Goal: Task Accomplishment & Management: Manage account settings

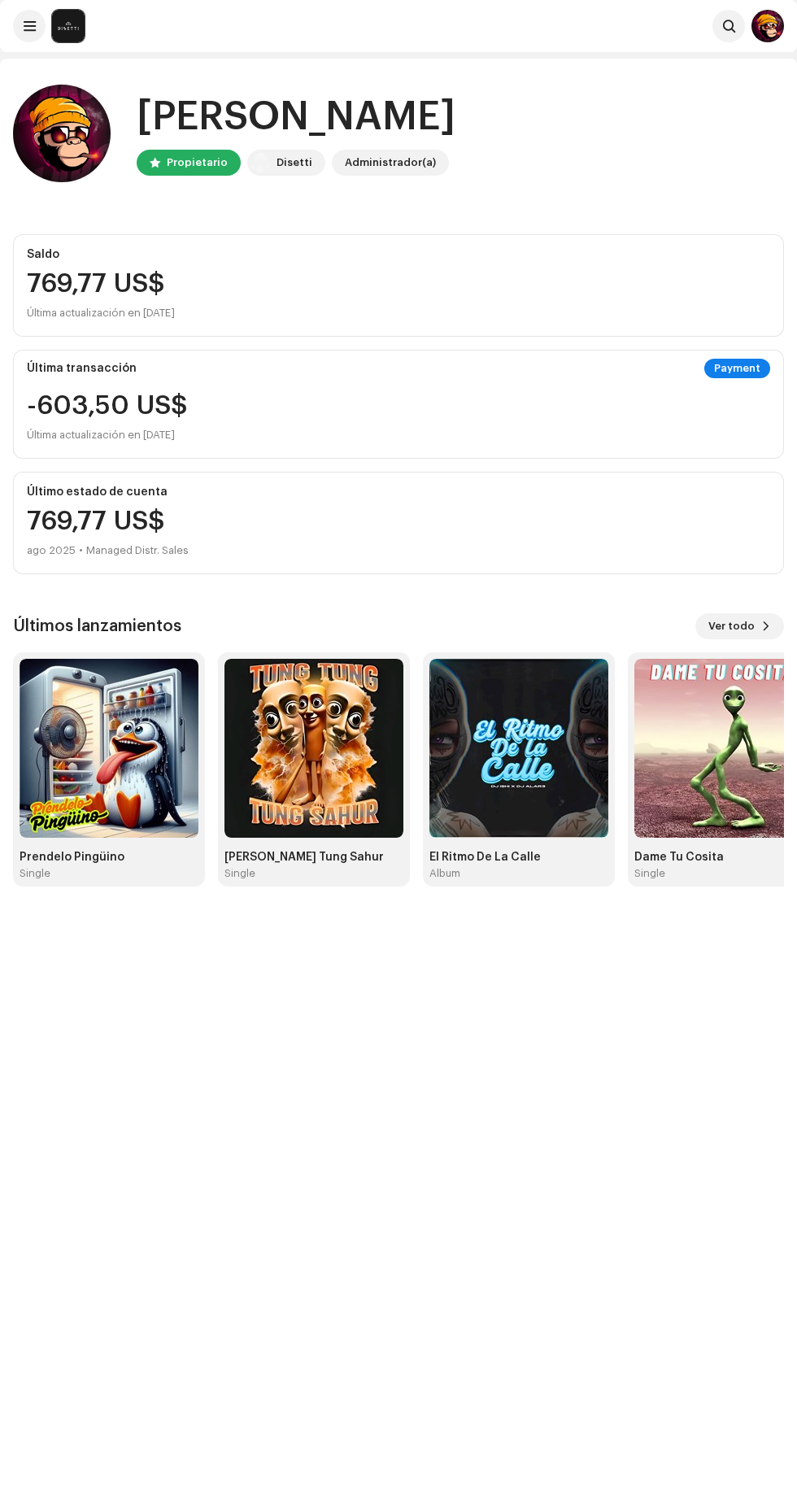
click at [709, 805] on img at bounding box center [724, 748] width 179 height 179
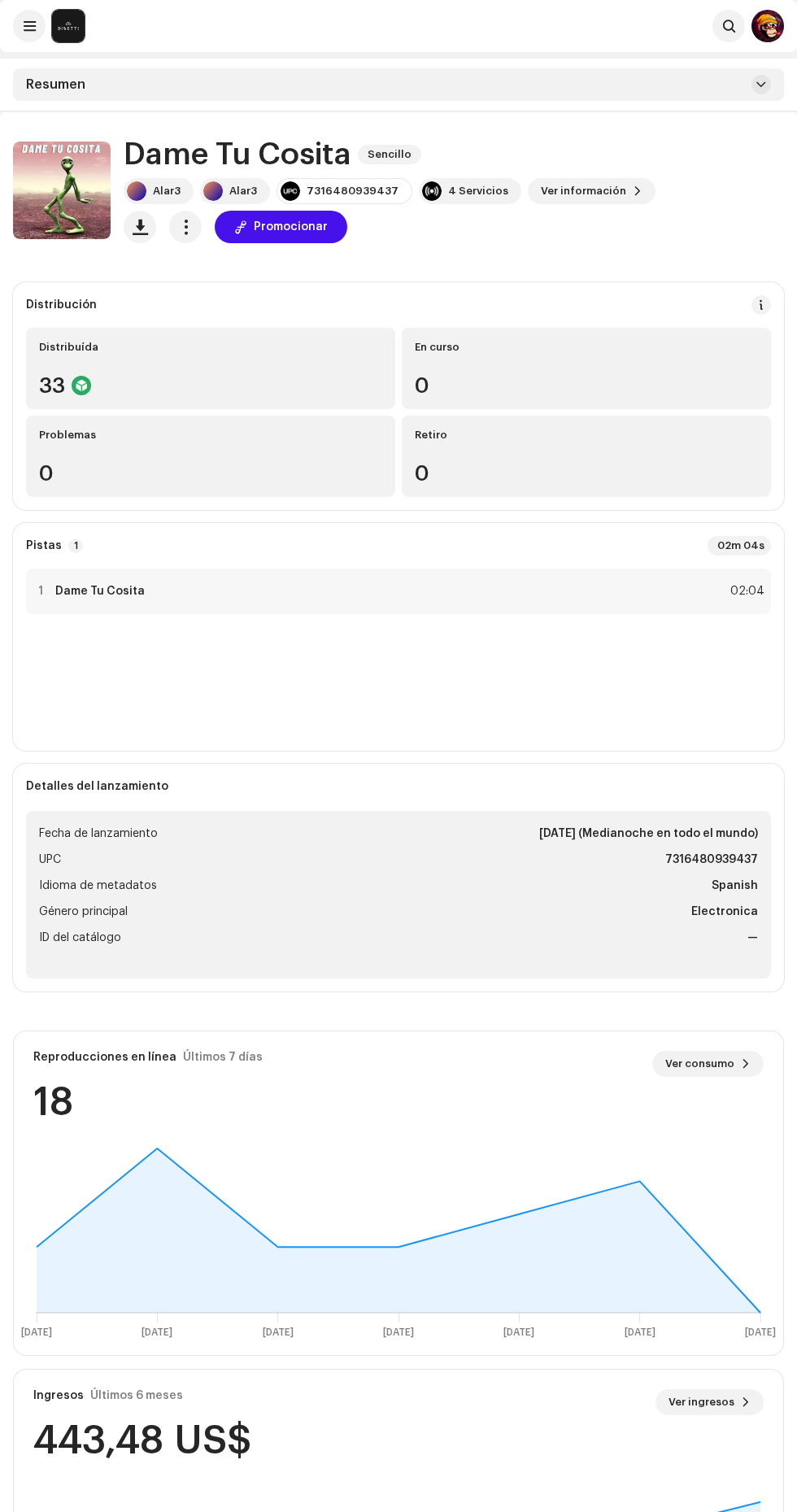
click at [761, 85] on span at bounding box center [761, 84] width 10 height 13
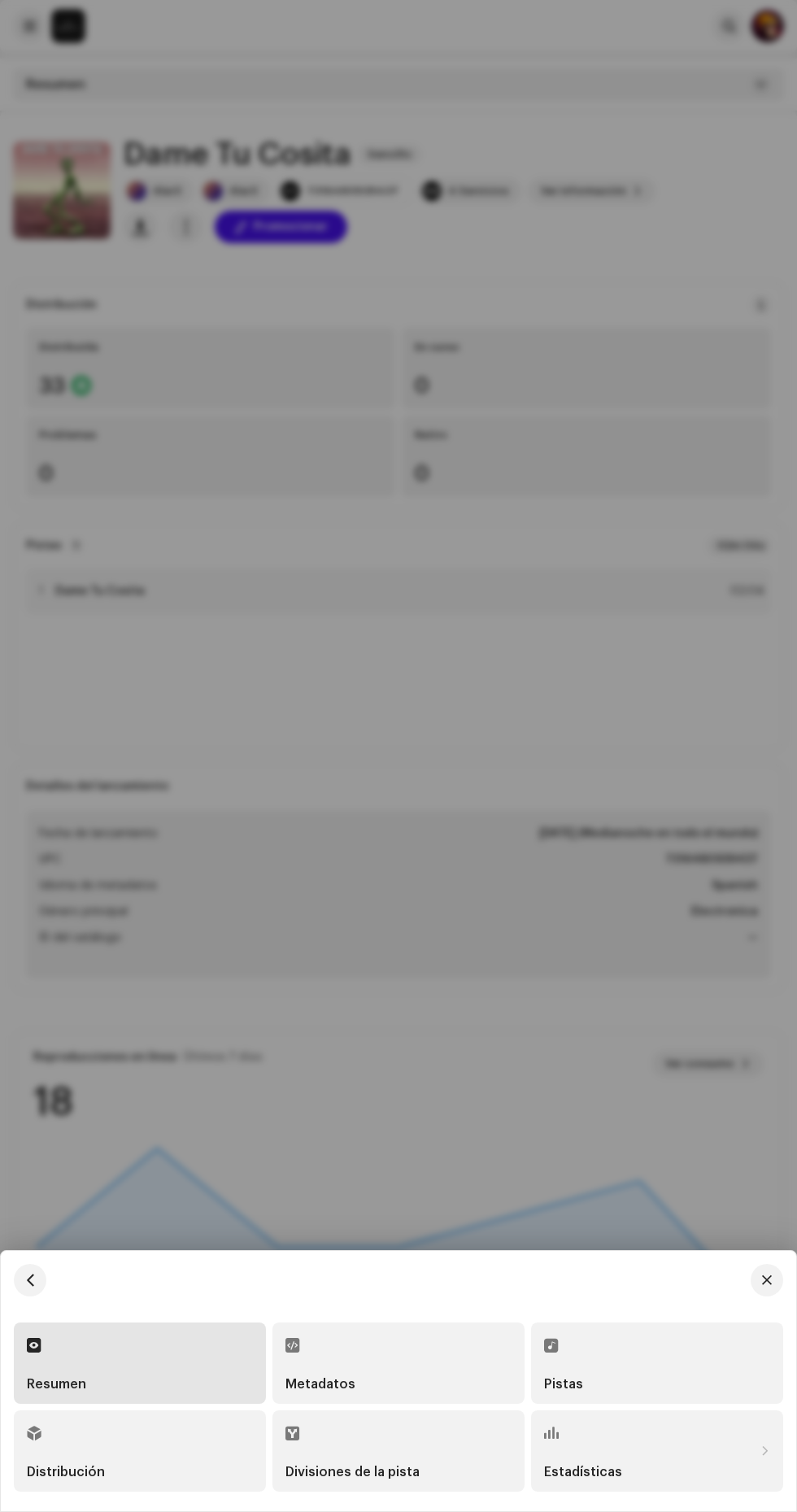
click at [624, 1436] on div "Estadísticas" at bounding box center [648, 1450] width 210 height 55
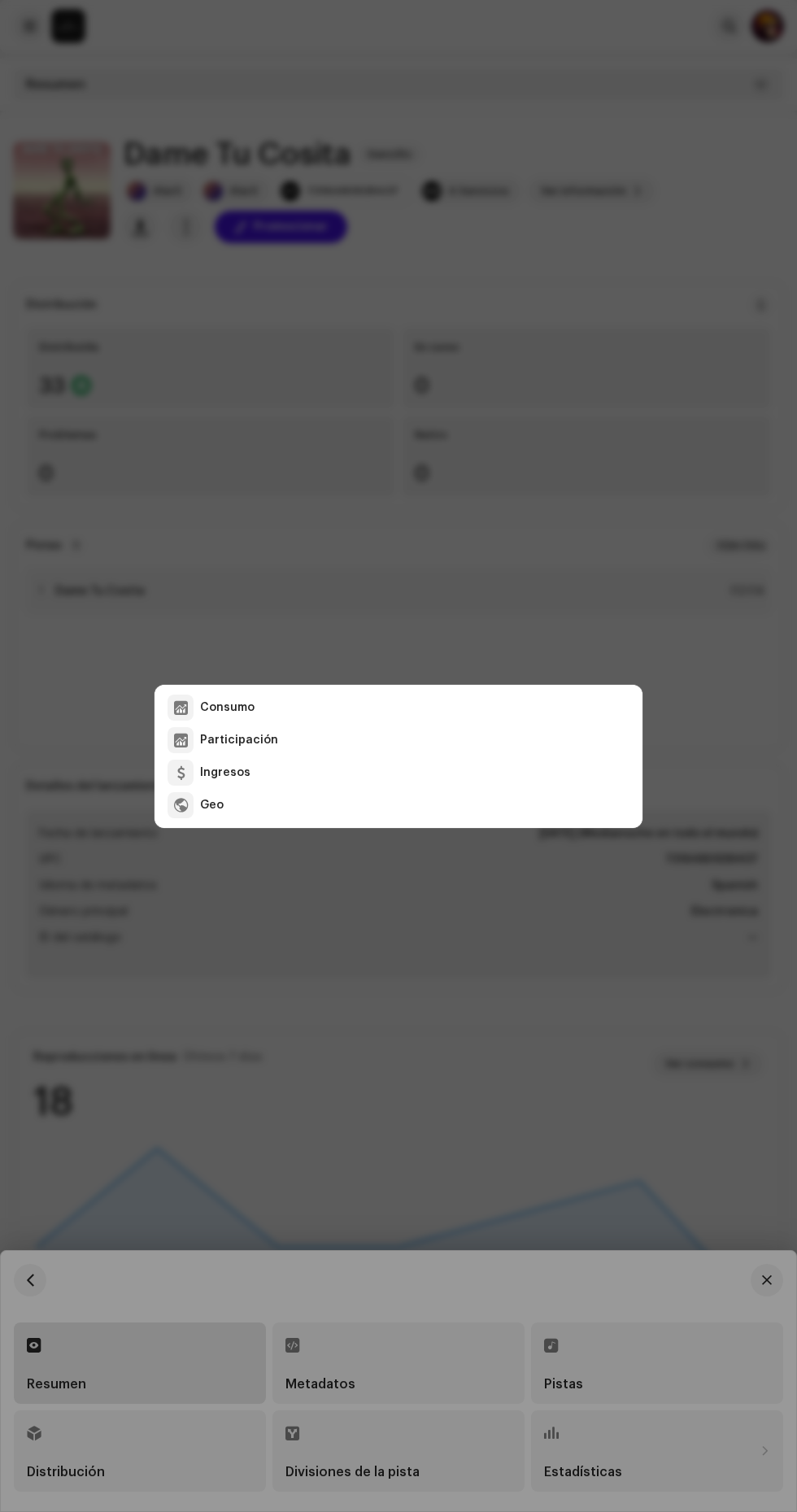
click at [233, 768] on div "Ingresos" at bounding box center [225, 772] width 50 height 13
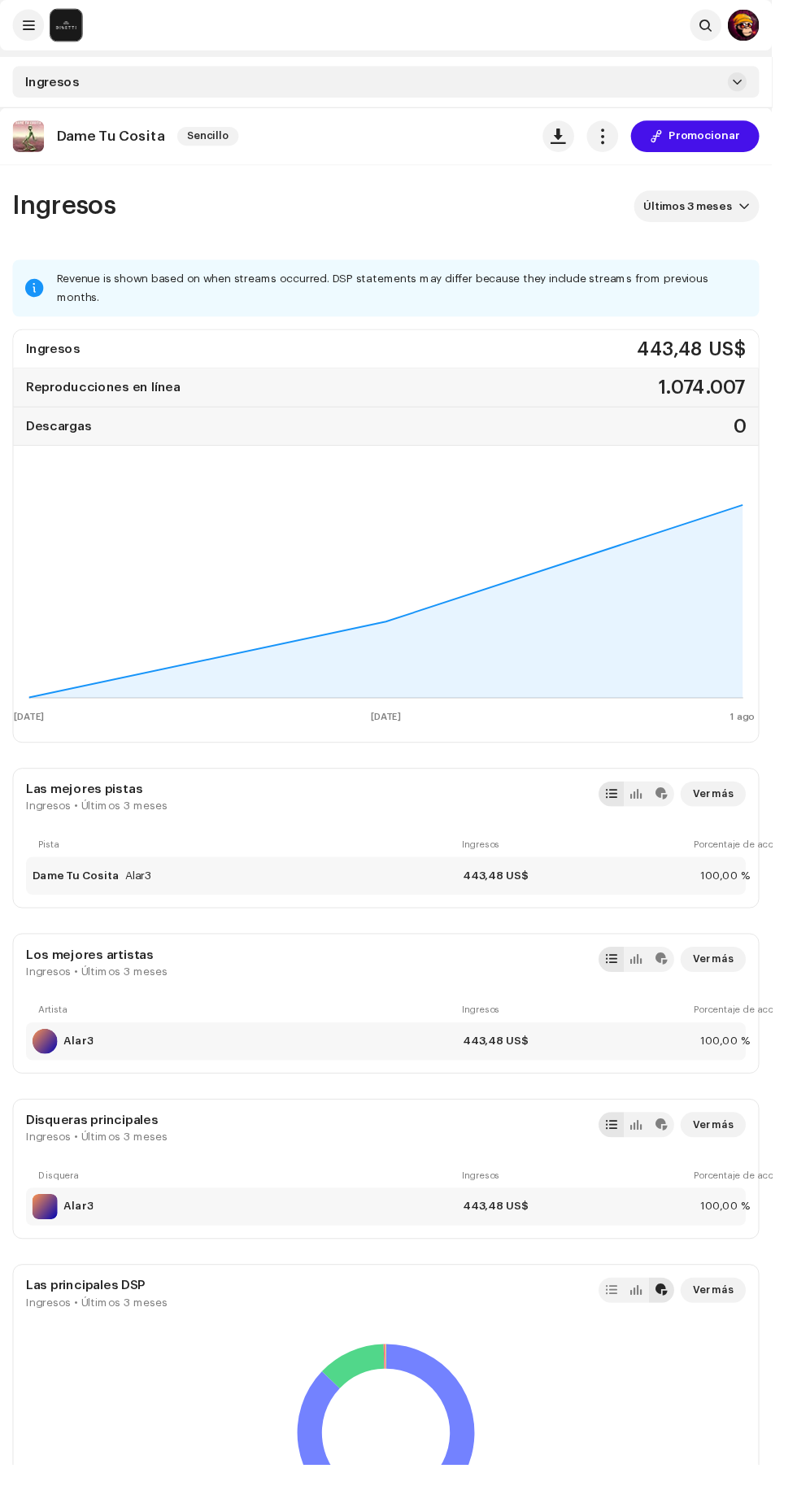
click at [18, 22] on button at bounding box center [29, 26] width 33 height 33
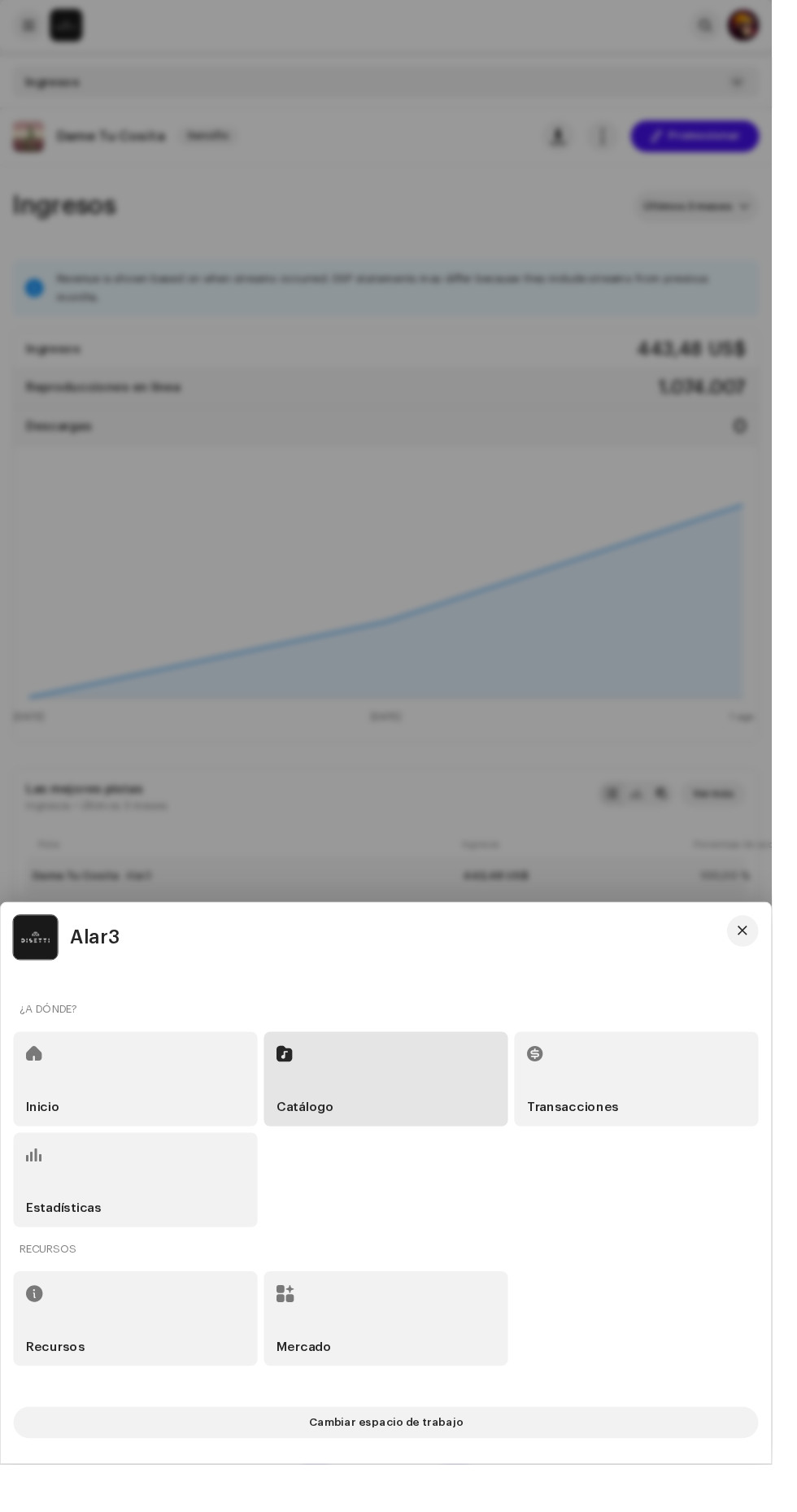
click at [85, 1134] on div "Inicio" at bounding box center [139, 1114] width 252 height 98
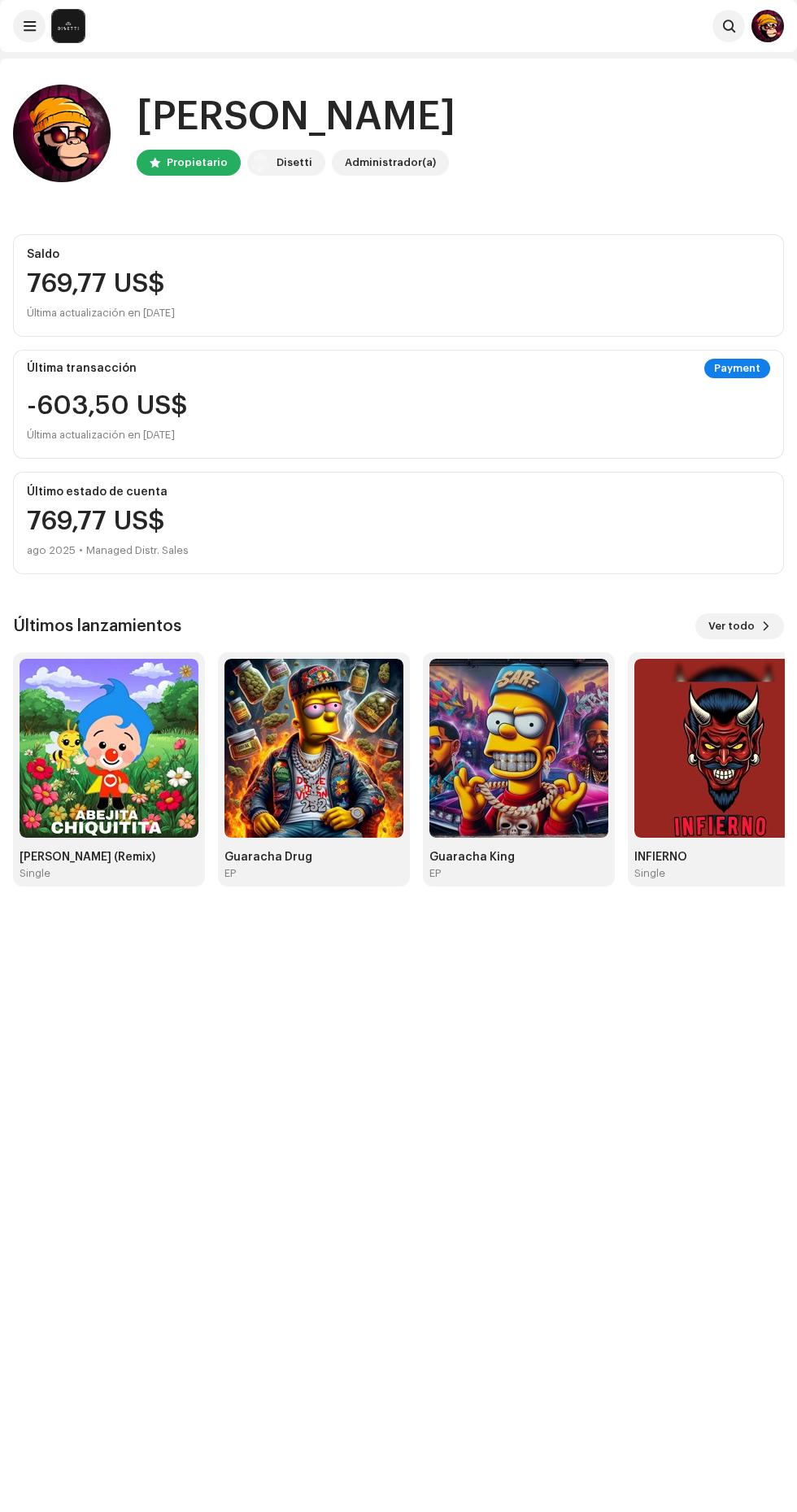
click at [28, 26] on span at bounding box center [29, 25] width 13 height 13
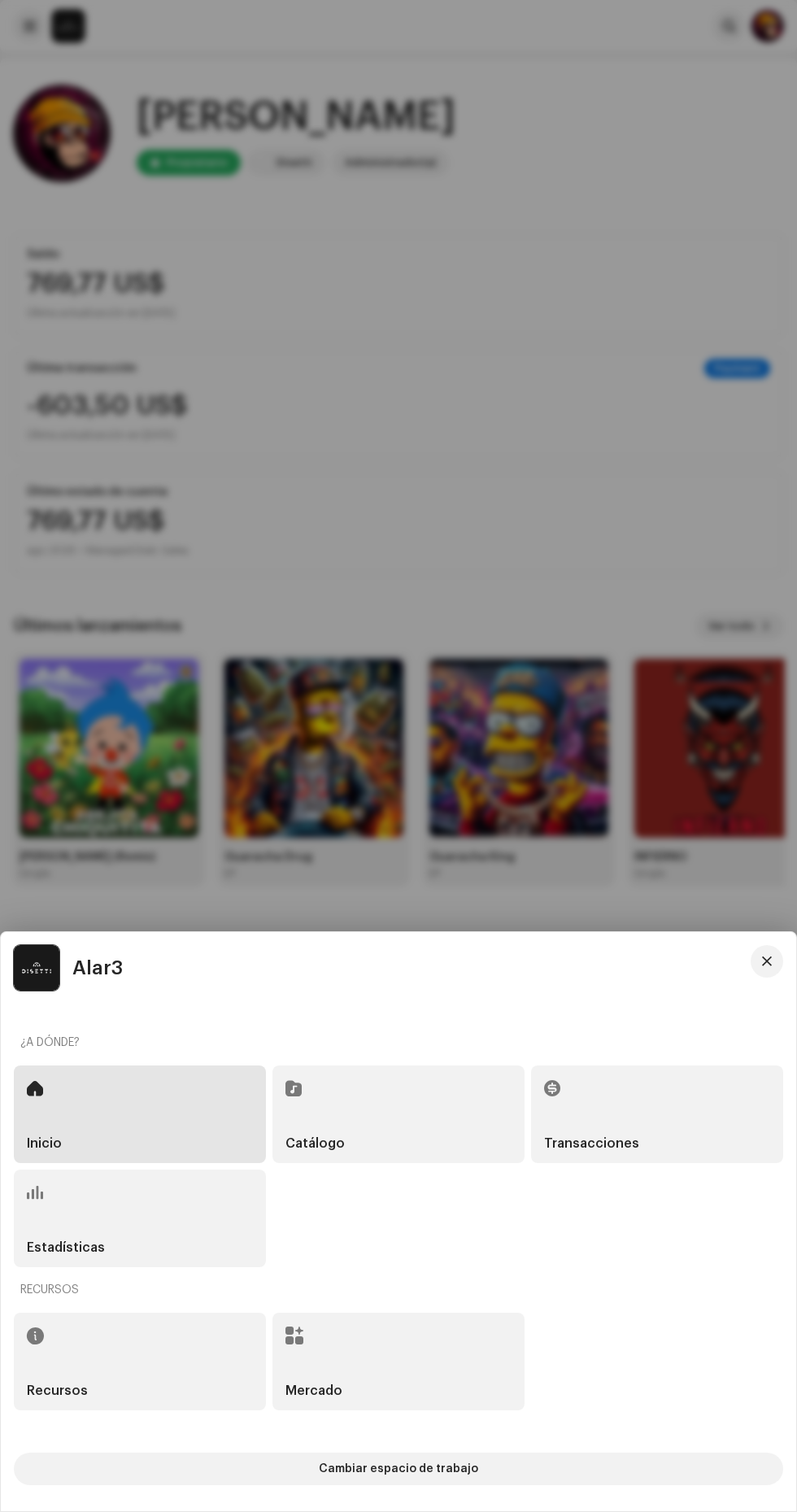
click at [65, 1246] on h5 "Estadísticas" at bounding box center [66, 1247] width 78 height 13
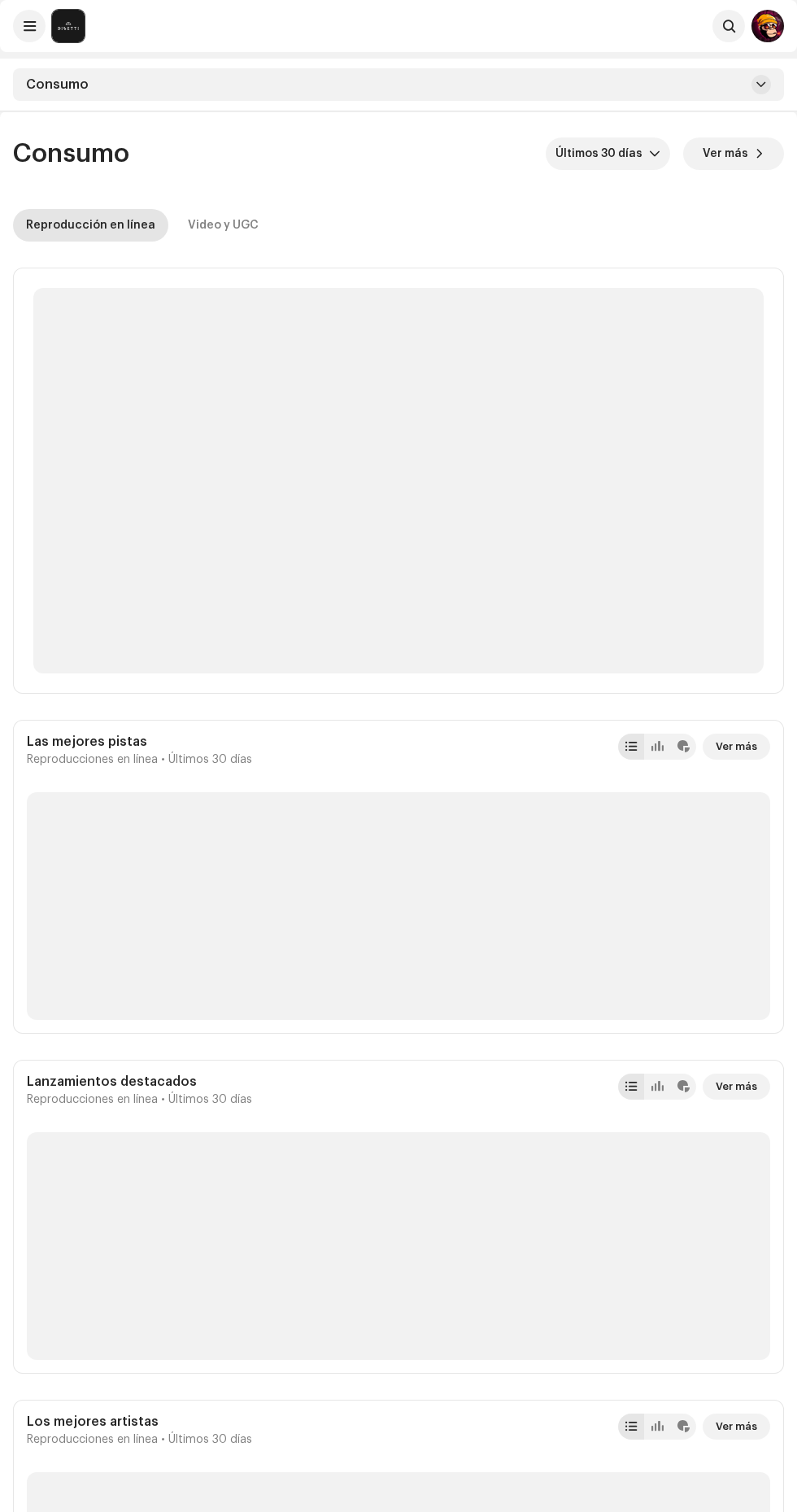
click at [754, 85] on button at bounding box center [761, 84] width 19 height 19
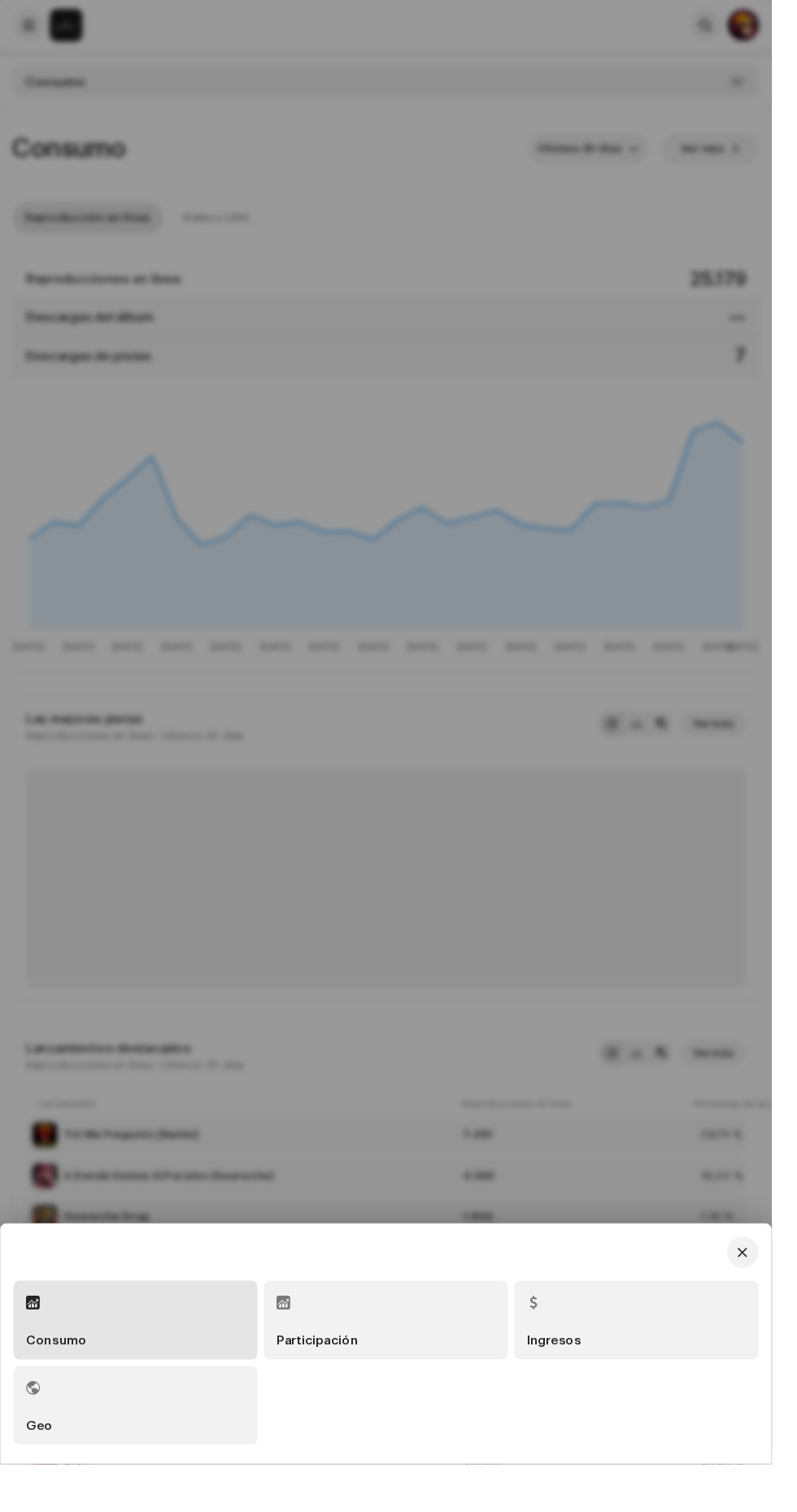
click at [600, 1391] on div "Ingresos" at bounding box center [572, 1384] width 56 height 13
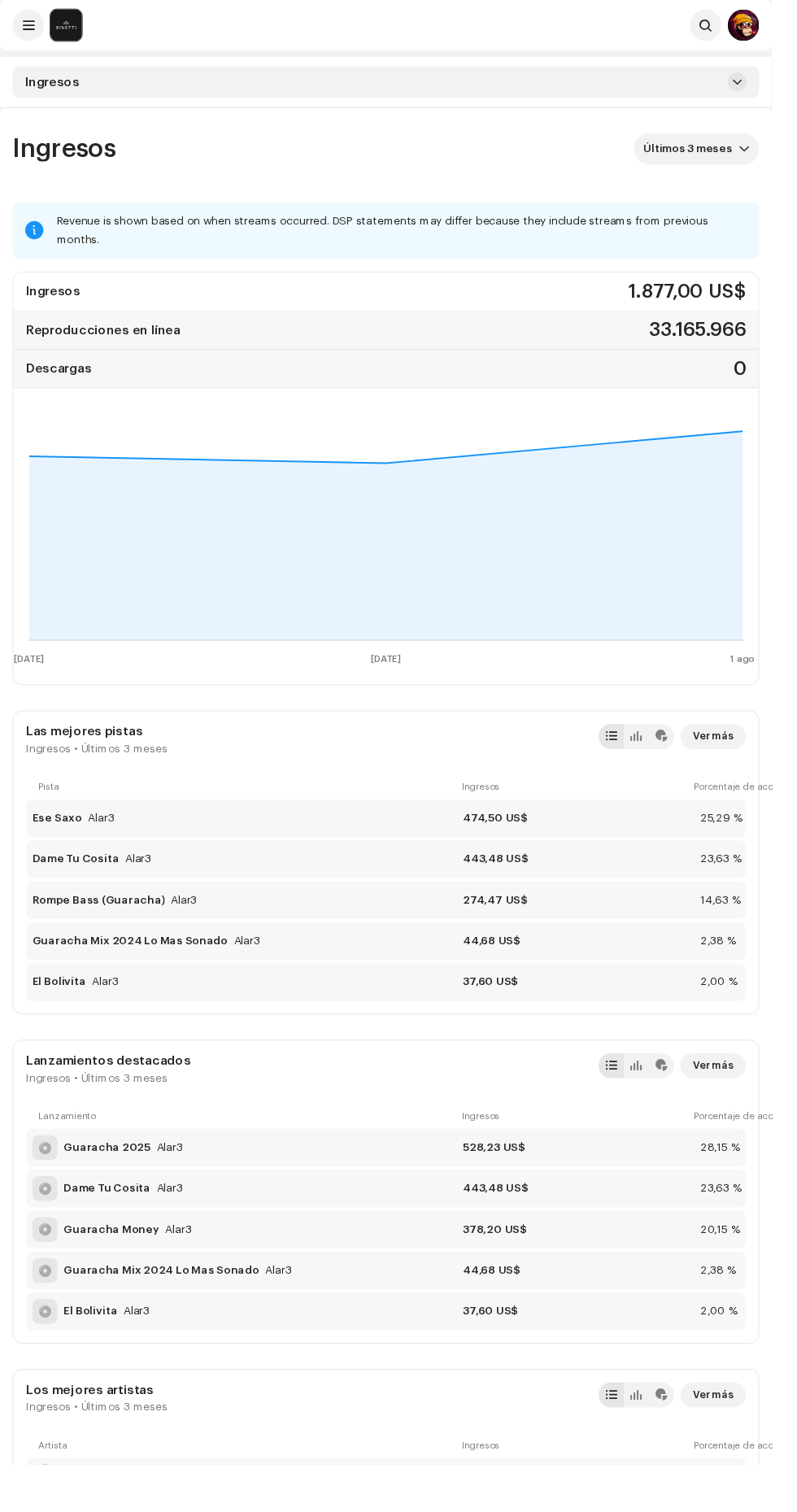
click at [761, 84] on span at bounding box center [761, 84] width 10 height 13
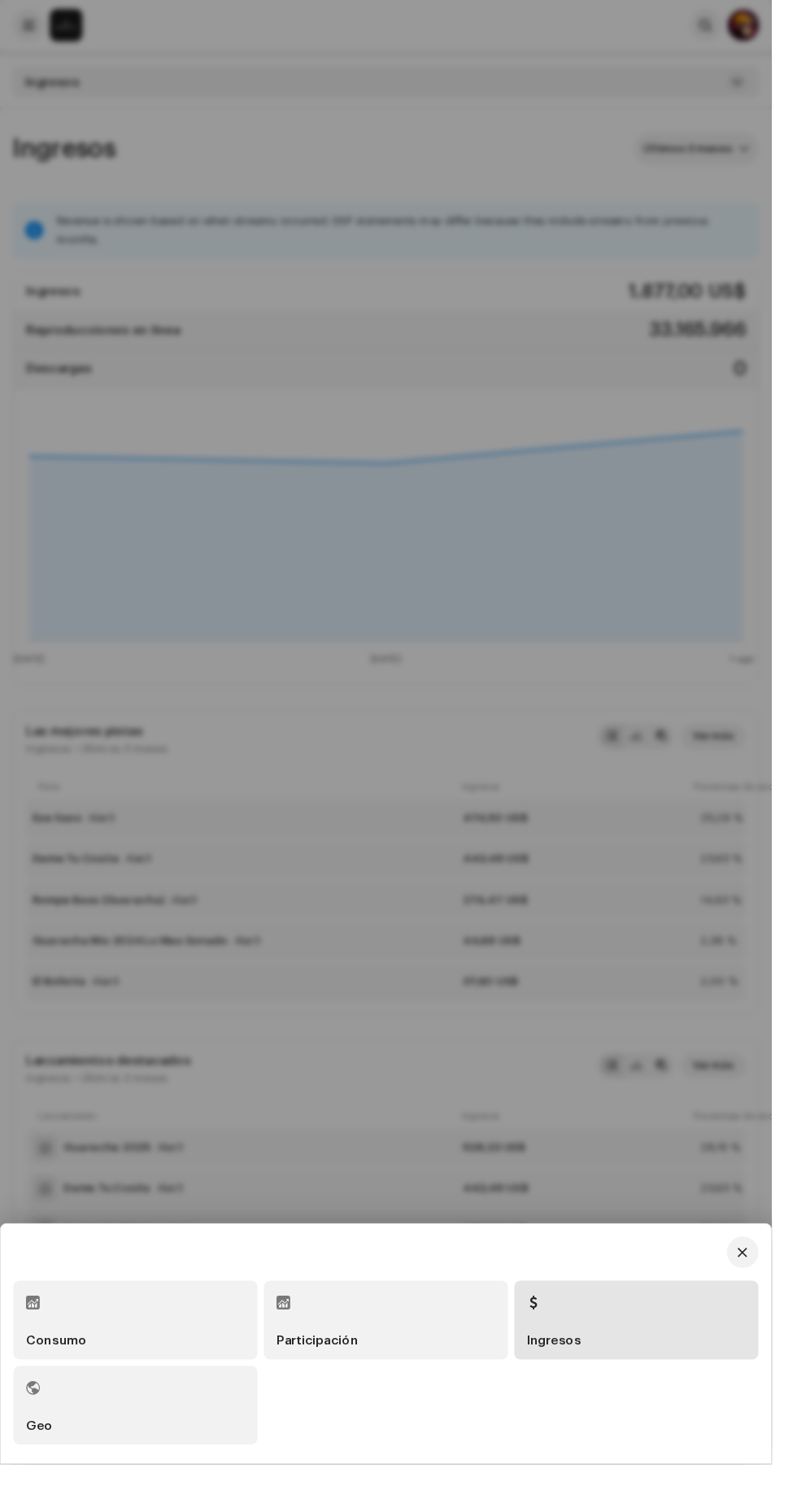
click at [548, 153] on div at bounding box center [398, 756] width 797 height 1512
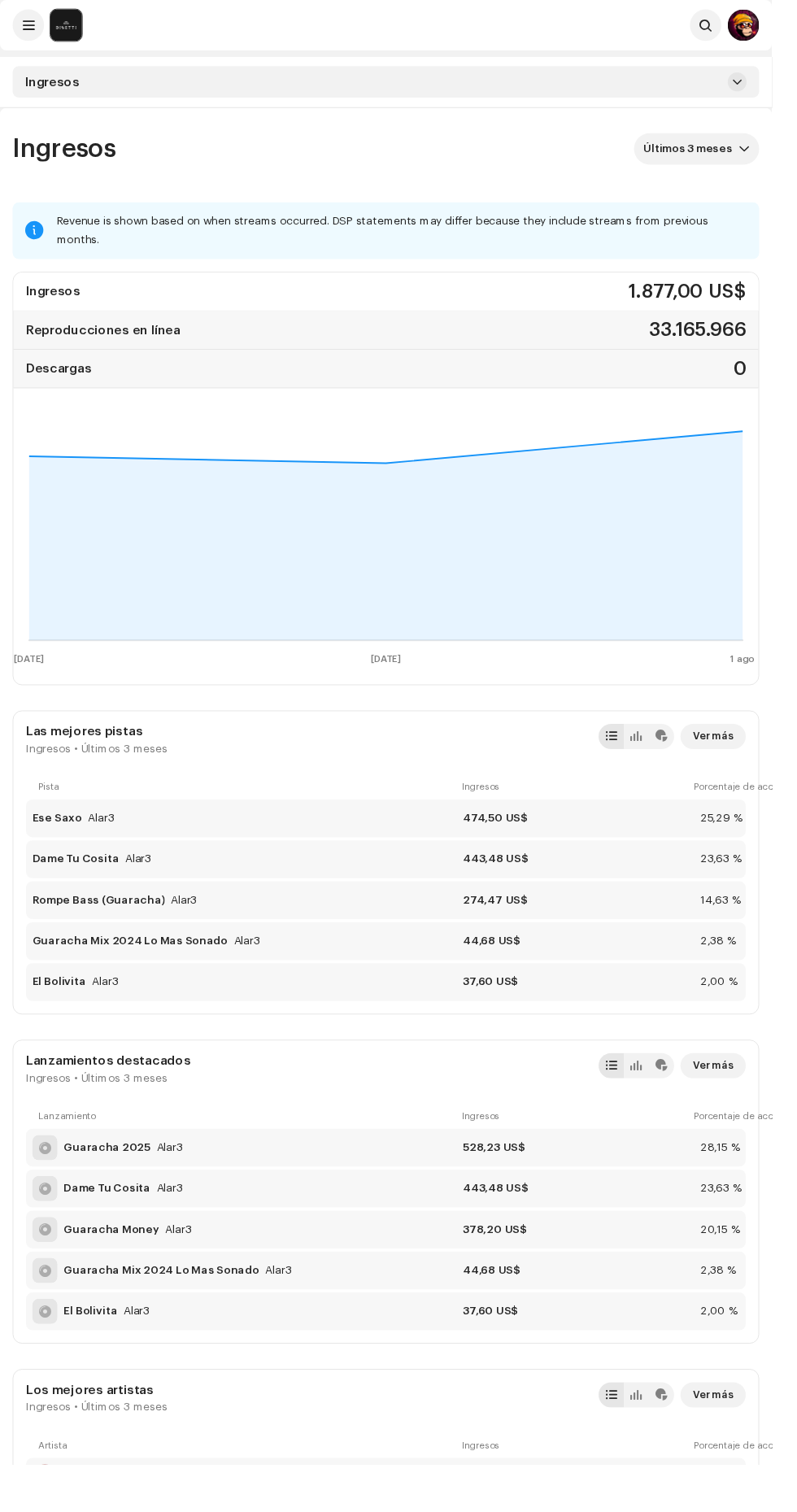
click at [769, 154] on icon "dropdown trigger" at bounding box center [769, 154] width 12 height 12
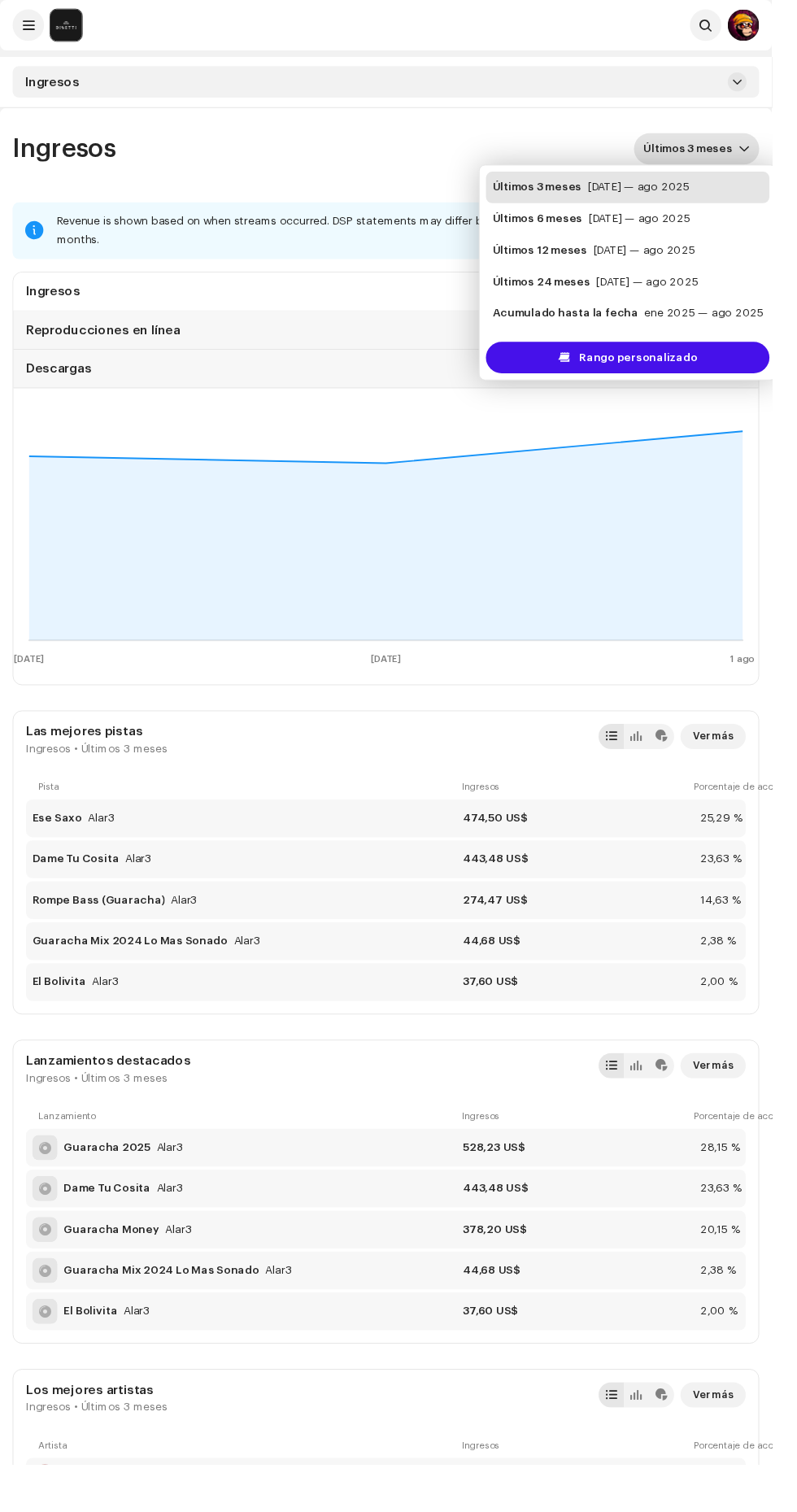
click at [690, 378] on span "Rango personalizado" at bounding box center [659, 369] width 122 height 33
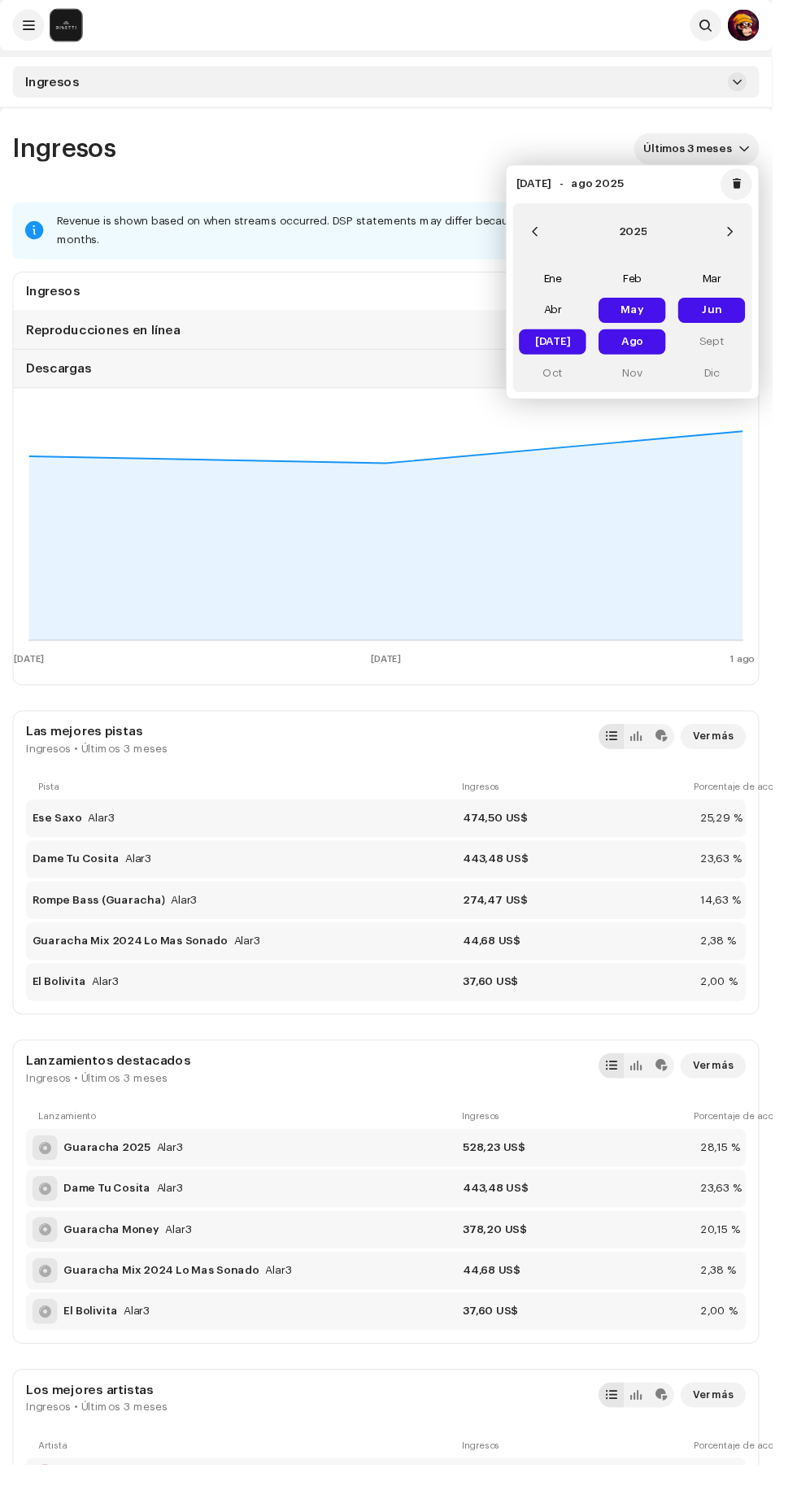
click at [652, 354] on span "Ago Ago" at bounding box center [653, 353] width 70 height 26
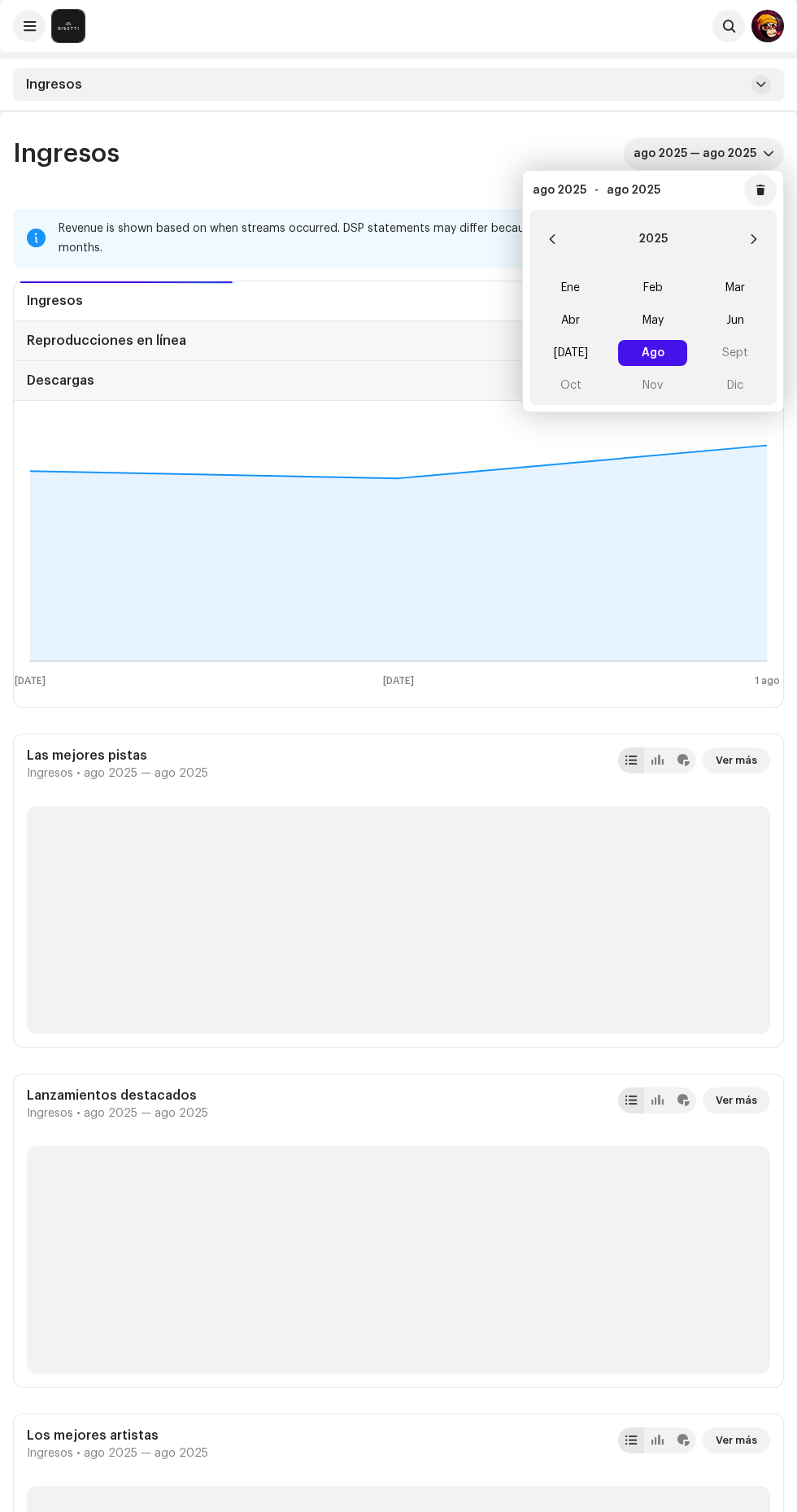
click at [460, 138] on div "Ingresos ago 2025 — ago 2025" at bounding box center [398, 154] width 771 height 33
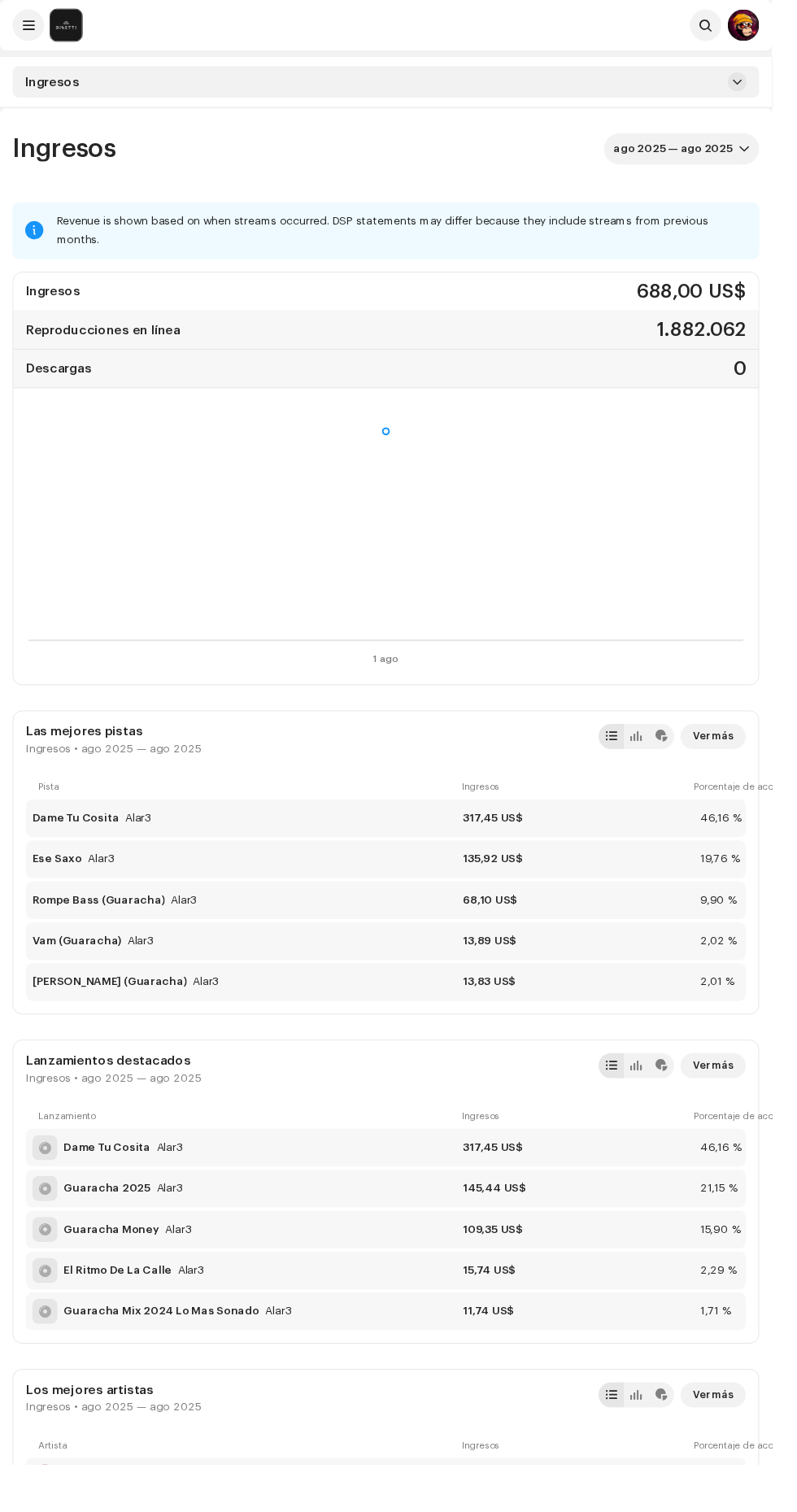
click at [769, 154] on icon "dropdown trigger" at bounding box center [769, 154] width 12 height 12
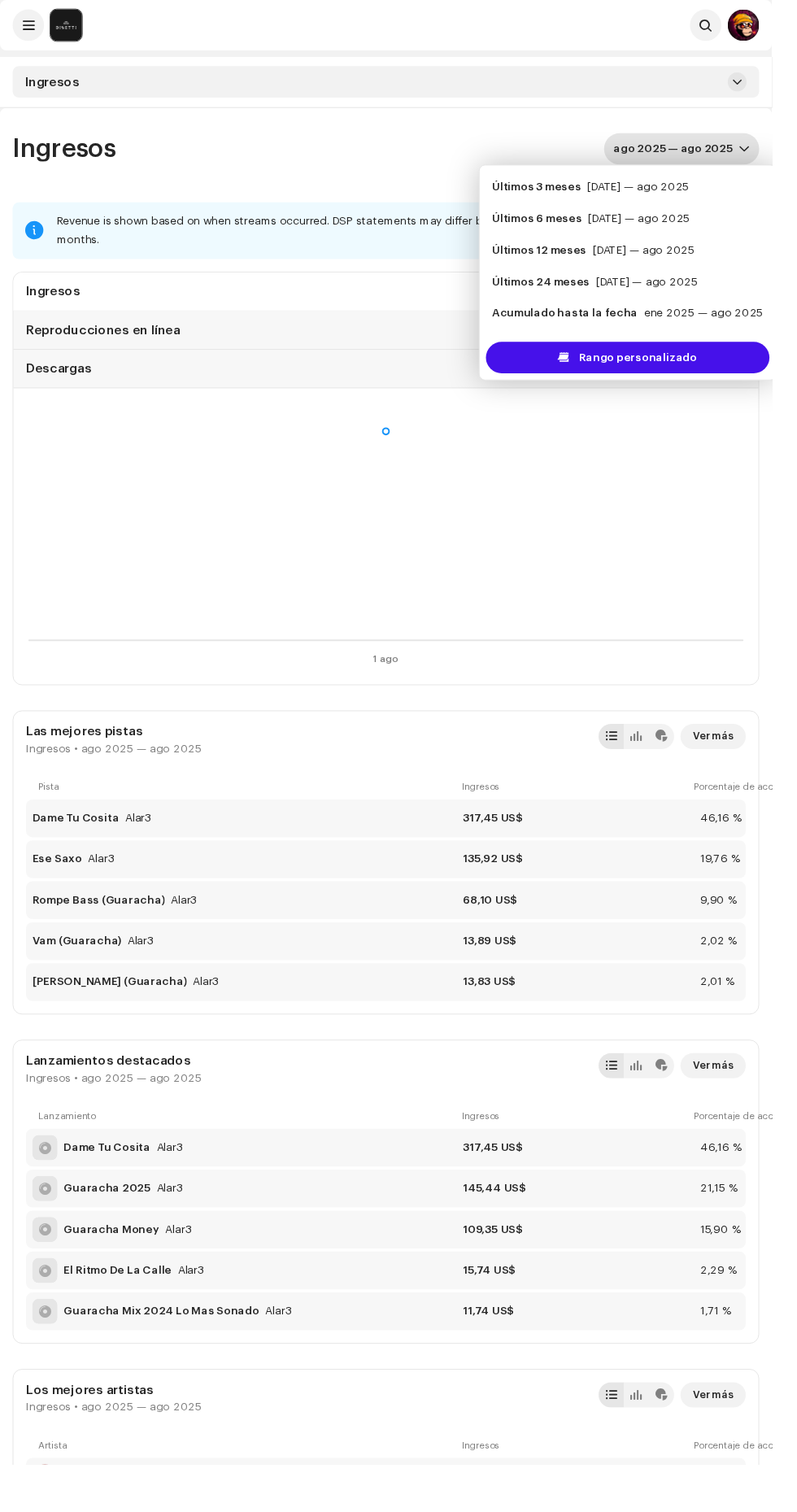
click at [671, 369] on span "Rango personalizado" at bounding box center [659, 369] width 122 height 33
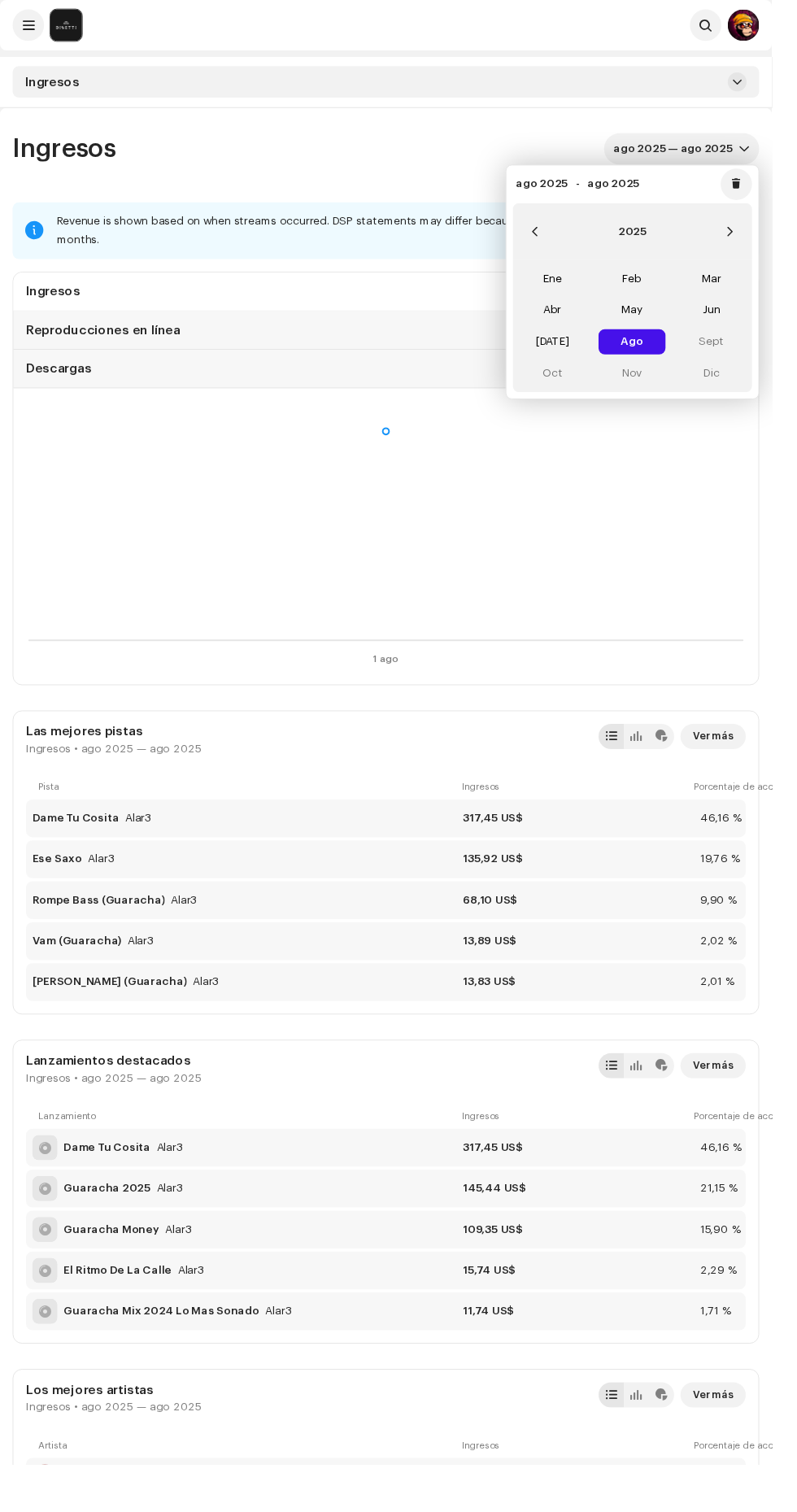
click at [569, 361] on span "[DATE]" at bounding box center [571, 353] width 70 height 26
click at [568, 362] on span "[DATE] [DATE]" at bounding box center [571, 353] width 70 height 26
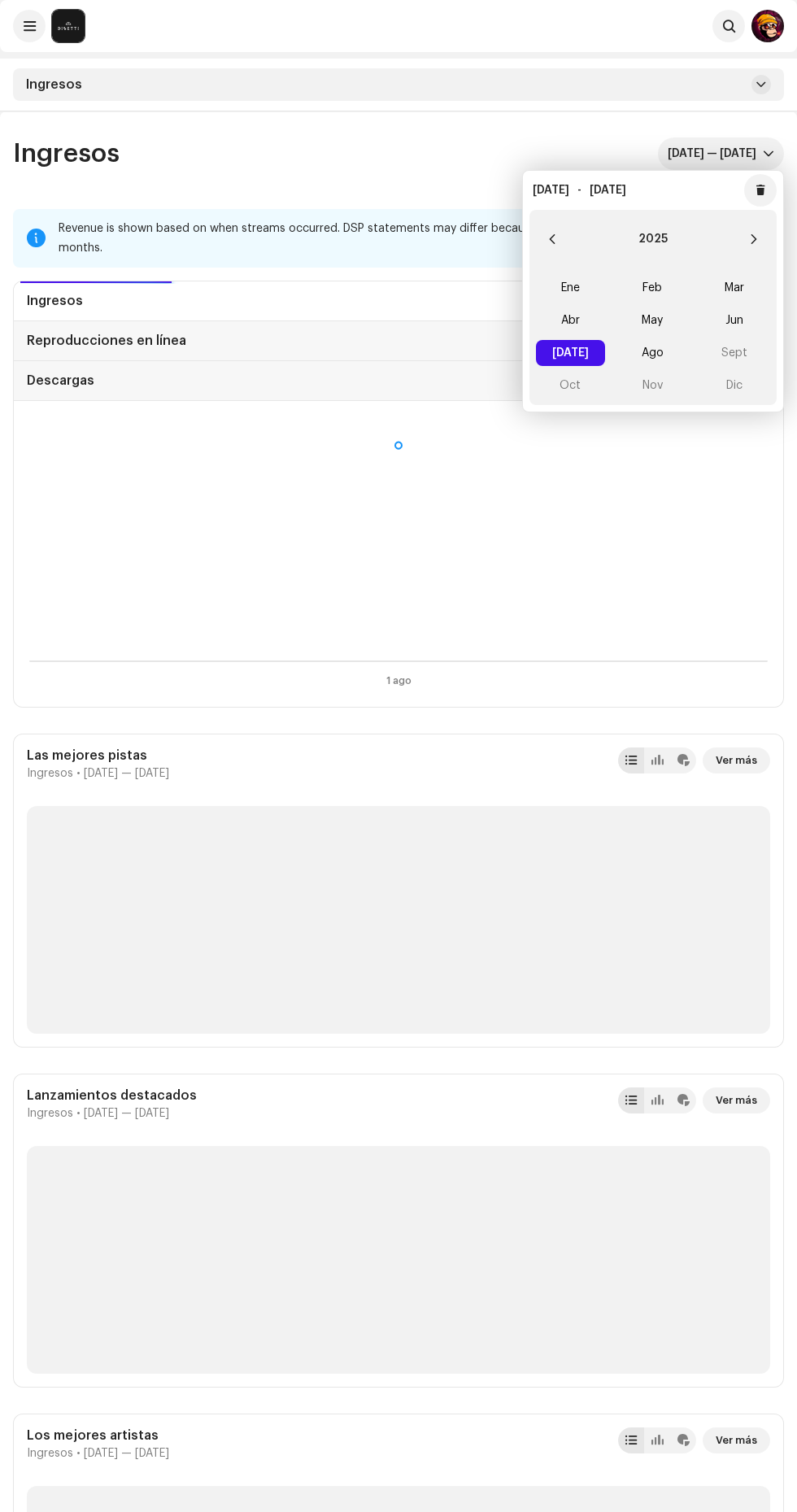
click at [455, 138] on div "Ingresos [DATE] — [DATE]" at bounding box center [398, 154] width 771 height 33
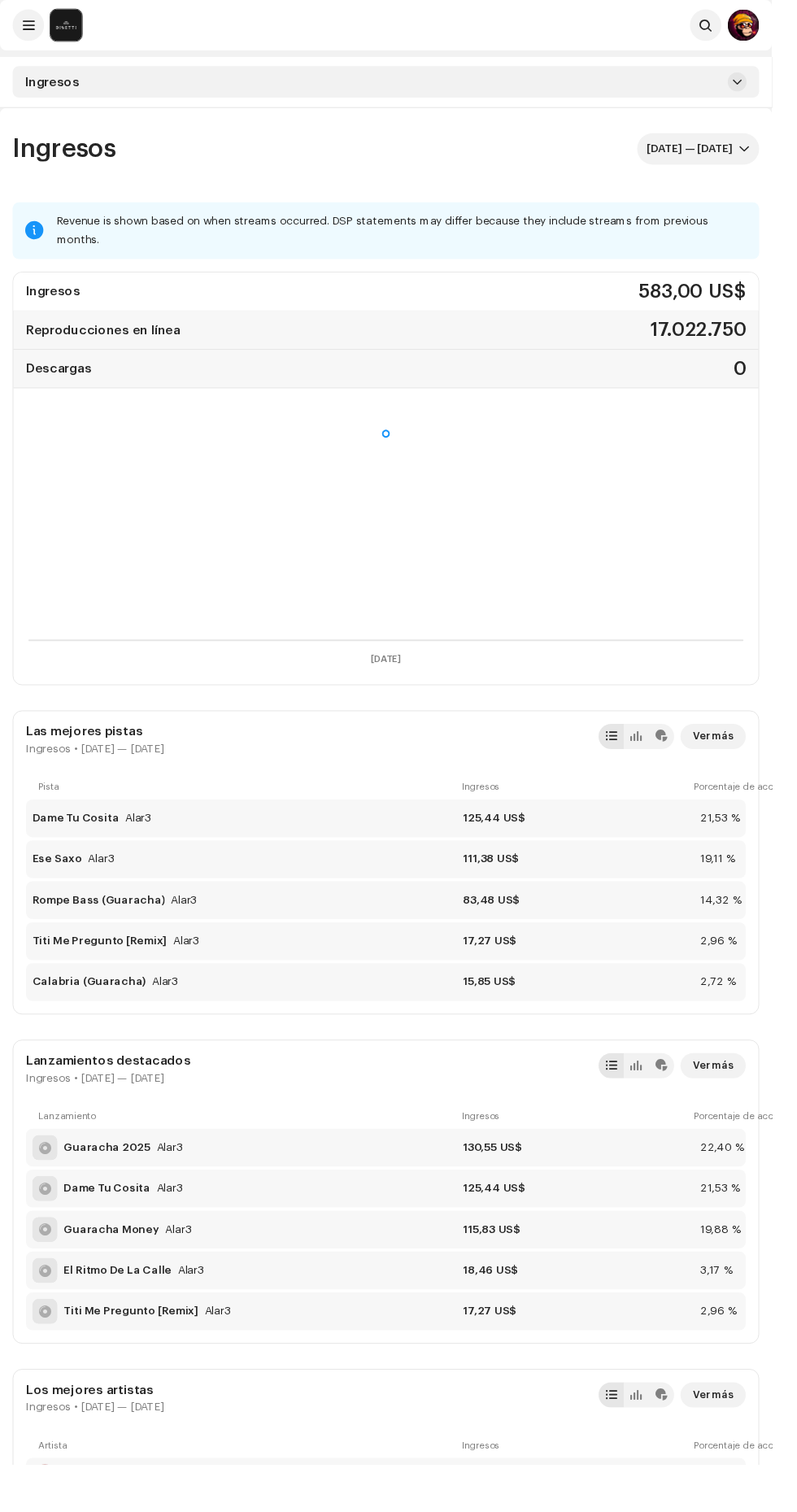
click at [769, 154] on icon "dropdown trigger" at bounding box center [769, 154] width 12 height 12
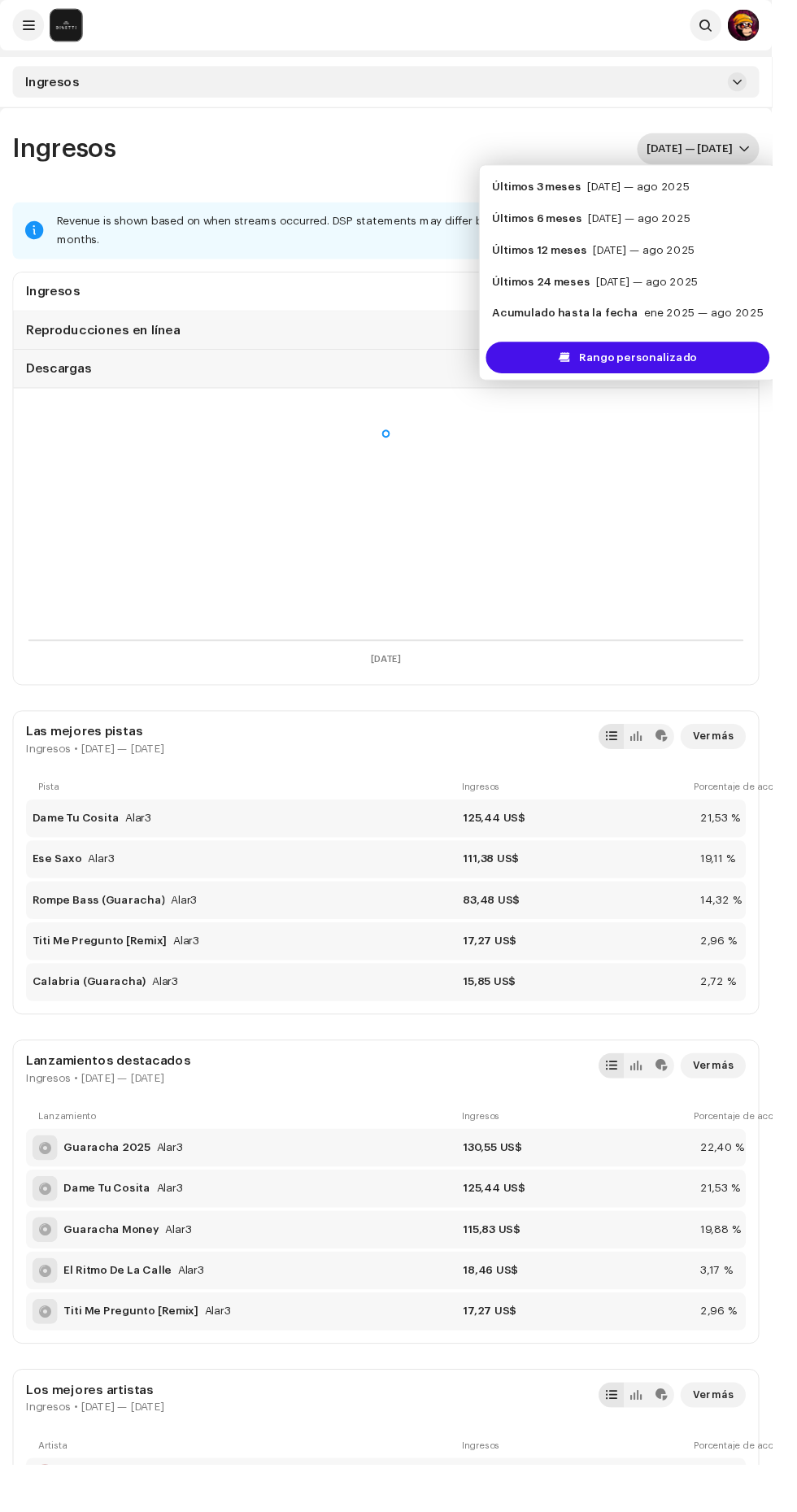
click at [658, 368] on span "Rango personalizado" at bounding box center [659, 369] width 122 height 33
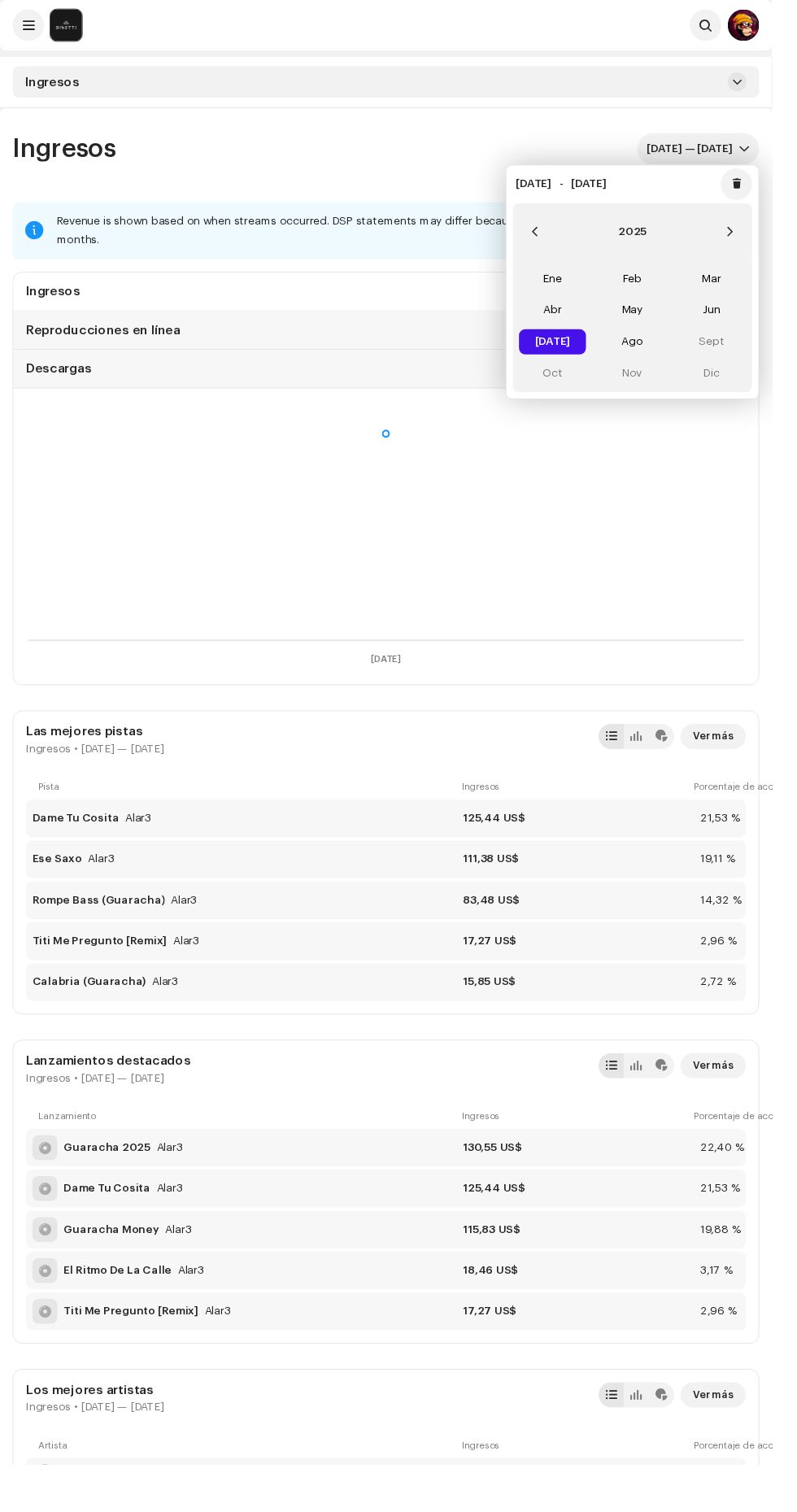
click at [646, 344] on span "Ago" at bounding box center [653, 353] width 70 height 26
click at [648, 344] on span "Ago Ago" at bounding box center [653, 353] width 70 height 26
click at [419, 144] on div "Ingresos ago 2025 — ago 2025" at bounding box center [398, 154] width 771 height 33
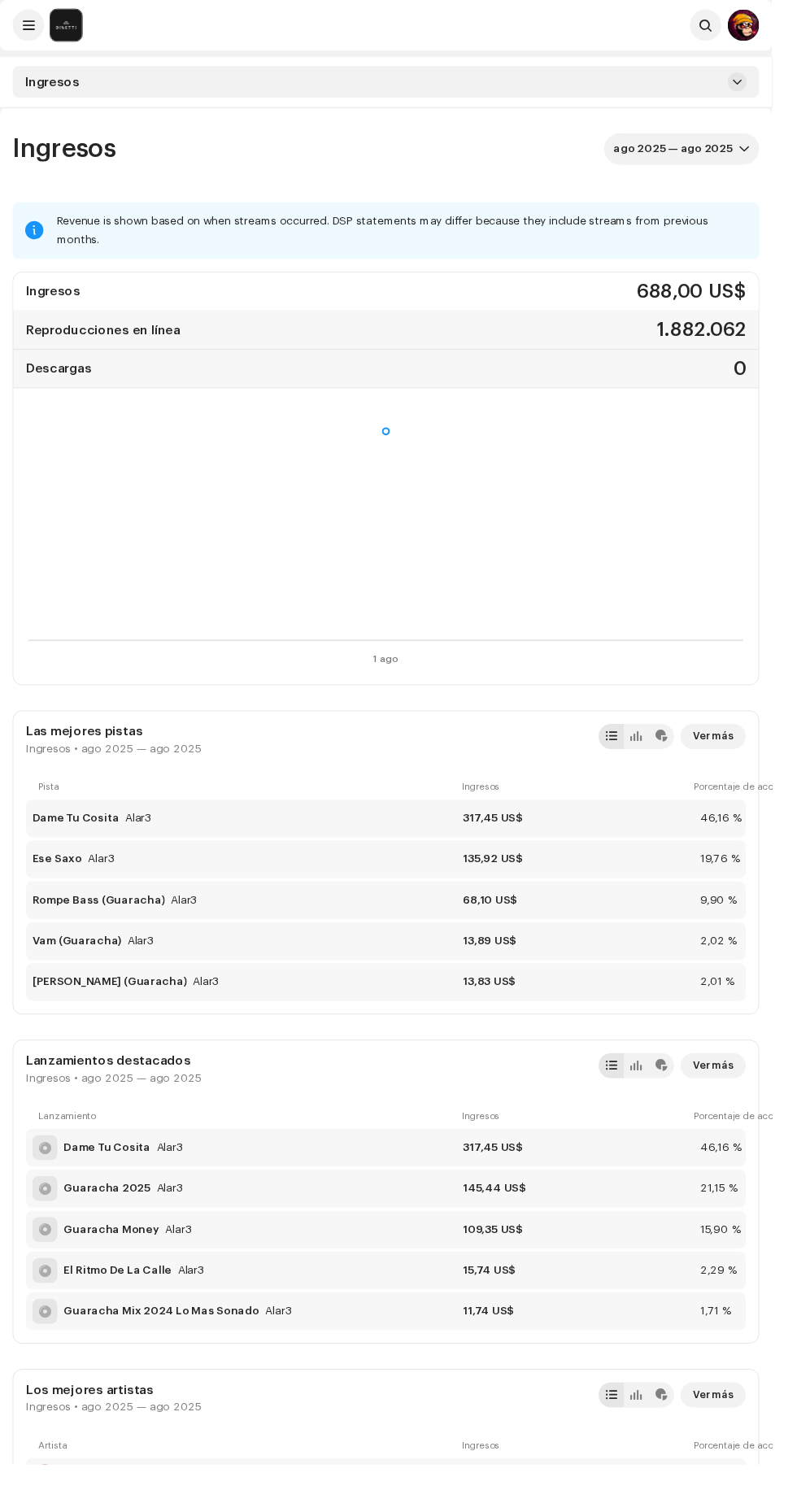
click at [728, 154] on span "ago 2025 — ago 2025" at bounding box center [698, 154] width 129 height 33
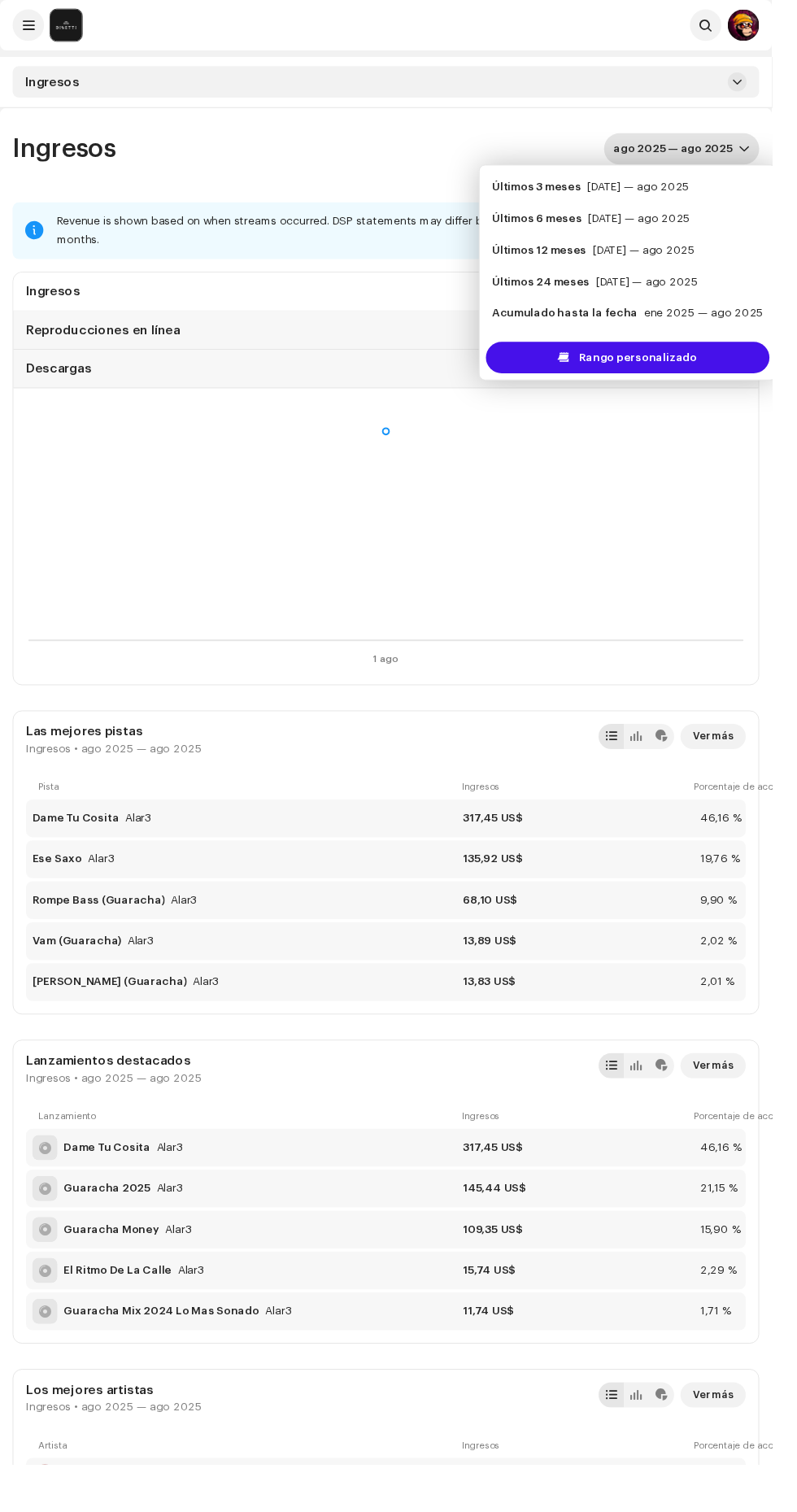
click at [683, 257] on div "[DATE] — ago 2025" at bounding box center [665, 258] width 105 height 16
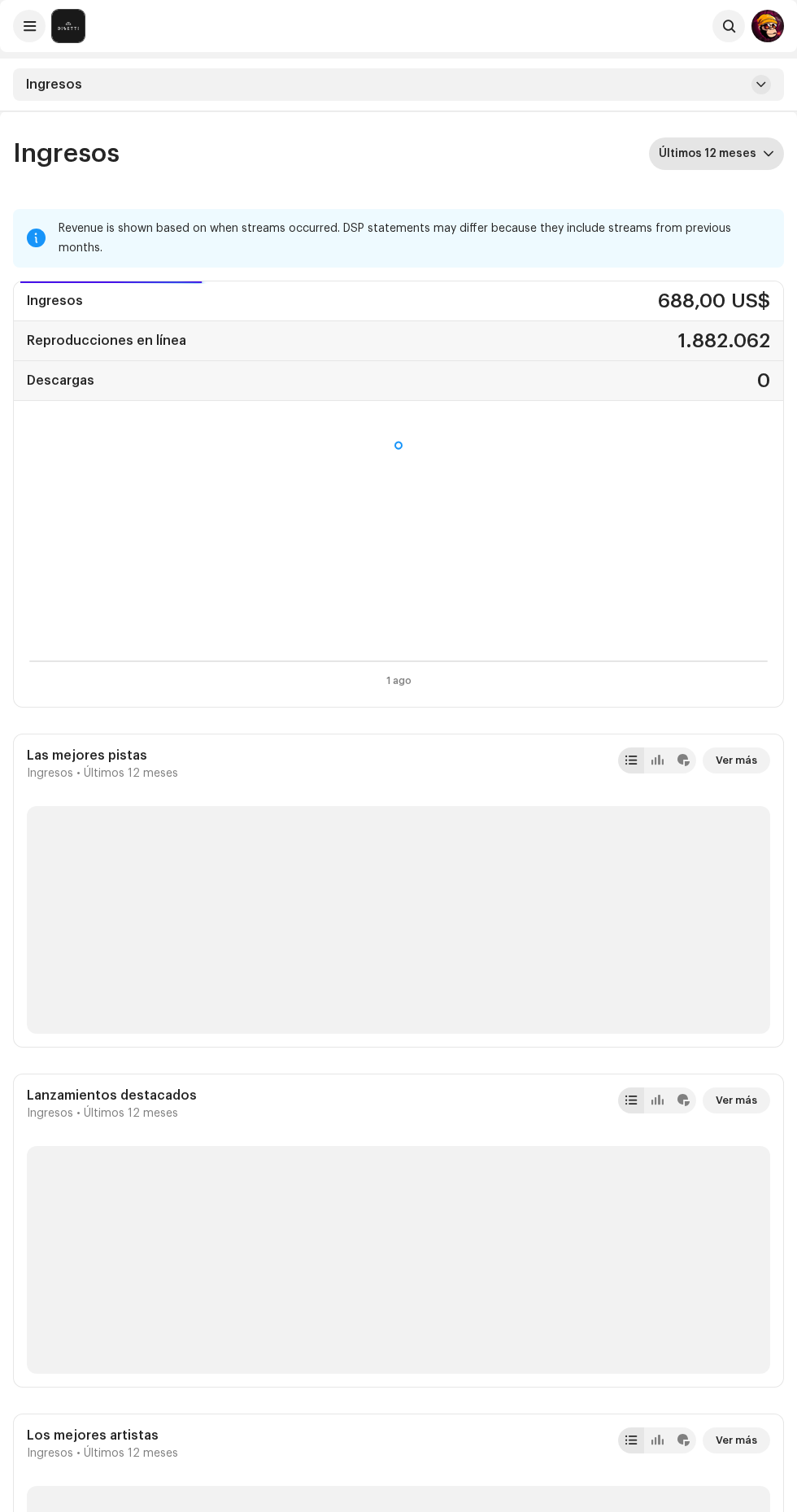
click at [748, 144] on span "Últimos 12 meses" at bounding box center [711, 154] width 104 height 33
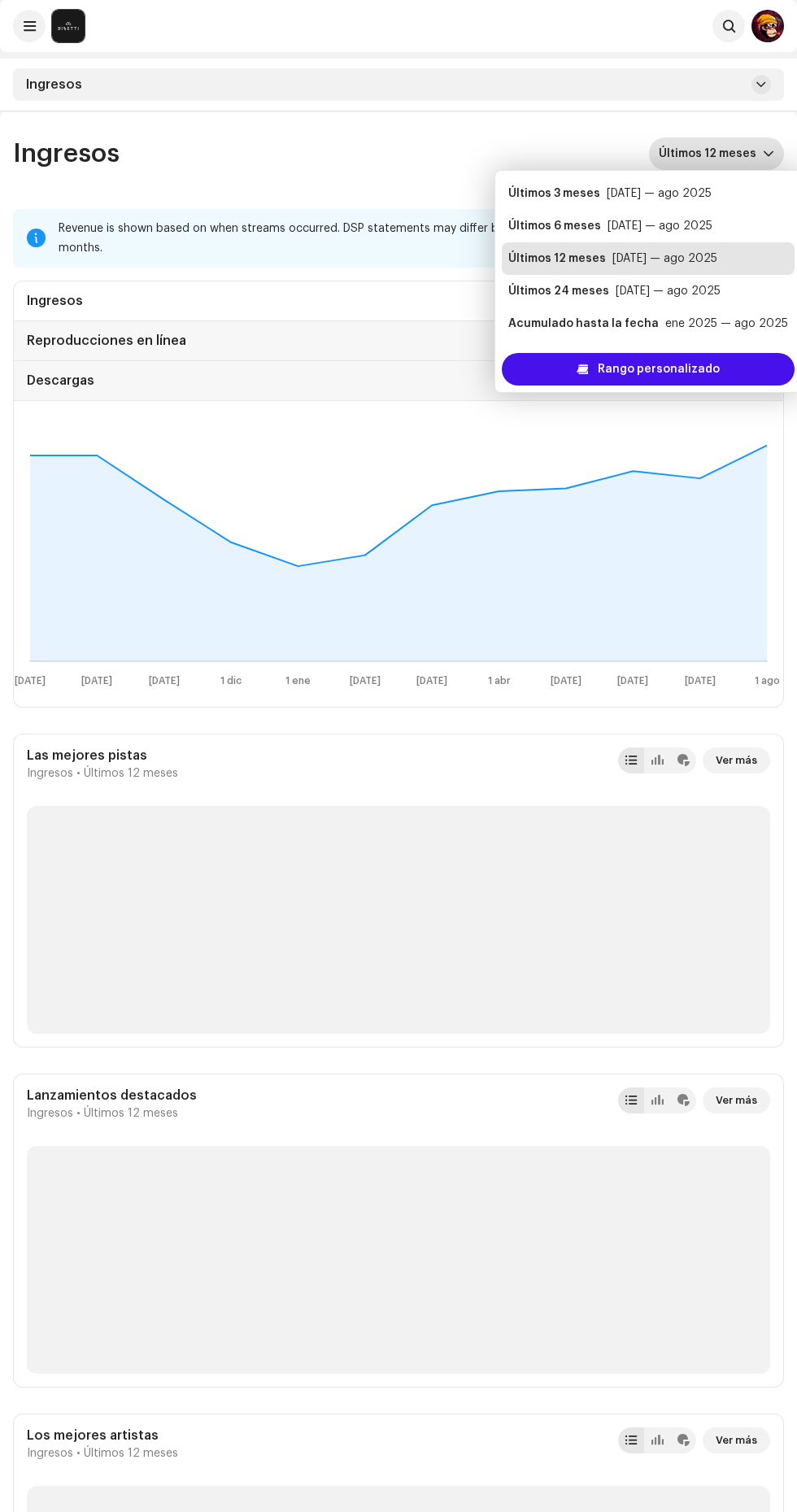
click at [623, 285] on div "[DATE] — ago 2025" at bounding box center [668, 291] width 105 height 16
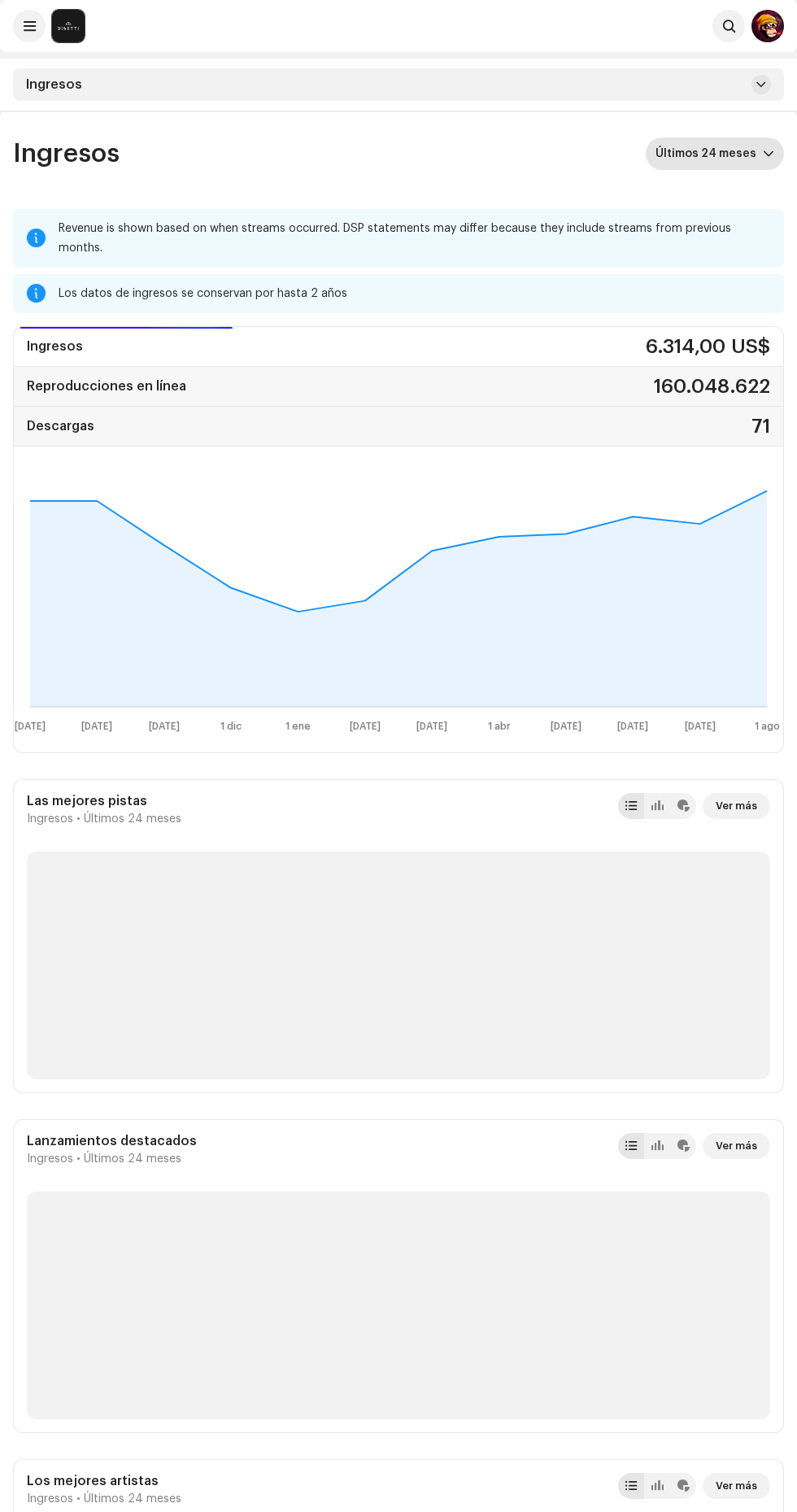
click at [522, 151] on div "Ingresos Últimos 24 meses" at bounding box center [398, 154] width 771 height 33
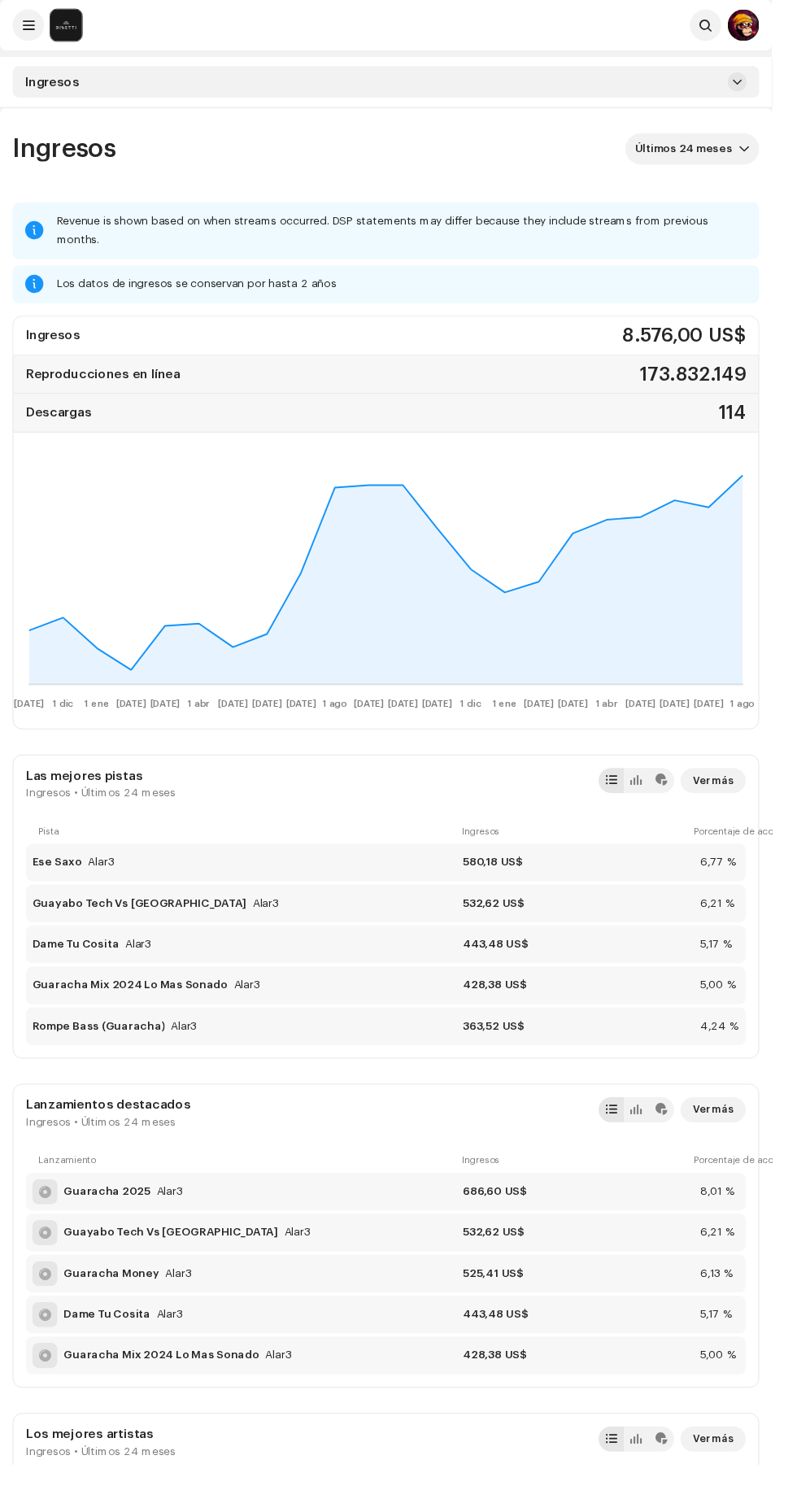
click at [29, 26] on span at bounding box center [29, 25] width 13 height 13
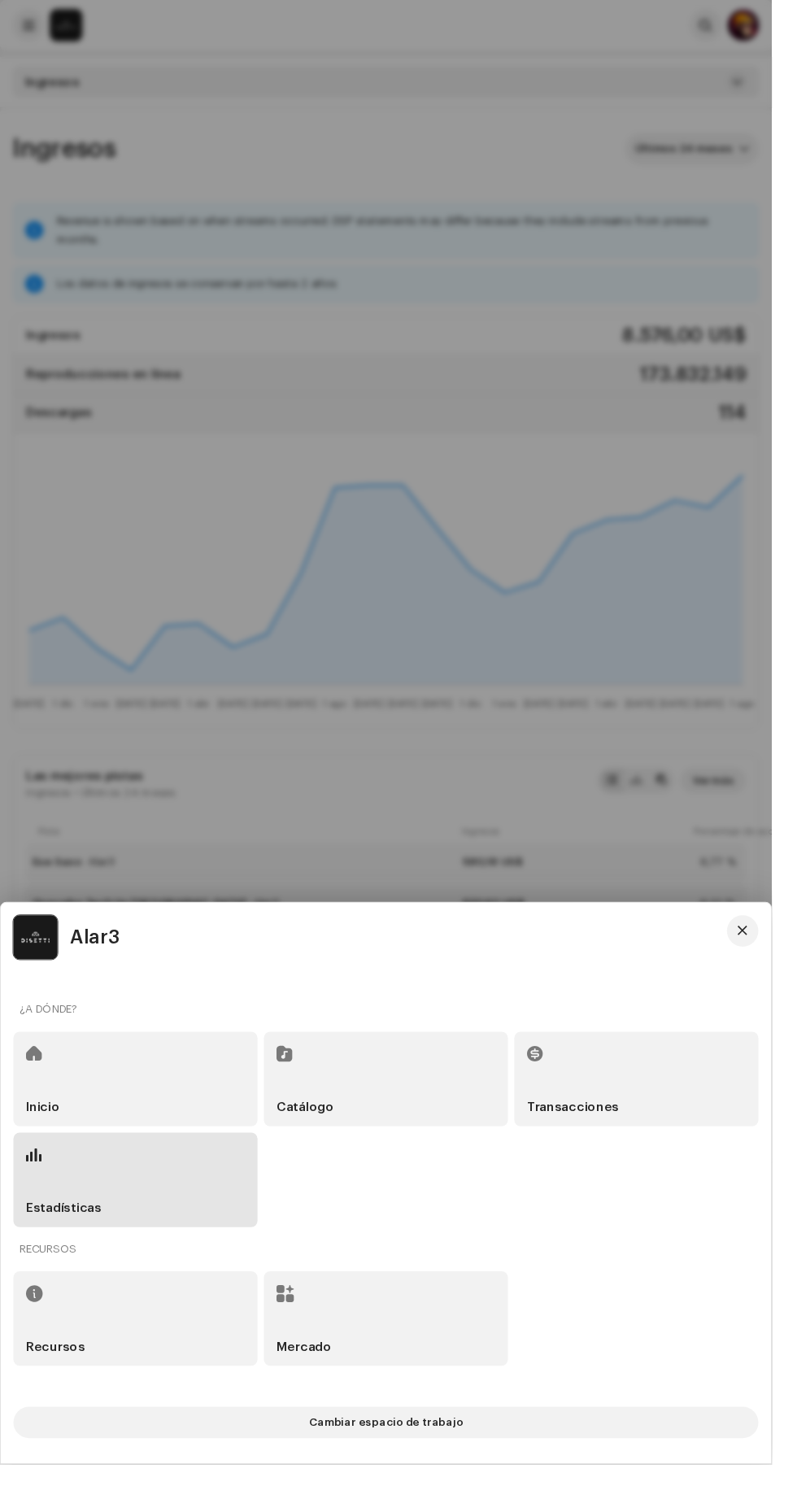
click at [55, 1062] on div "¿A dónde?" at bounding box center [398, 1042] width 769 height 39
click at [42, 1095] on span at bounding box center [35, 1088] width 16 height 13
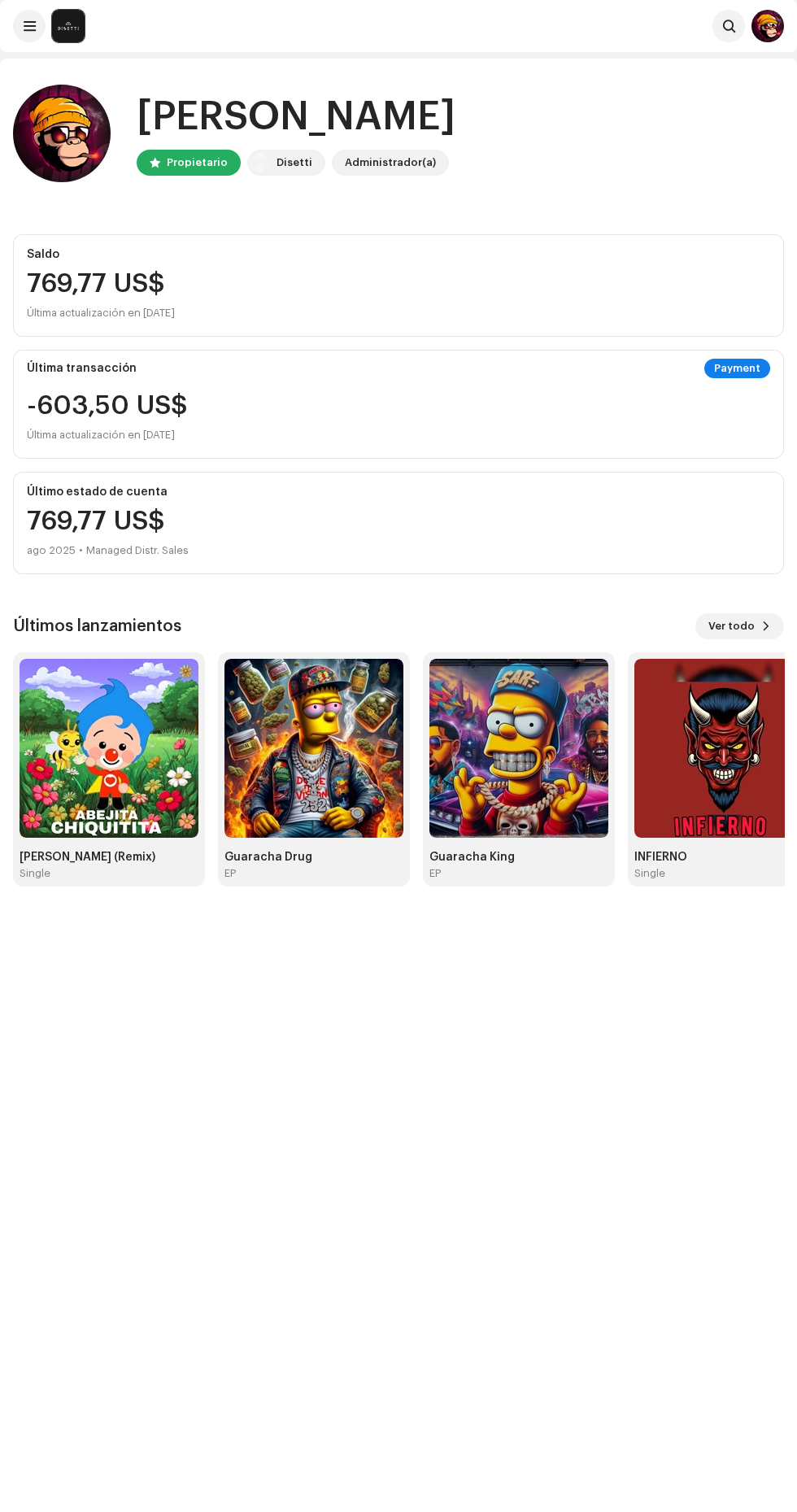
click at [313, 789] on img at bounding box center [313, 748] width 179 height 179
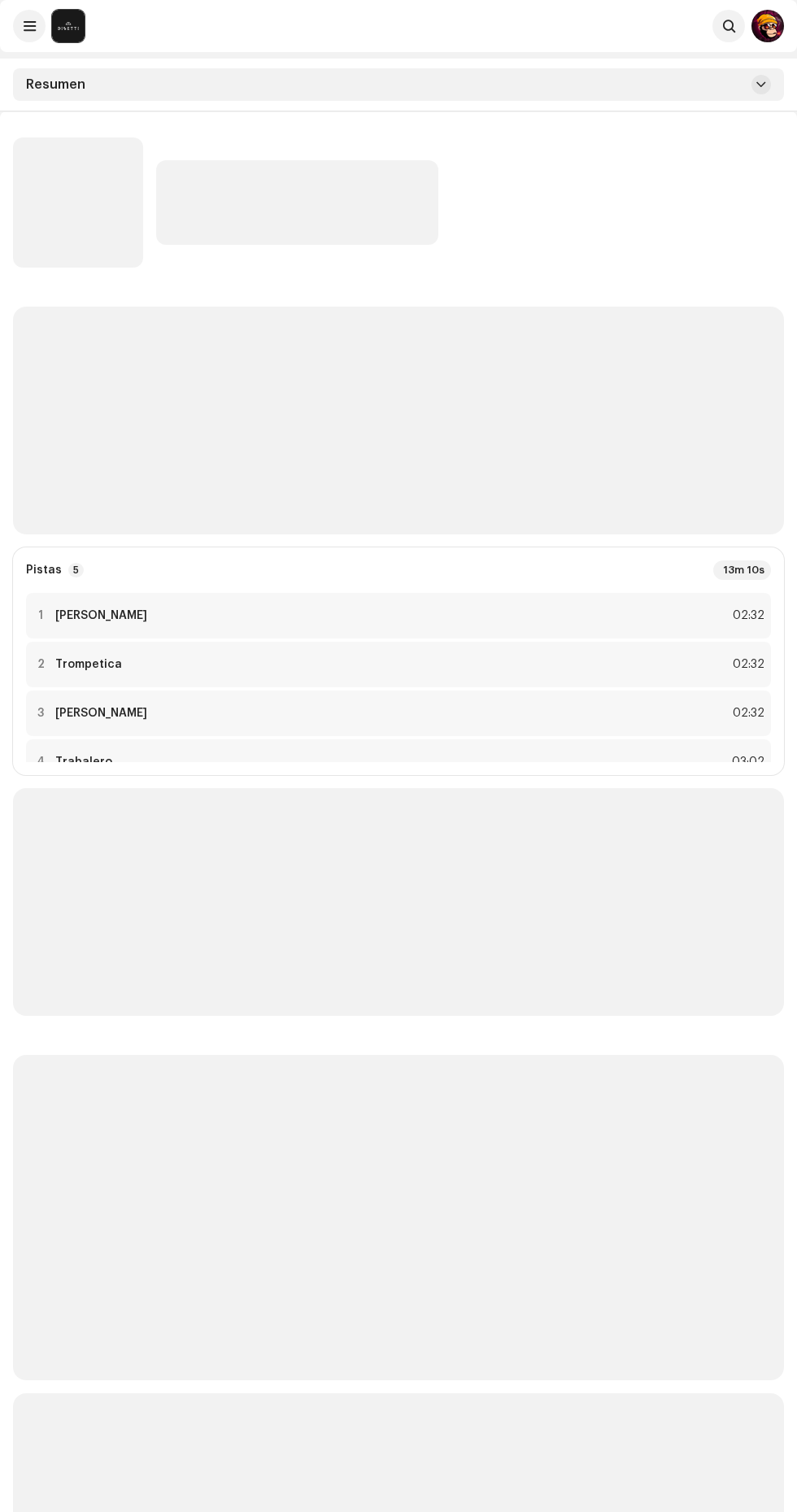
click at [761, 85] on span at bounding box center [761, 84] width 10 height 13
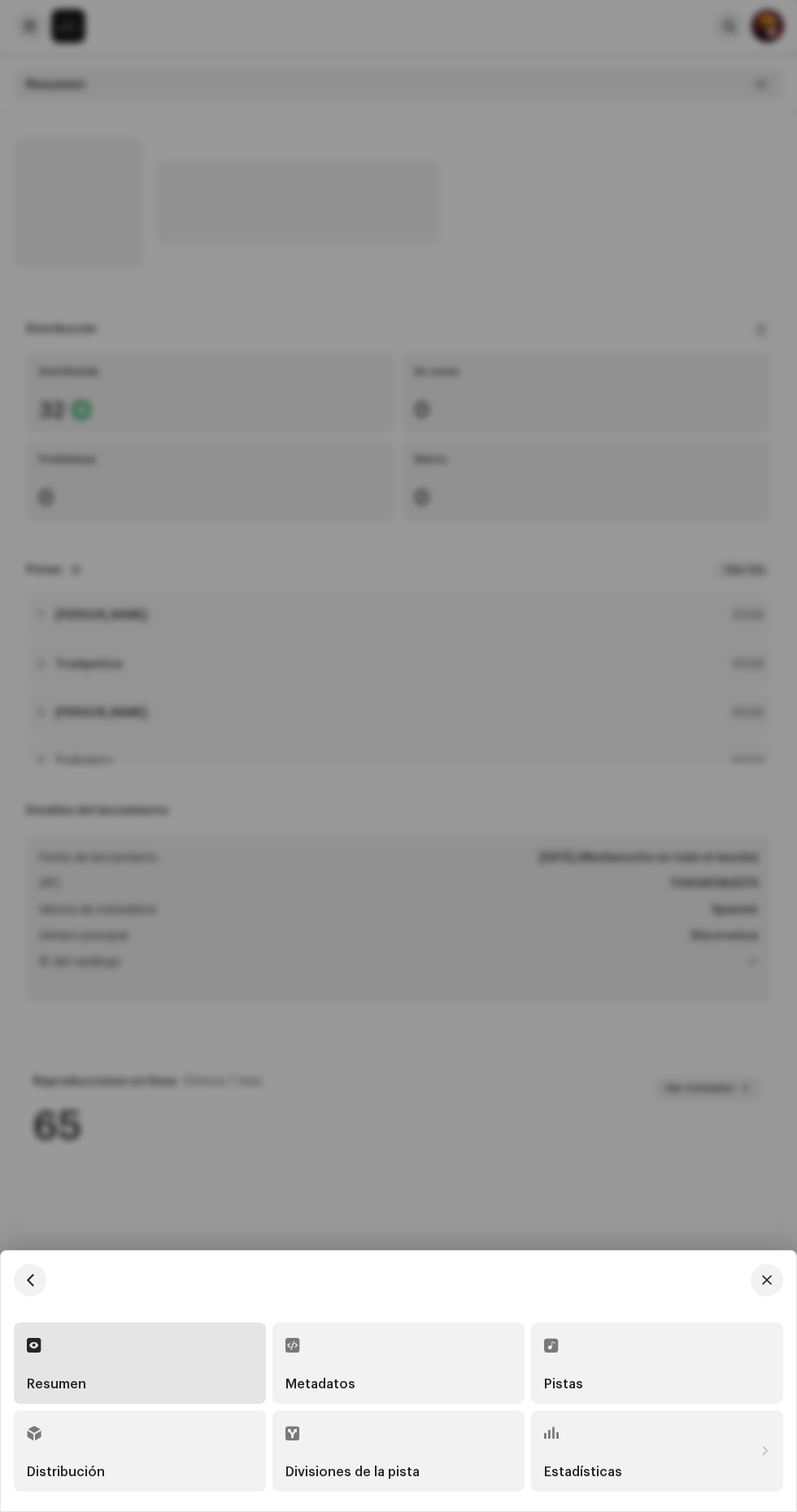
click at [409, 1470] on div "Divisiones de la pista" at bounding box center [352, 1471] width 134 height 13
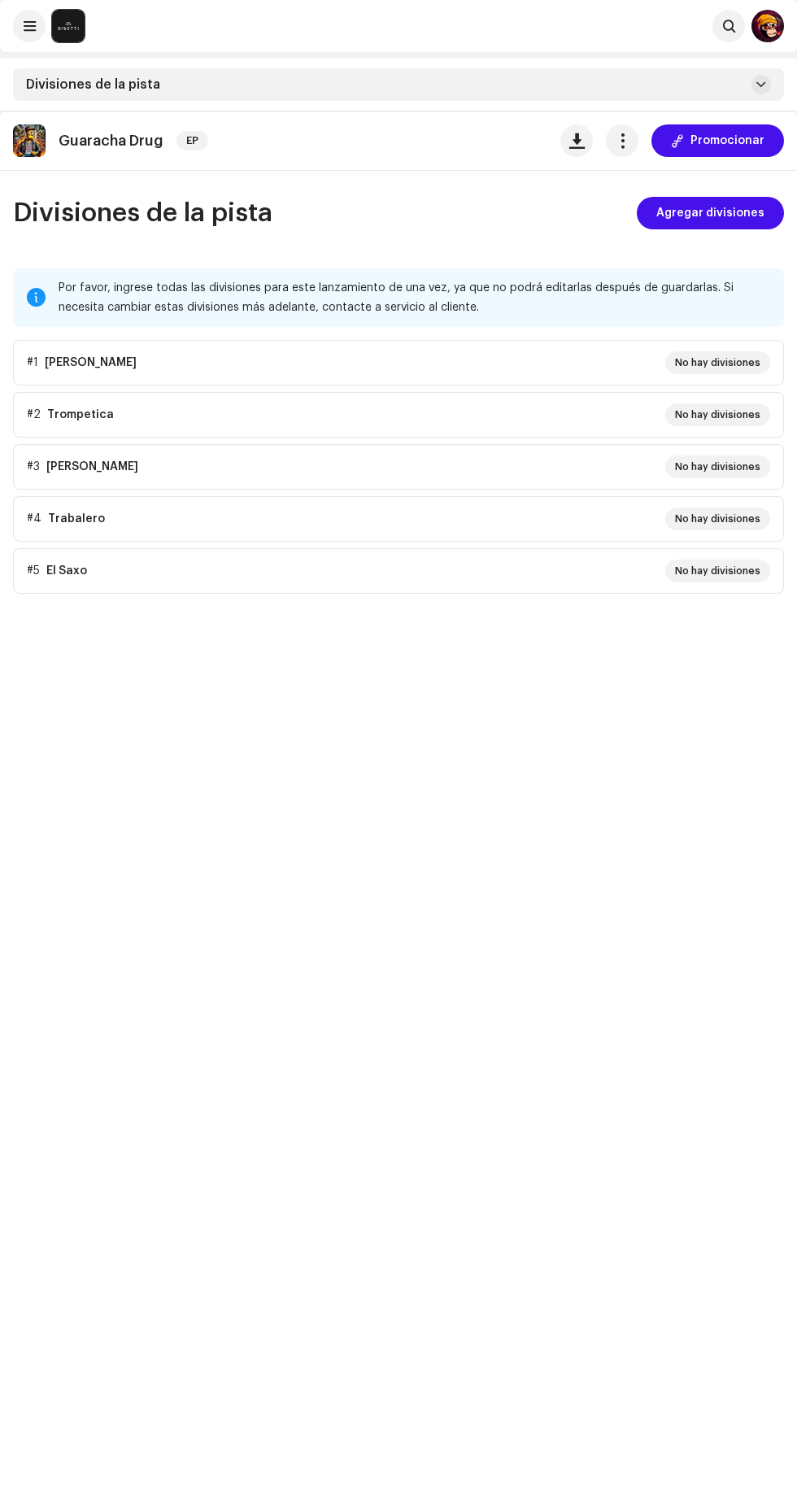
click at [742, 213] on span "Agregar divisiones" at bounding box center [710, 214] width 108 height 33
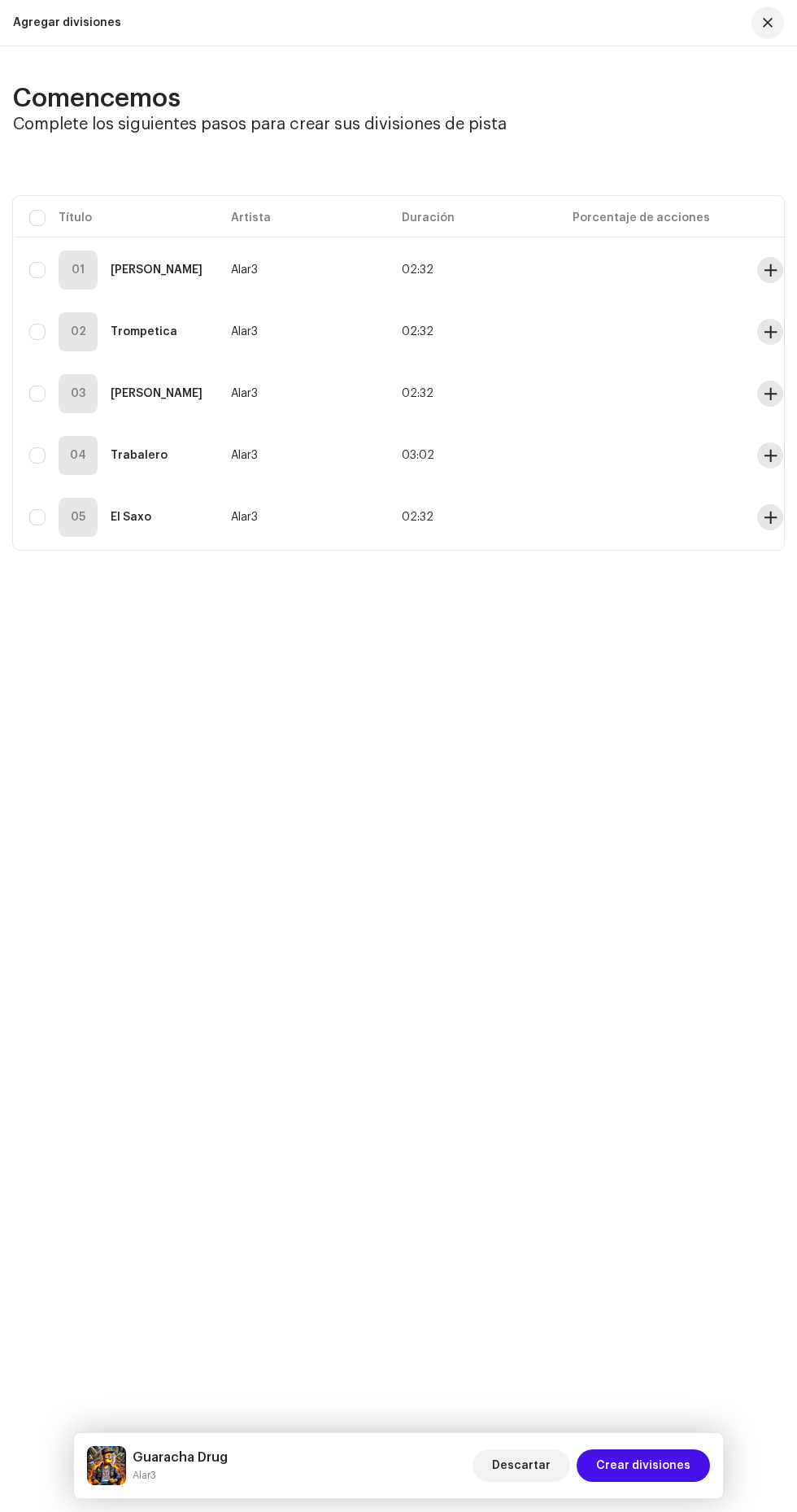
click at [38, 218] on input "checkbox" at bounding box center [37, 217] width 16 height 16
checkbox input "true"
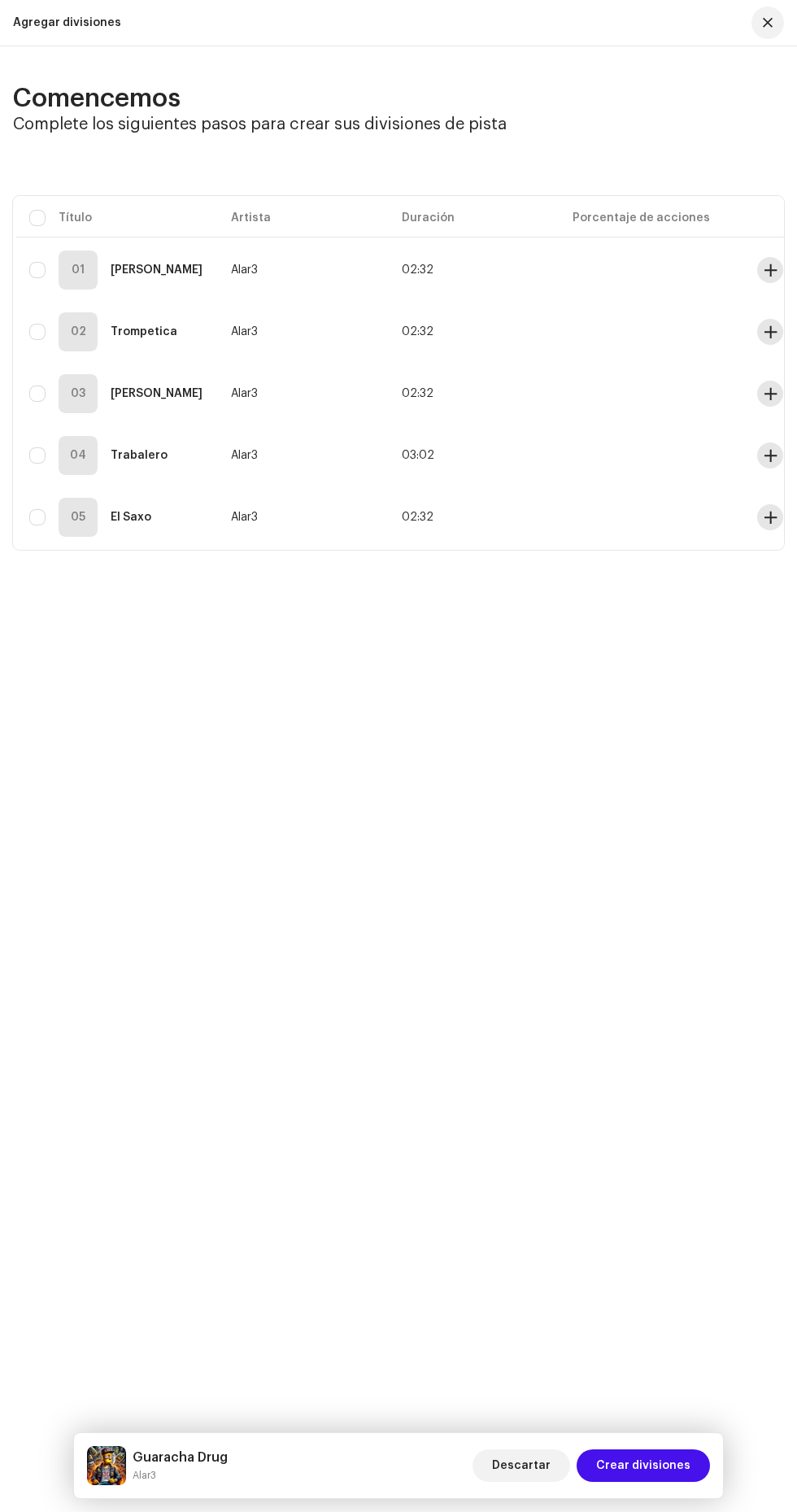
checkbox input "true"
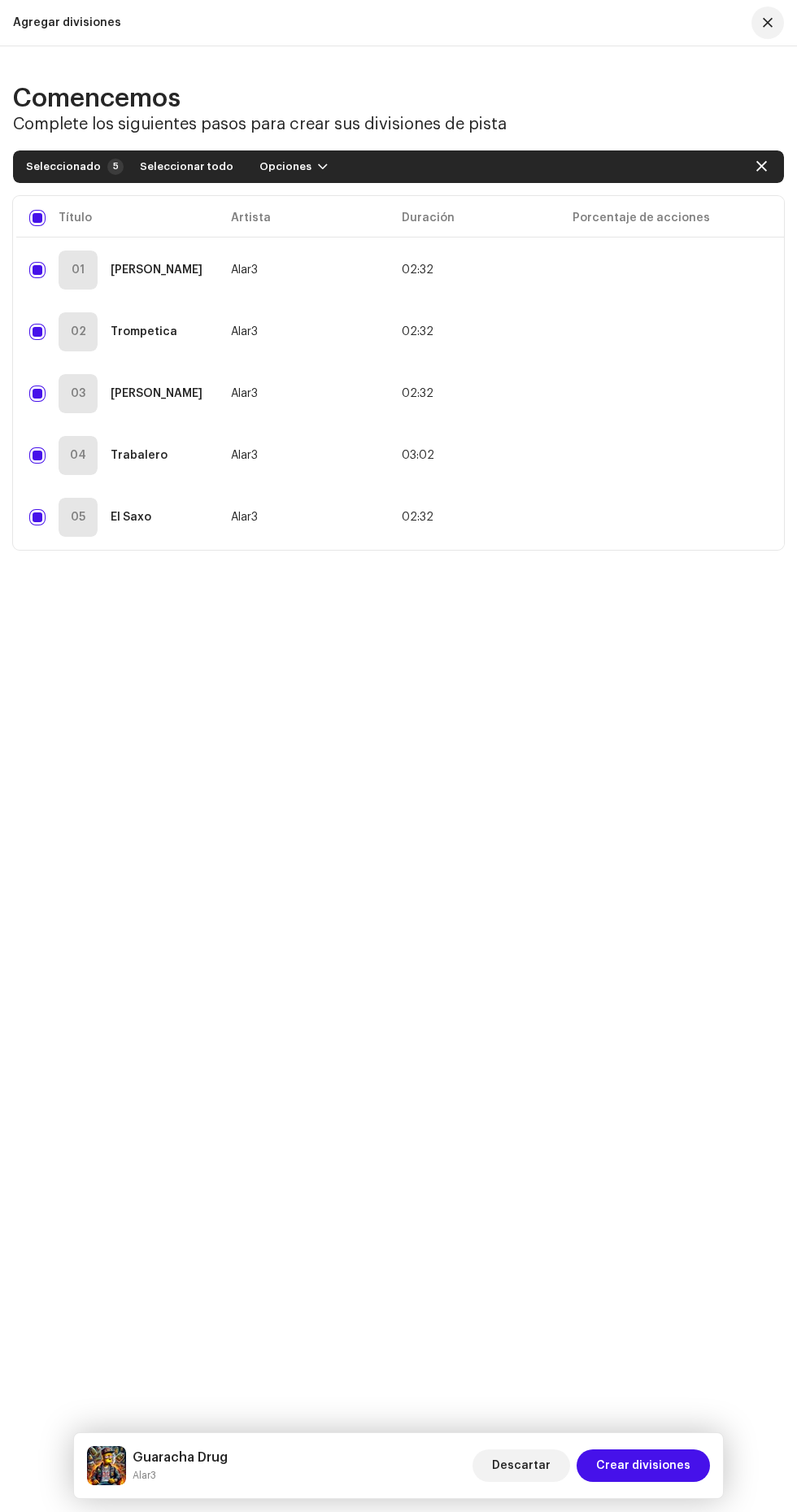
click at [671, 1466] on span "Crear divisiones" at bounding box center [643, 1466] width 95 height 33
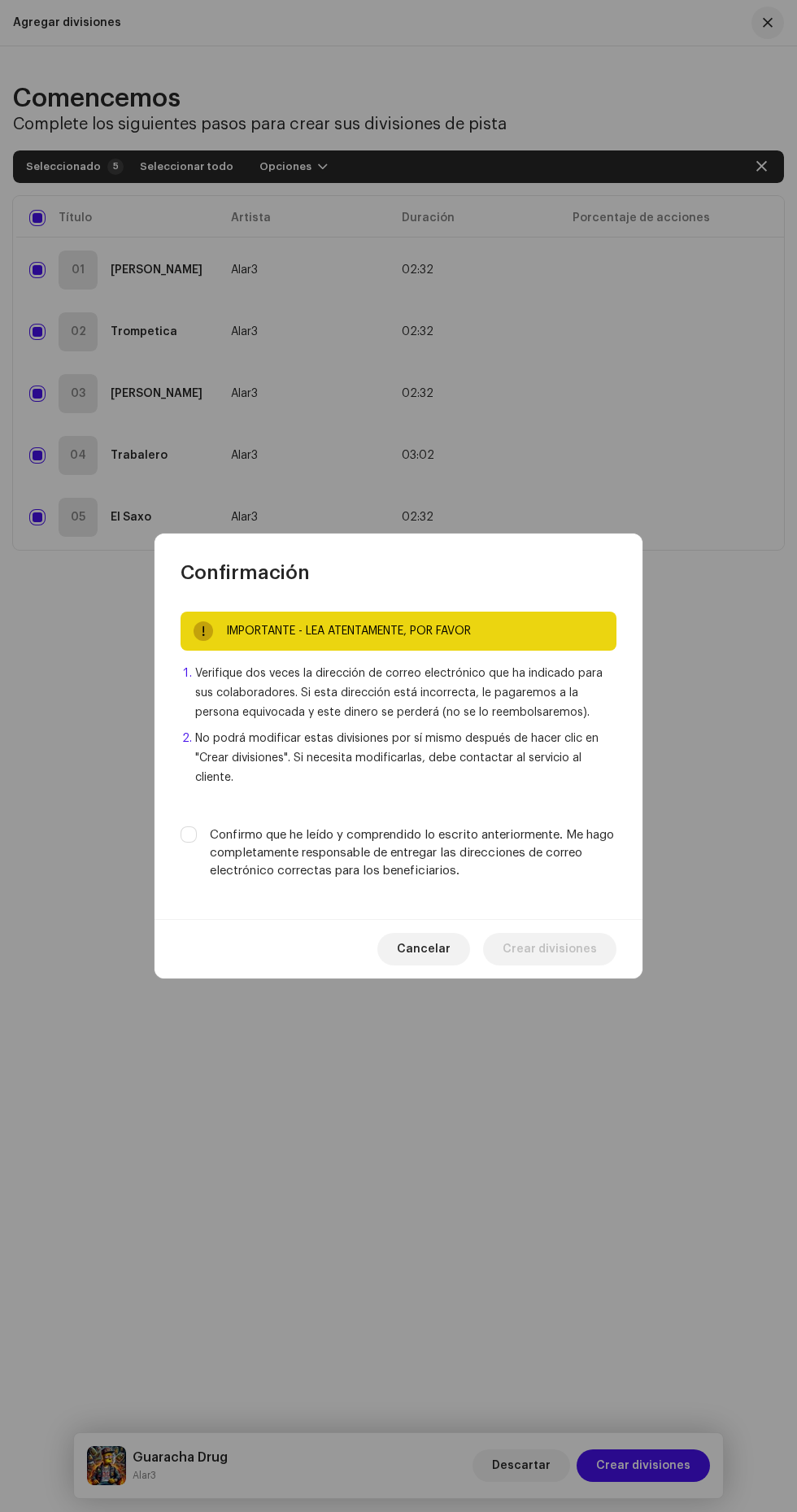
click at [357, 880] on label "Confirmo que he leído y comprendido lo escrito anteriormente. Me hago completam…" at bounding box center [413, 853] width 407 height 54
click at [197, 842] on input "Confirmo que he leído y comprendido lo escrito anteriormente. Me hago completam…" at bounding box center [188, 834] width 16 height 16
checkbox input "true"
click at [584, 965] on span "Crear divisiones" at bounding box center [550, 950] width 95 height 33
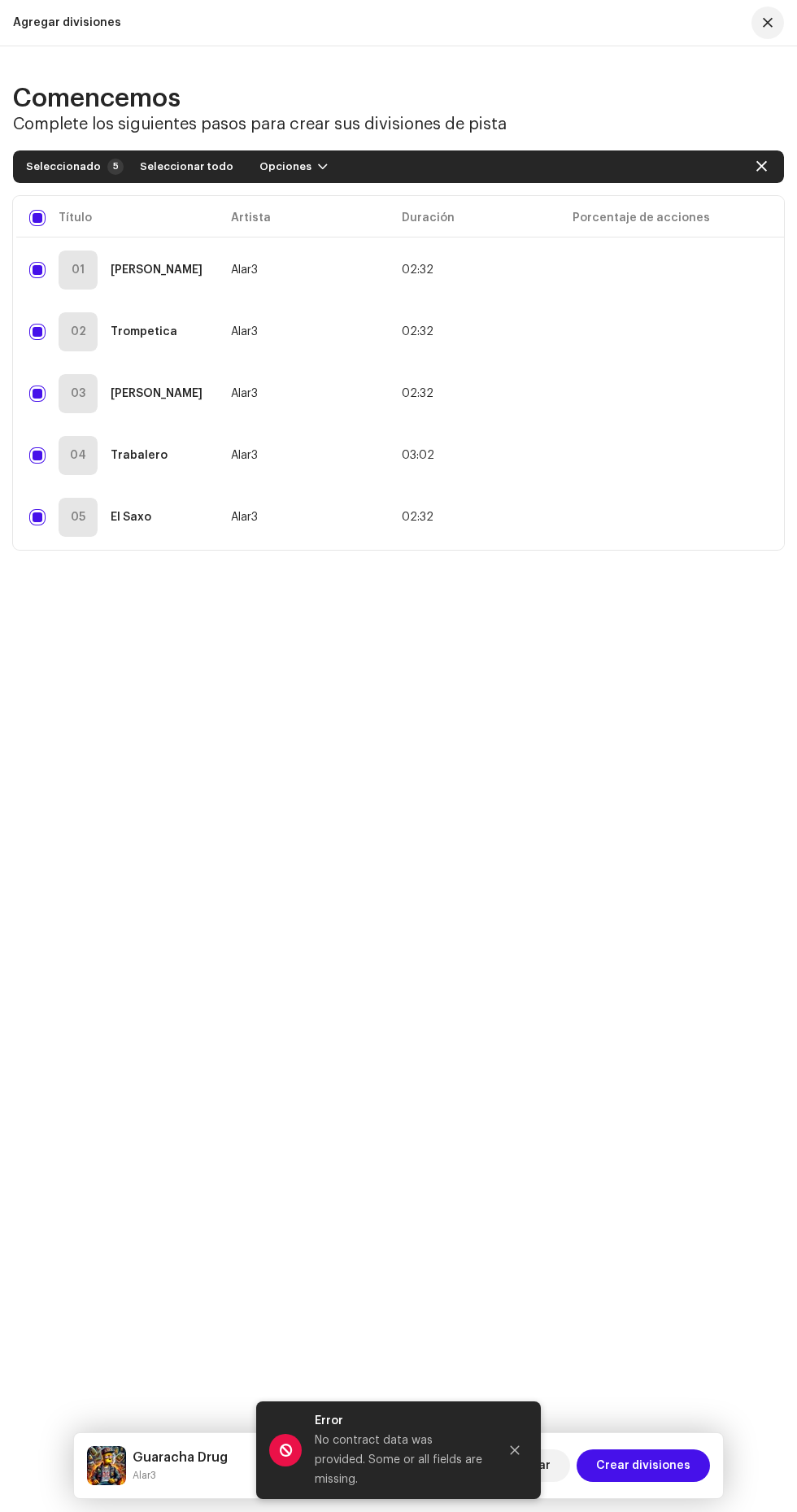
click at [318, 167] on span "button" at bounding box center [323, 166] width 10 height 13
click at [333, 203] on span "Agregar divisiones" at bounding box center [300, 203] width 108 height 13
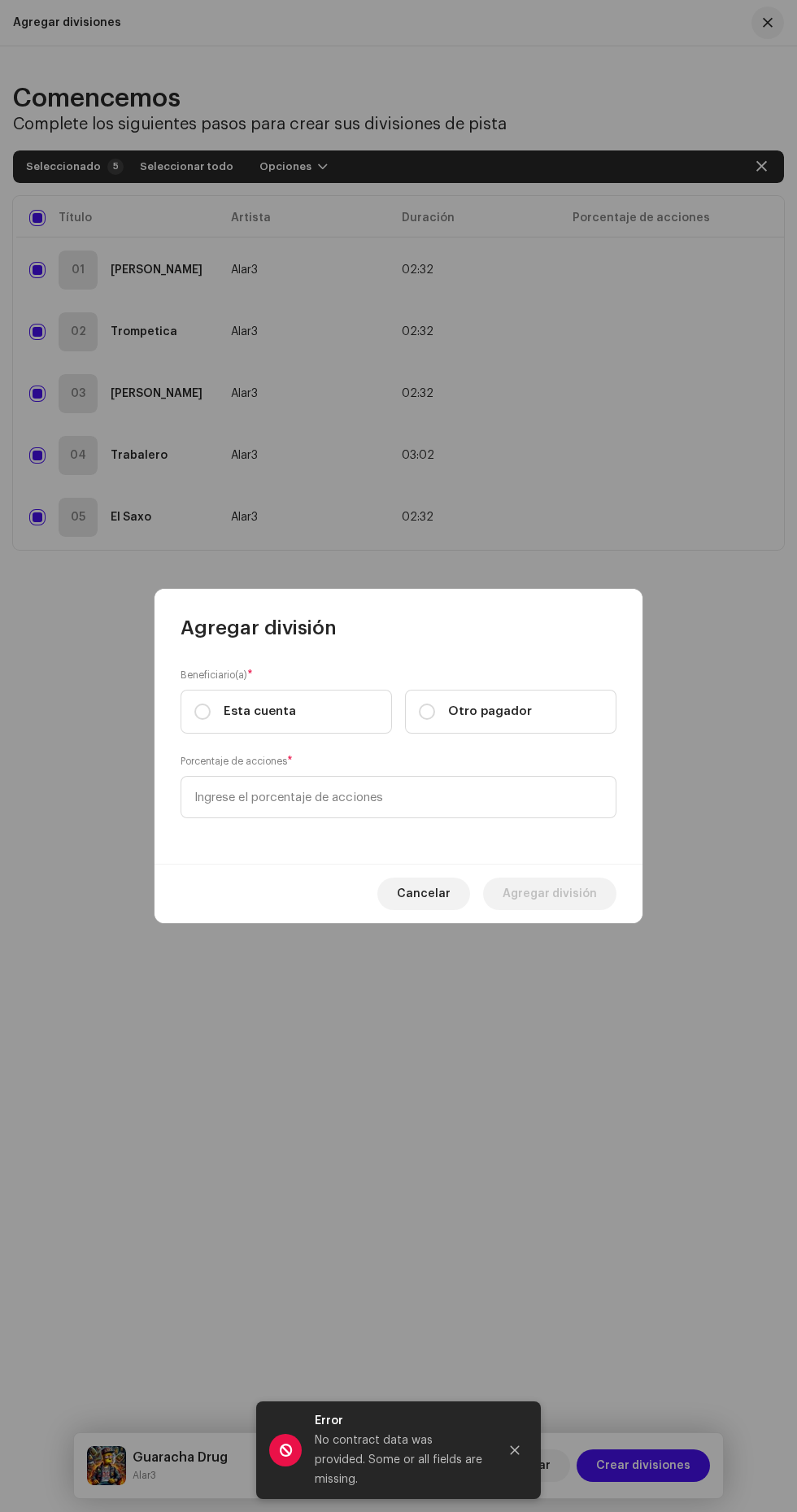
click at [203, 715] on input "Esta cuenta" at bounding box center [202, 711] width 16 height 16
radio input "true"
click at [454, 797] on input at bounding box center [398, 797] width 436 height 43
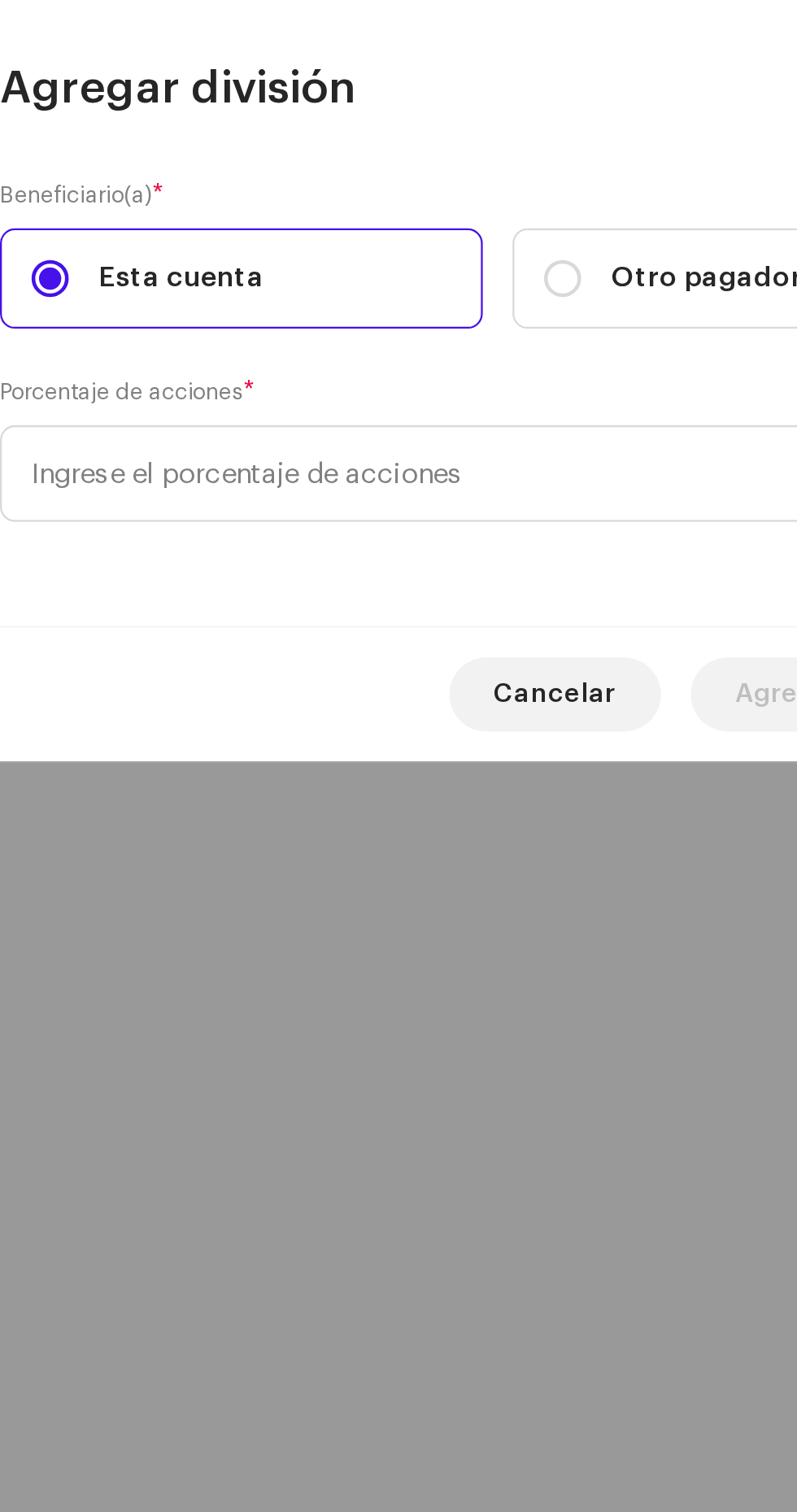
click at [488, 710] on span "Otro pagador" at bounding box center [490, 711] width 84 height 18
click at [435, 710] on input "Otro pagador" at bounding box center [427, 711] width 16 height 16
radio input "true"
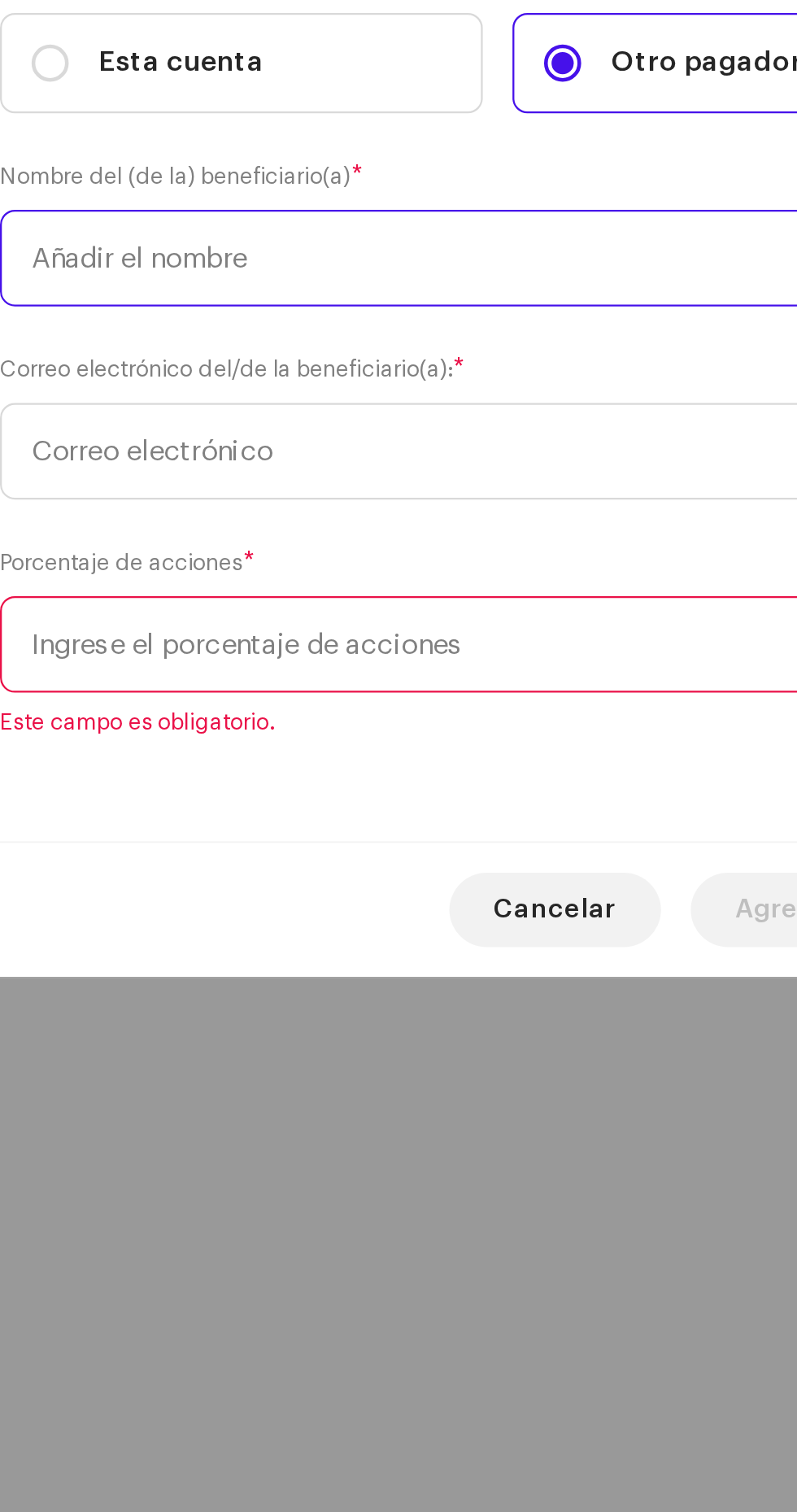
click at [460, 702] on input "text" at bounding box center [398, 702] width 436 height 43
type input "M"
type input "Ke"
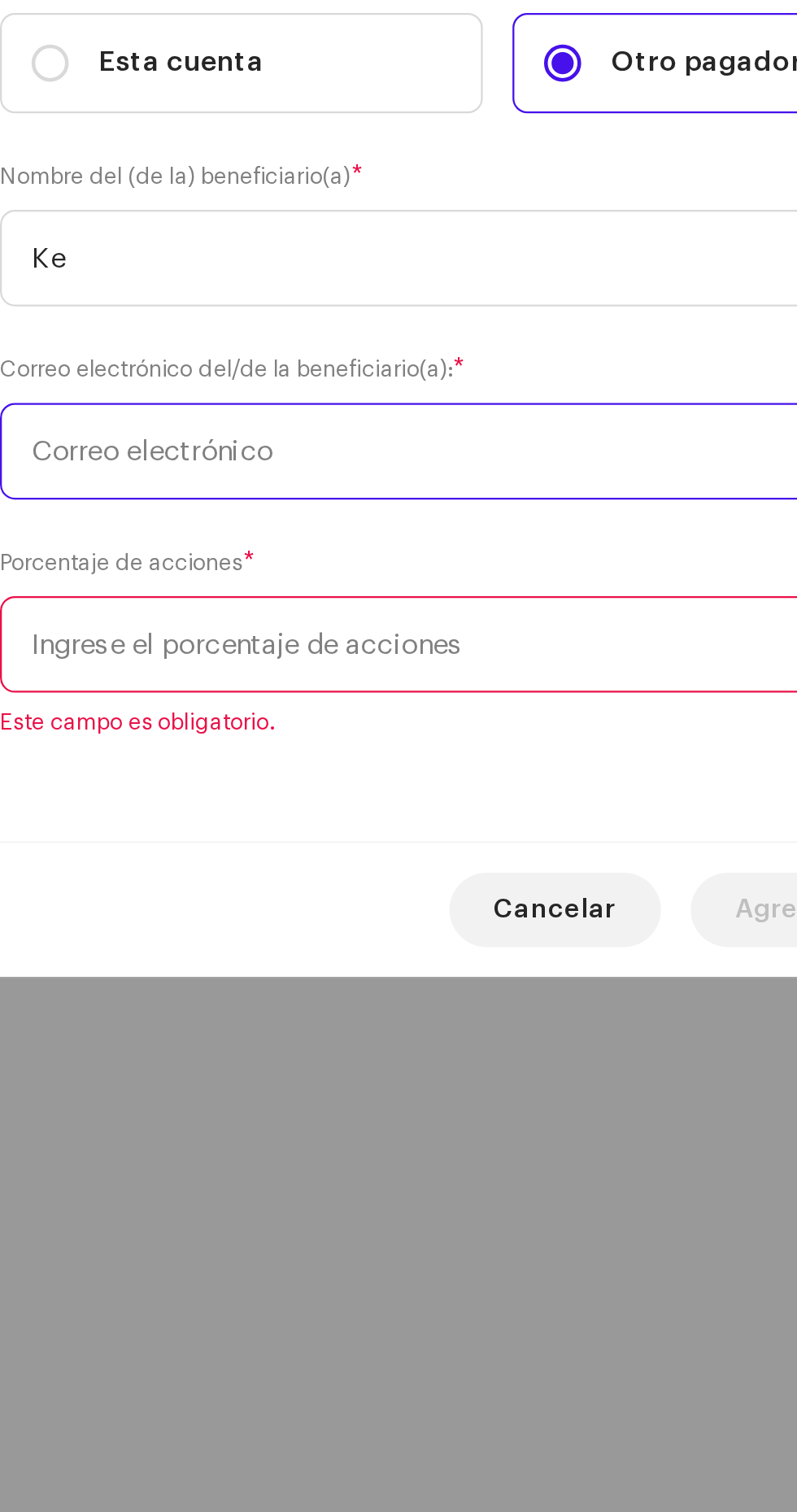
click at [205, 791] on input "text" at bounding box center [398, 787] width 436 height 43
paste input "[EMAIL_ADDRESS][DOMAIN_NAME]"
type input "[EMAIL_ADDRESS][DOMAIN_NAME]"
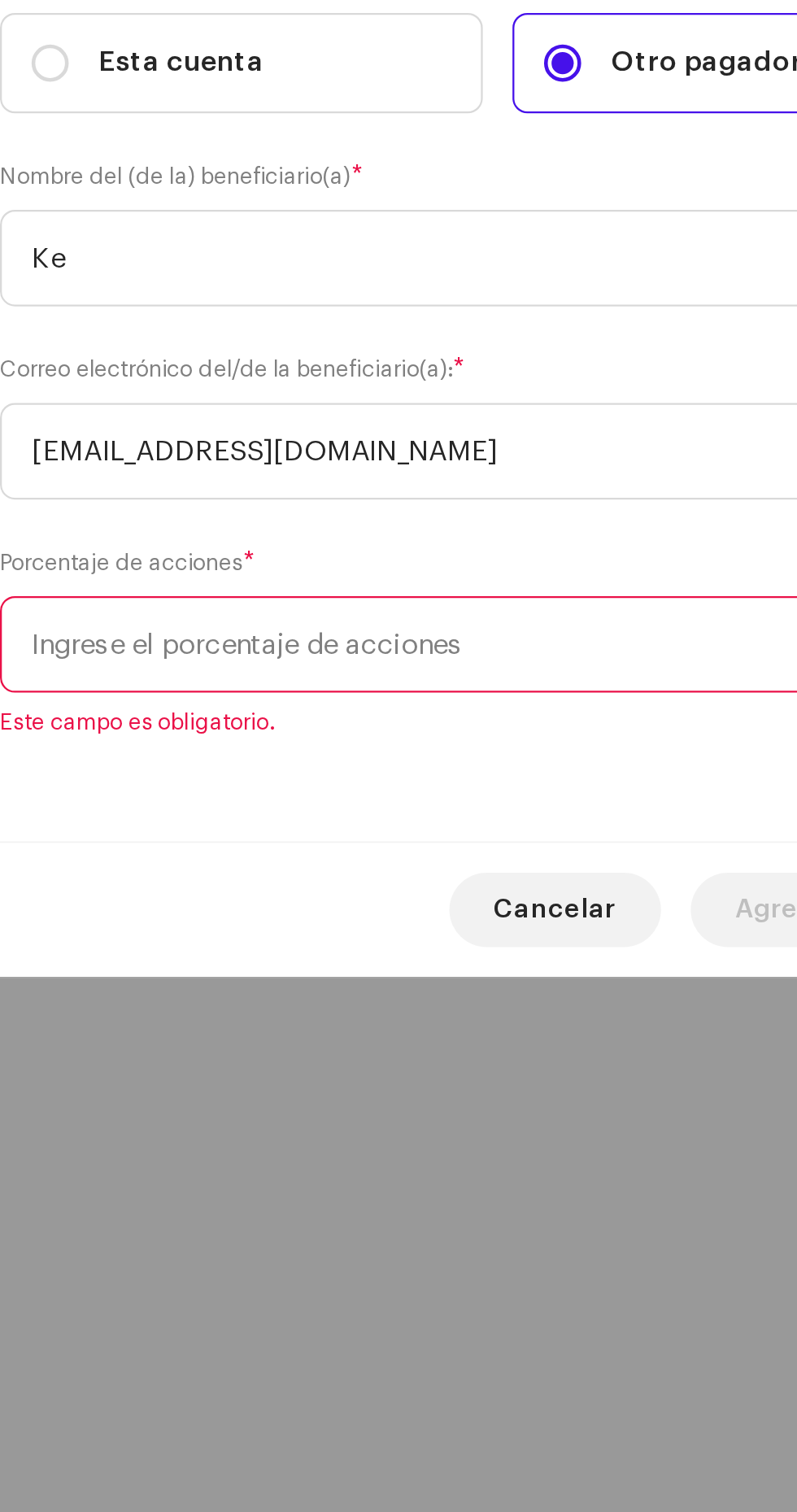
click at [198, 871] on input at bounding box center [398, 872] width 436 height 43
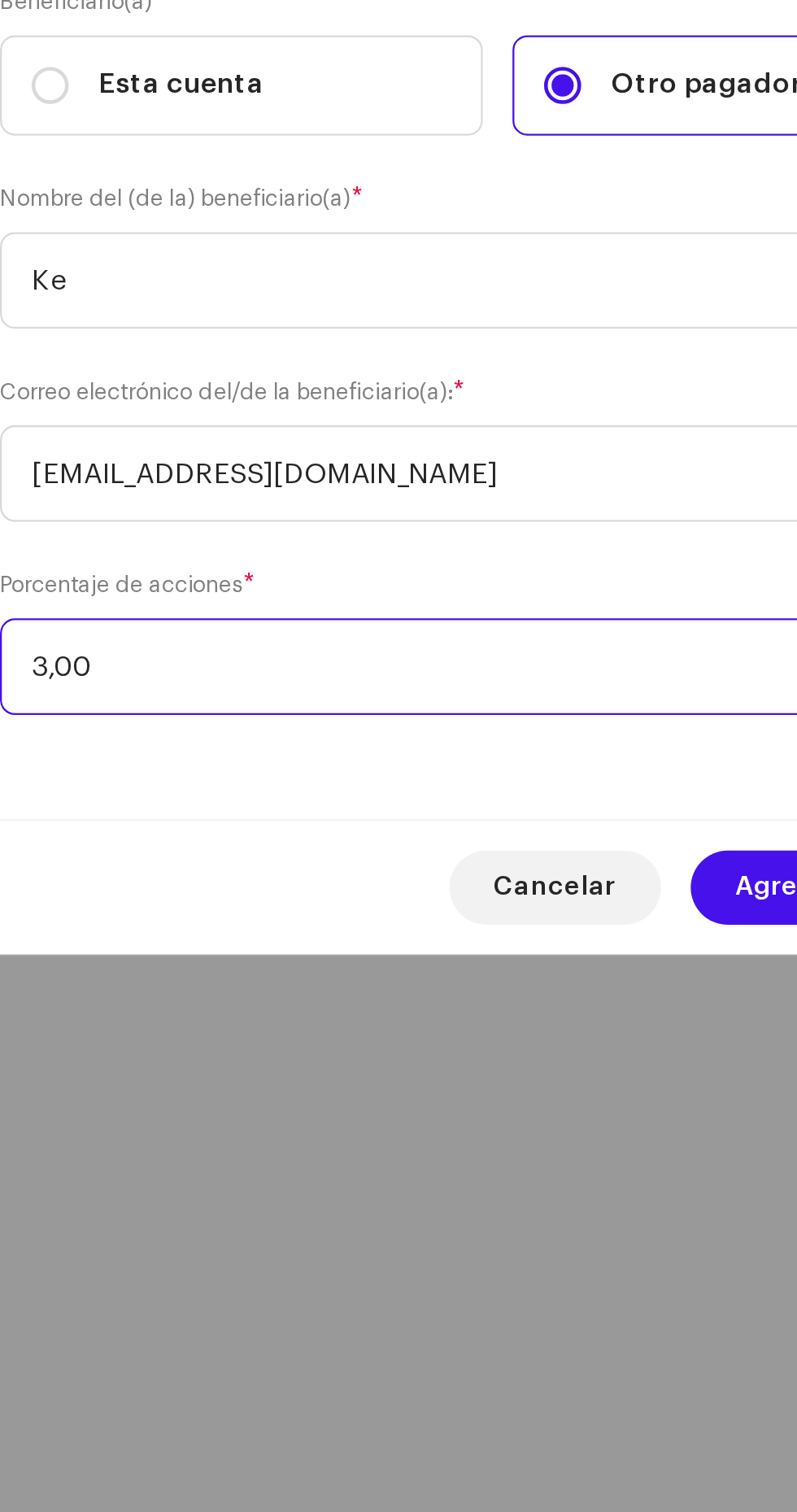
type input "30,00"
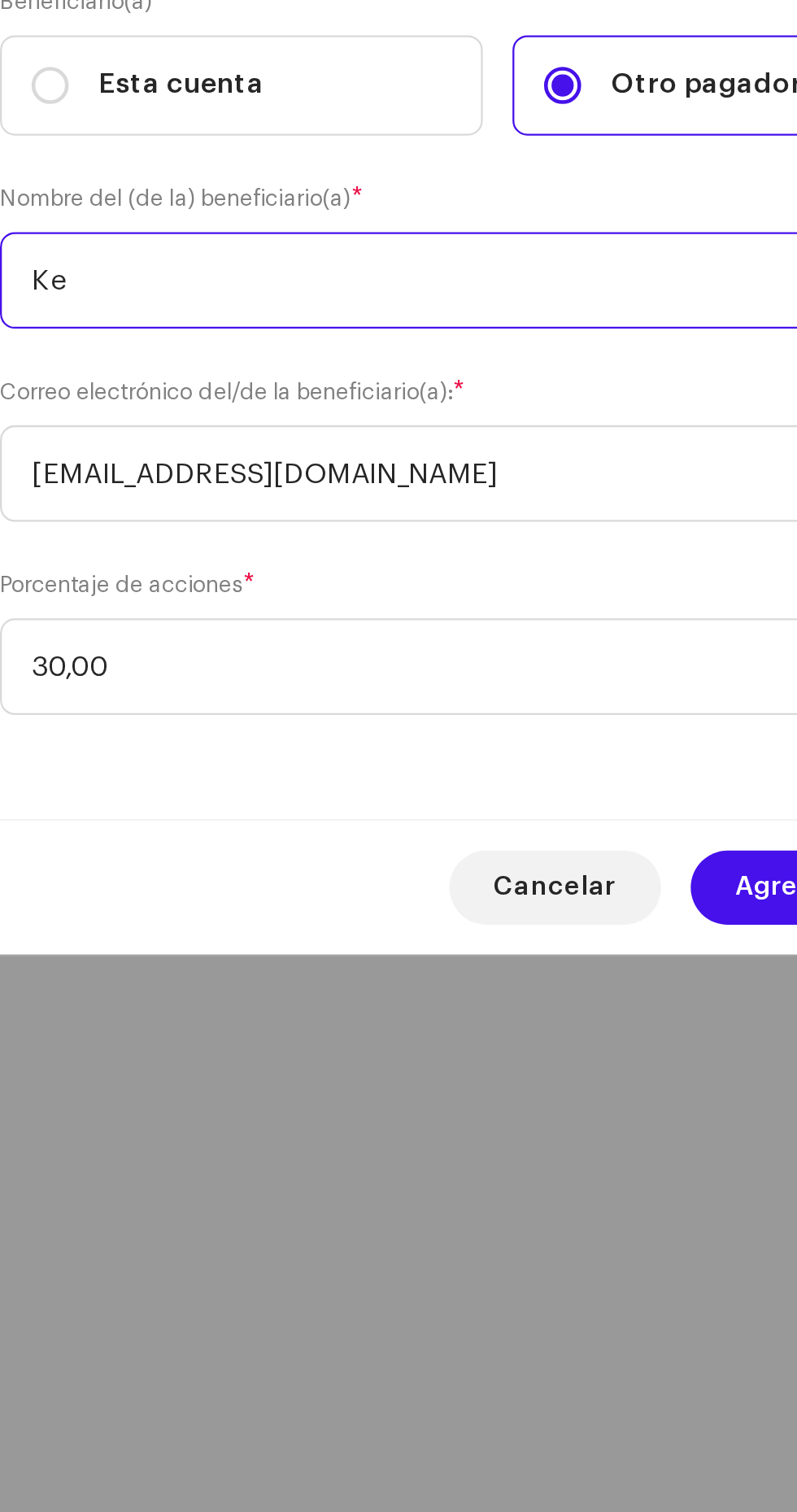
click at [217, 710] on input "Ke" at bounding box center [398, 713] width 436 height 43
type input "K"
type input "Dj ishi"
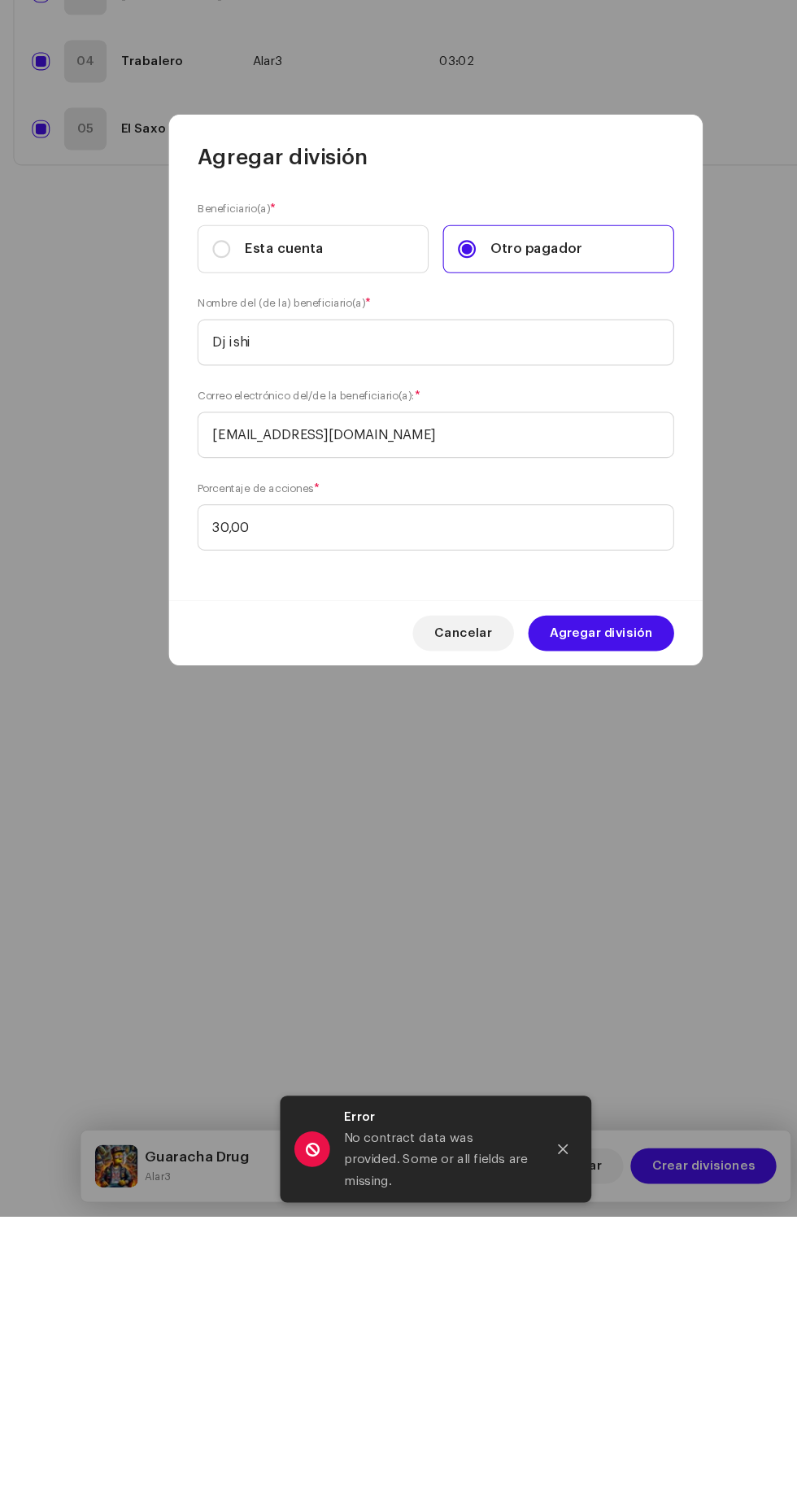
click at [584, 970] on span "Agregar división" at bounding box center [550, 979] width 95 height 33
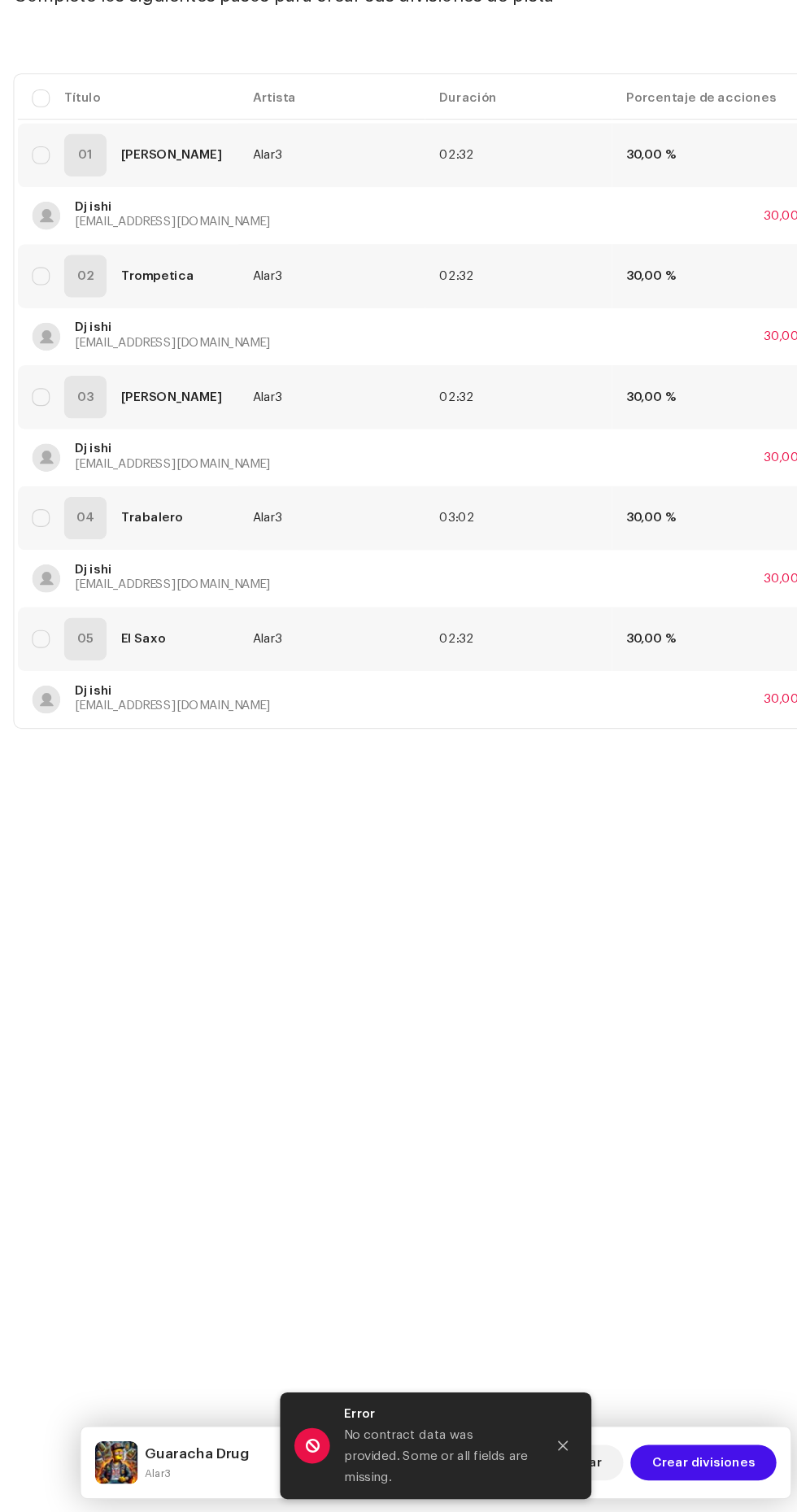
click at [43, 218] on input "checkbox" at bounding box center [37, 217] width 16 height 16
checkbox input "true"
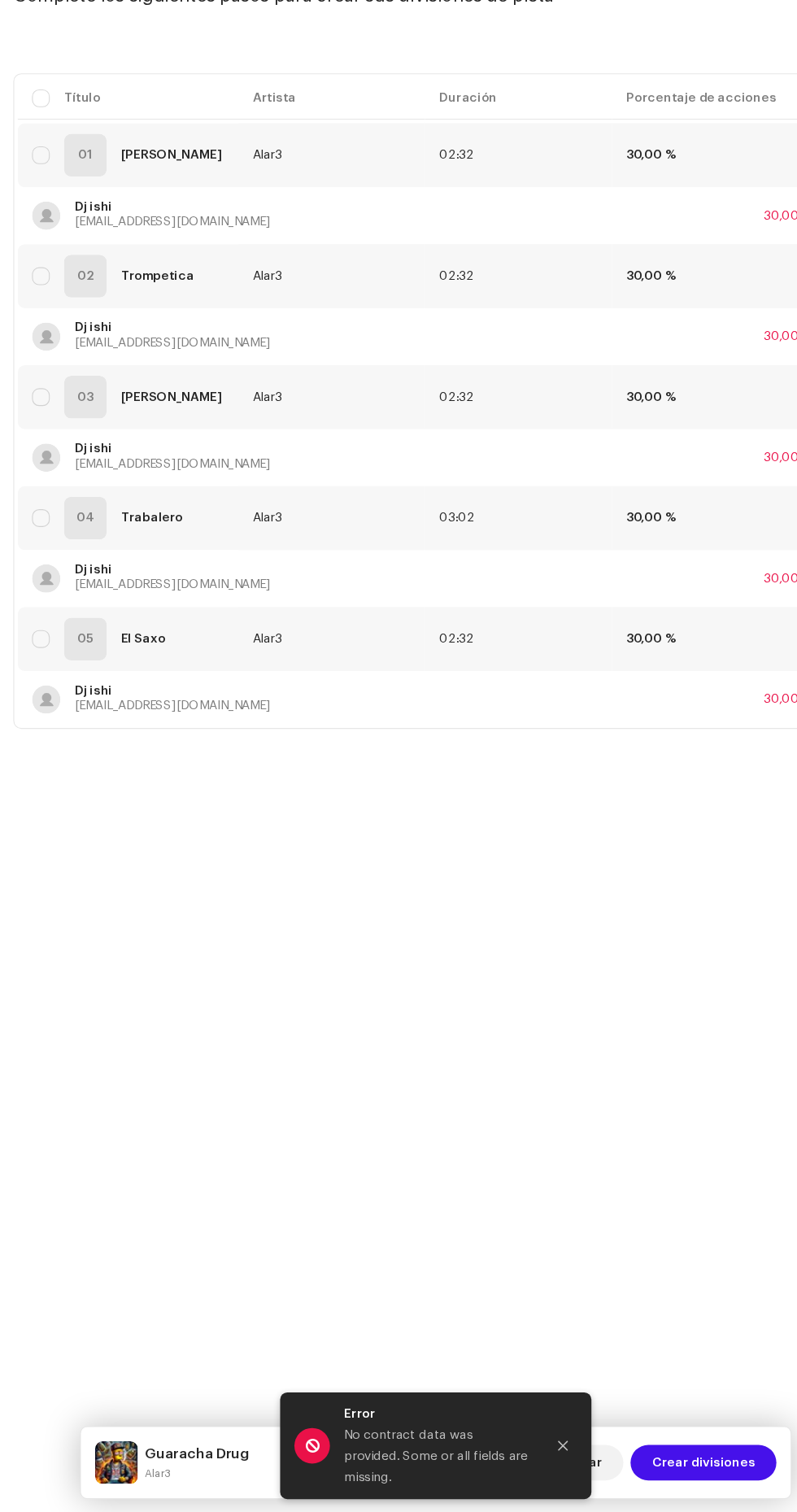
checkbox input "true"
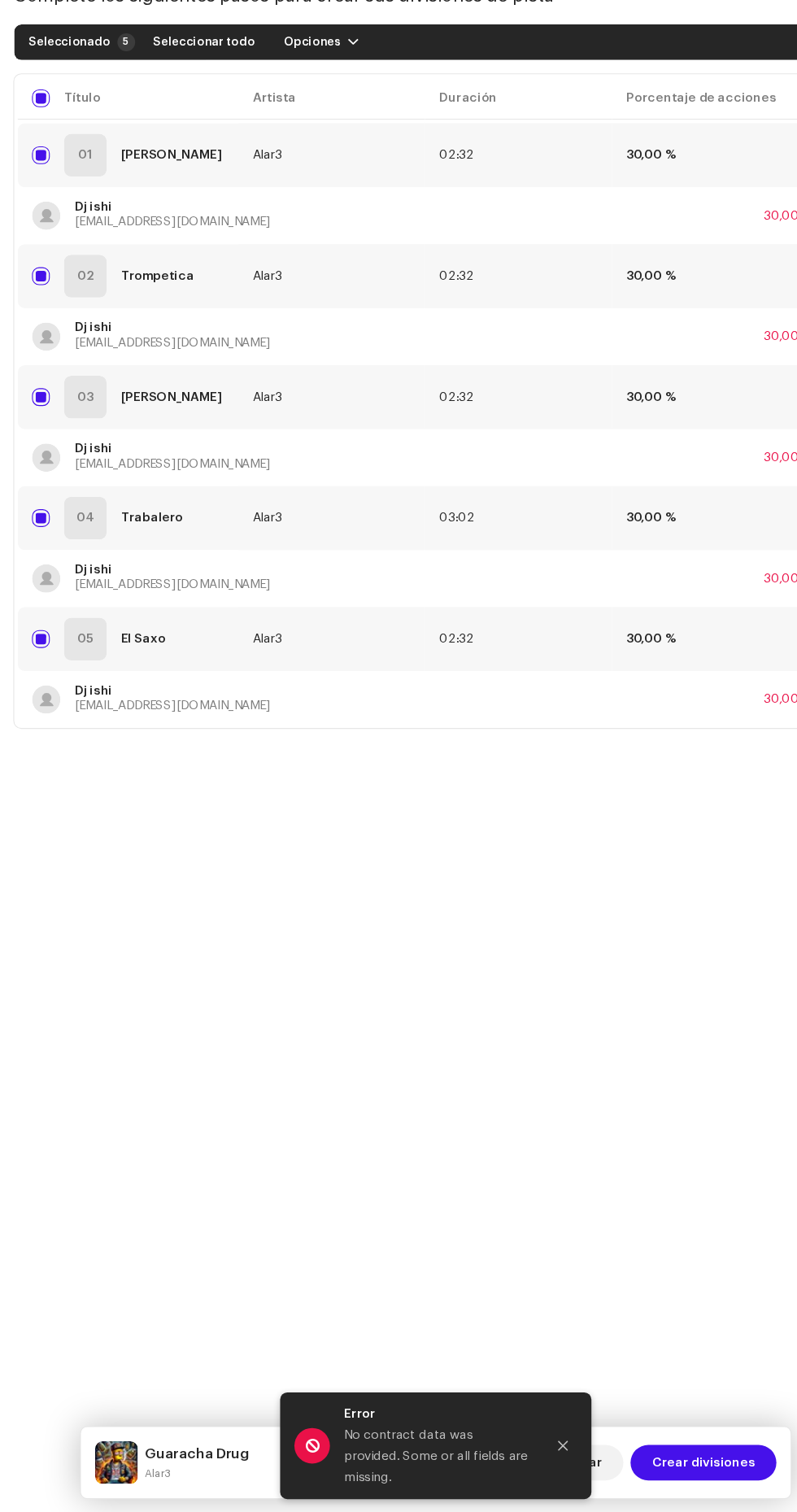
click at [318, 166] on span "button" at bounding box center [323, 166] width 10 height 13
click at [341, 203] on span "Agregar divisiones" at bounding box center [300, 204] width 108 height 13
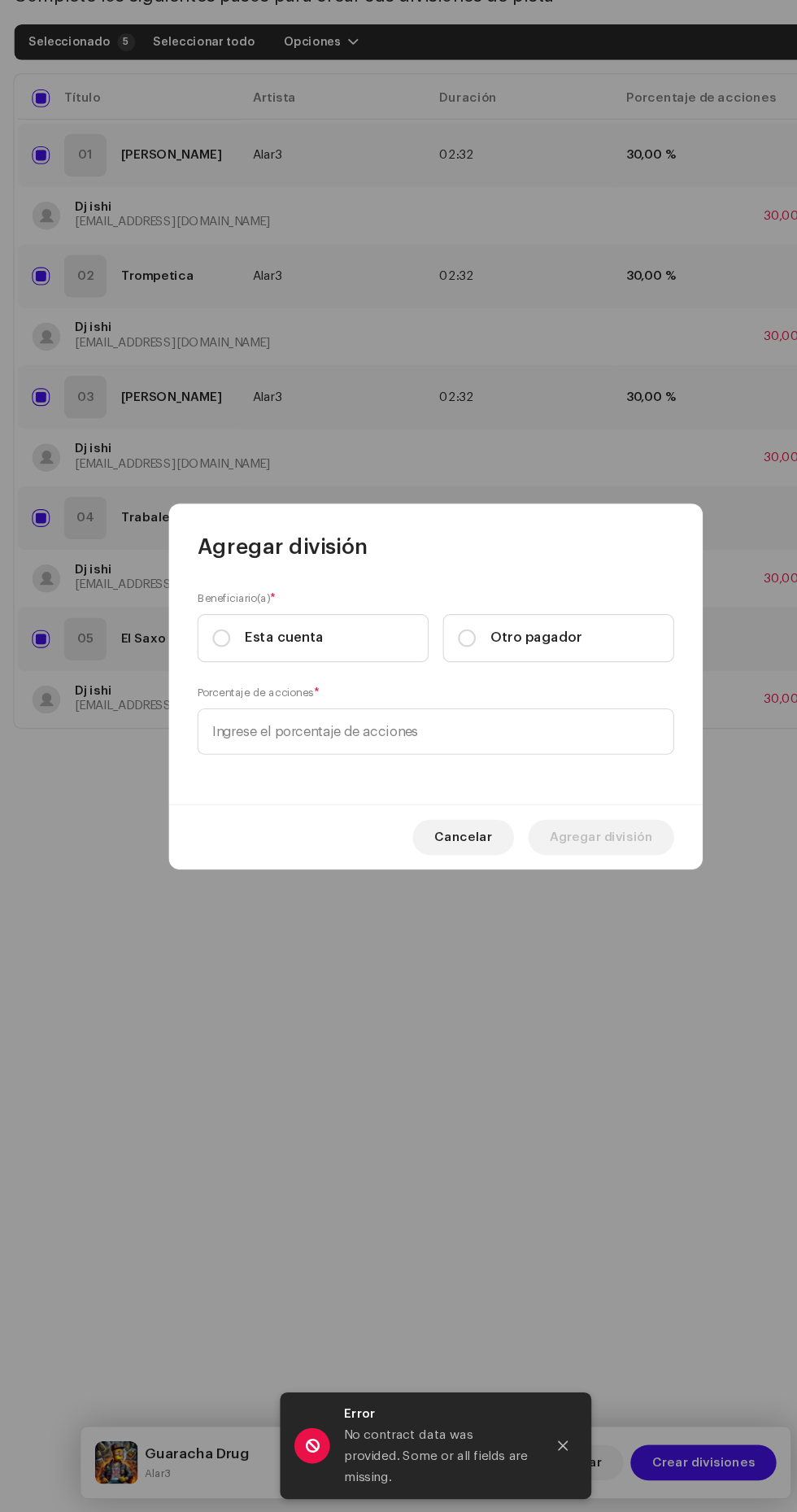
click at [519, 710] on span "Otro pagador" at bounding box center [490, 711] width 84 height 18
click at [435, 710] on input "Otro pagador" at bounding box center [427, 711] width 16 height 16
radio input "true"
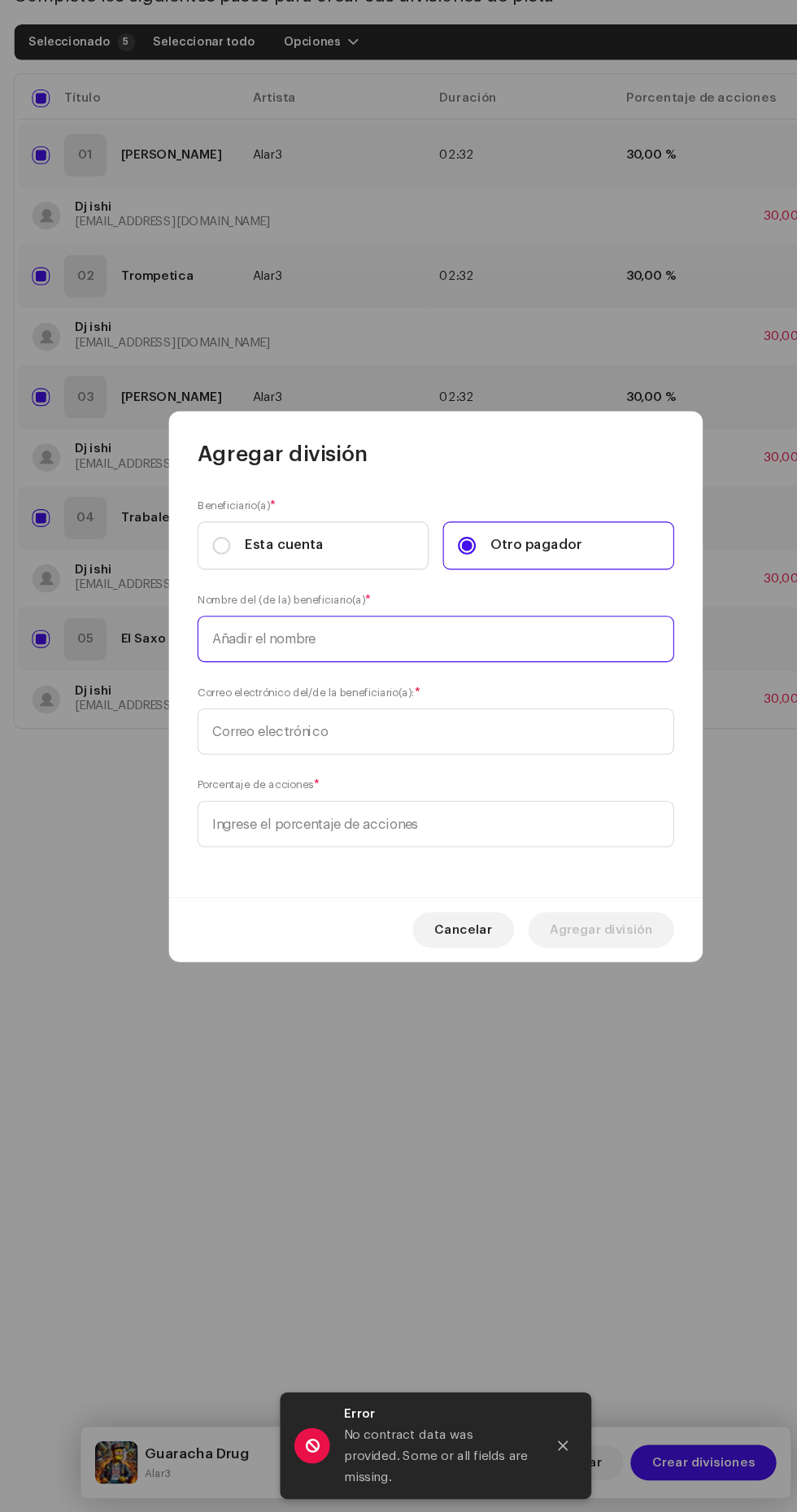
click at [519, 711] on input "text" at bounding box center [398, 713] width 436 height 43
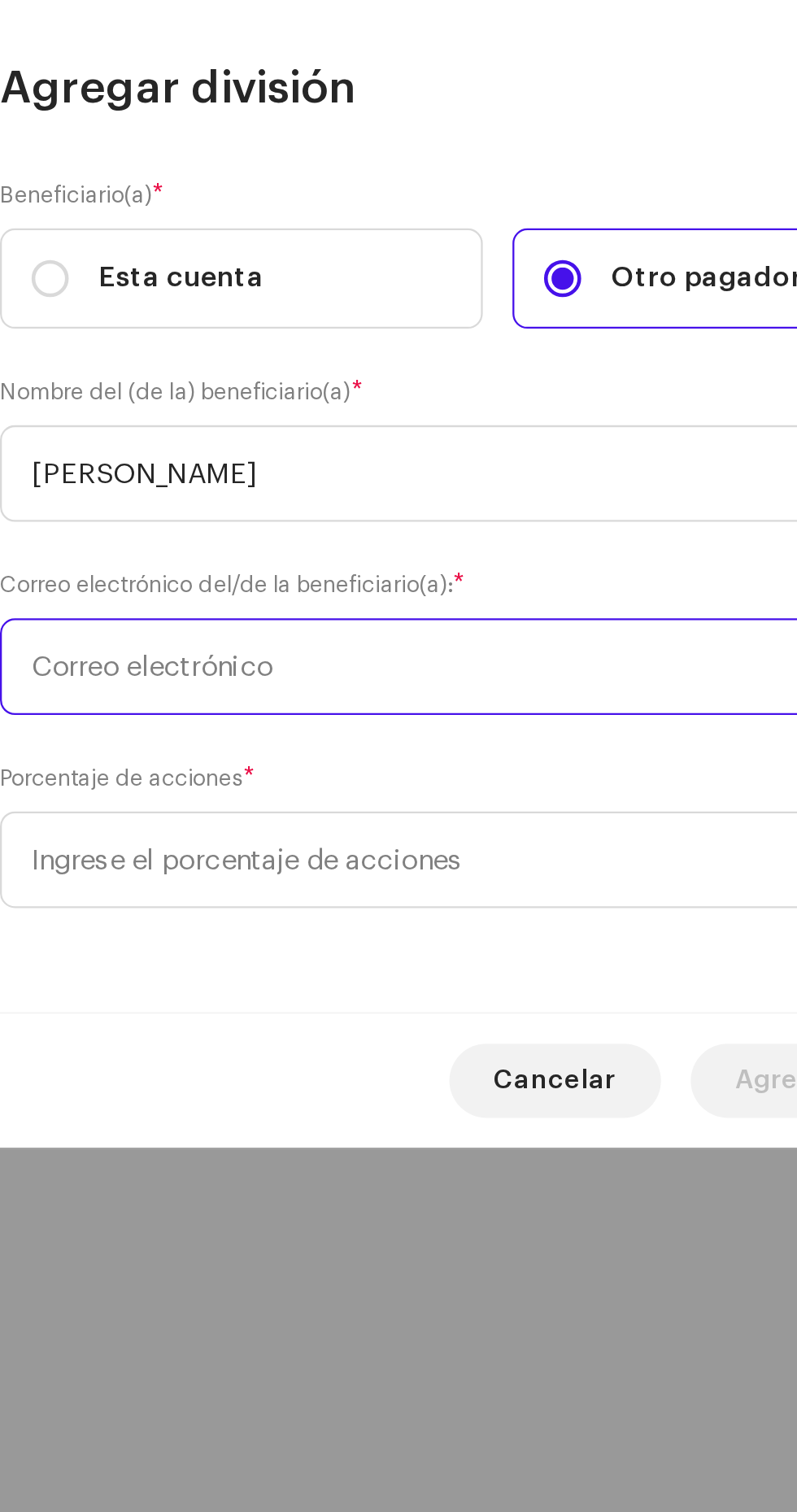
click at [216, 800] on input "text" at bounding box center [398, 797] width 436 height 43
type input "[PERSON_NAME]"
type input "Britoa"
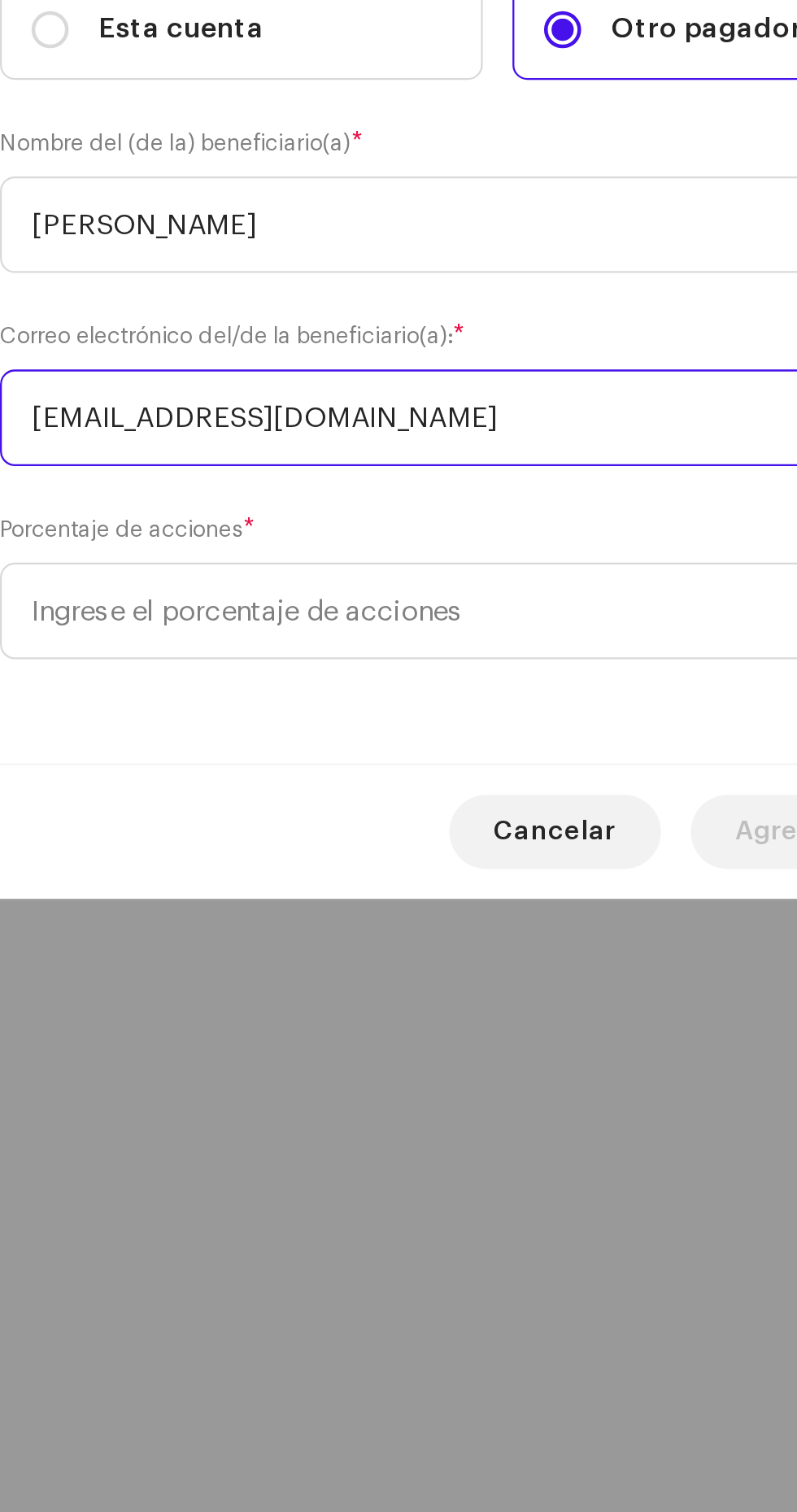
type input "[EMAIL_ADDRESS][DOMAIN_NAME]"
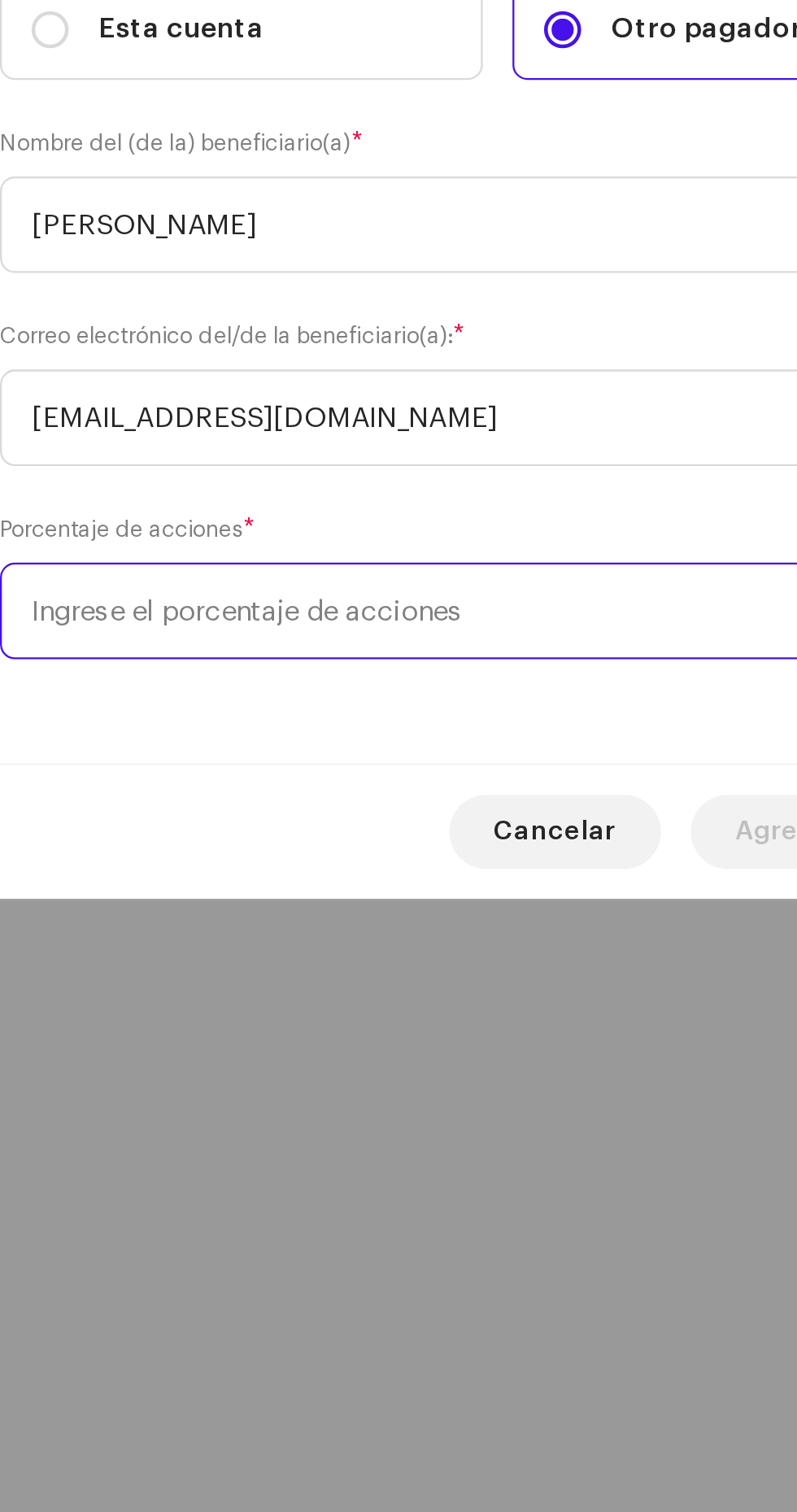
click at [198, 882] on input at bounding box center [398, 882] width 436 height 43
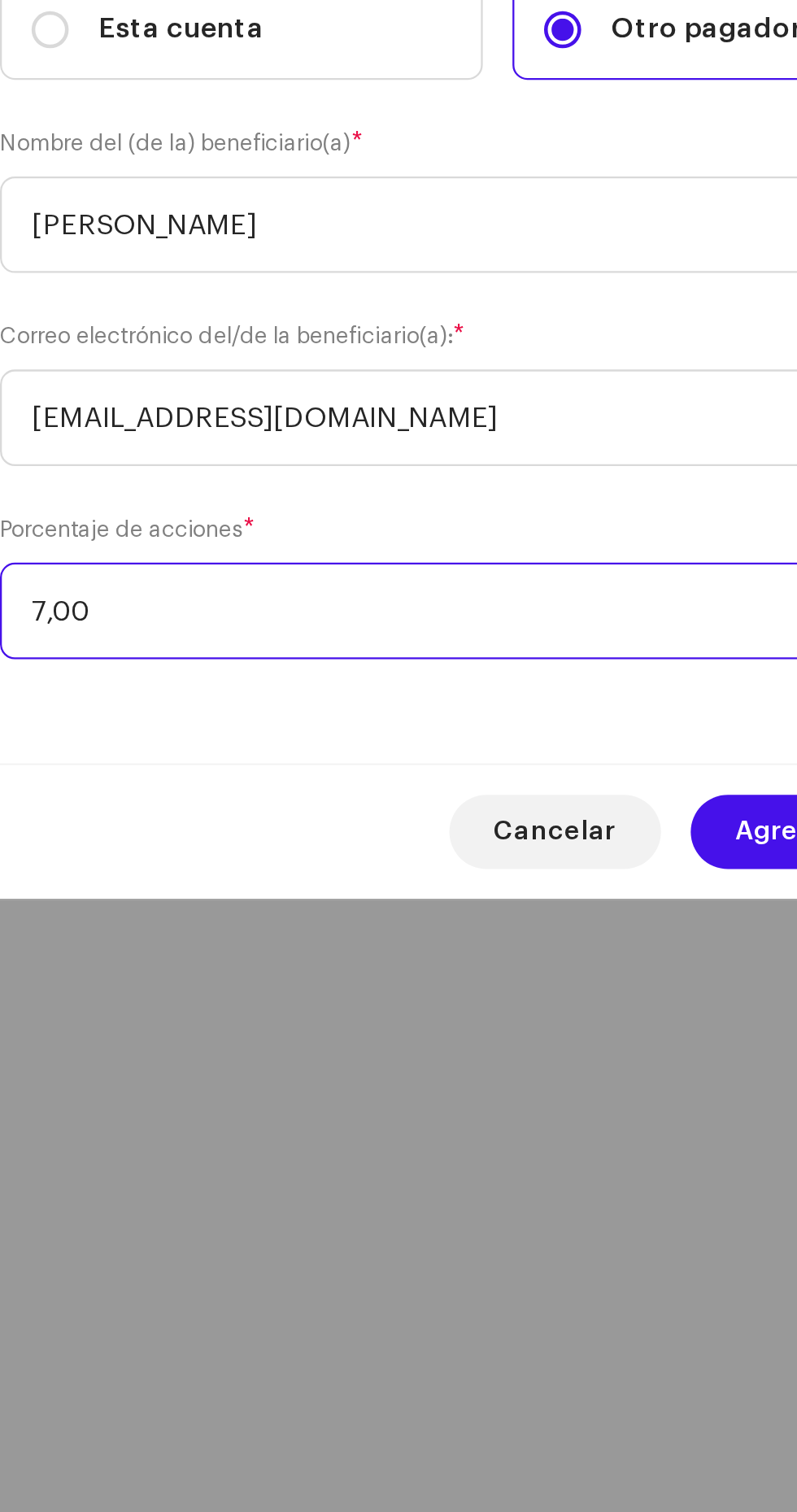
type input "70,00"
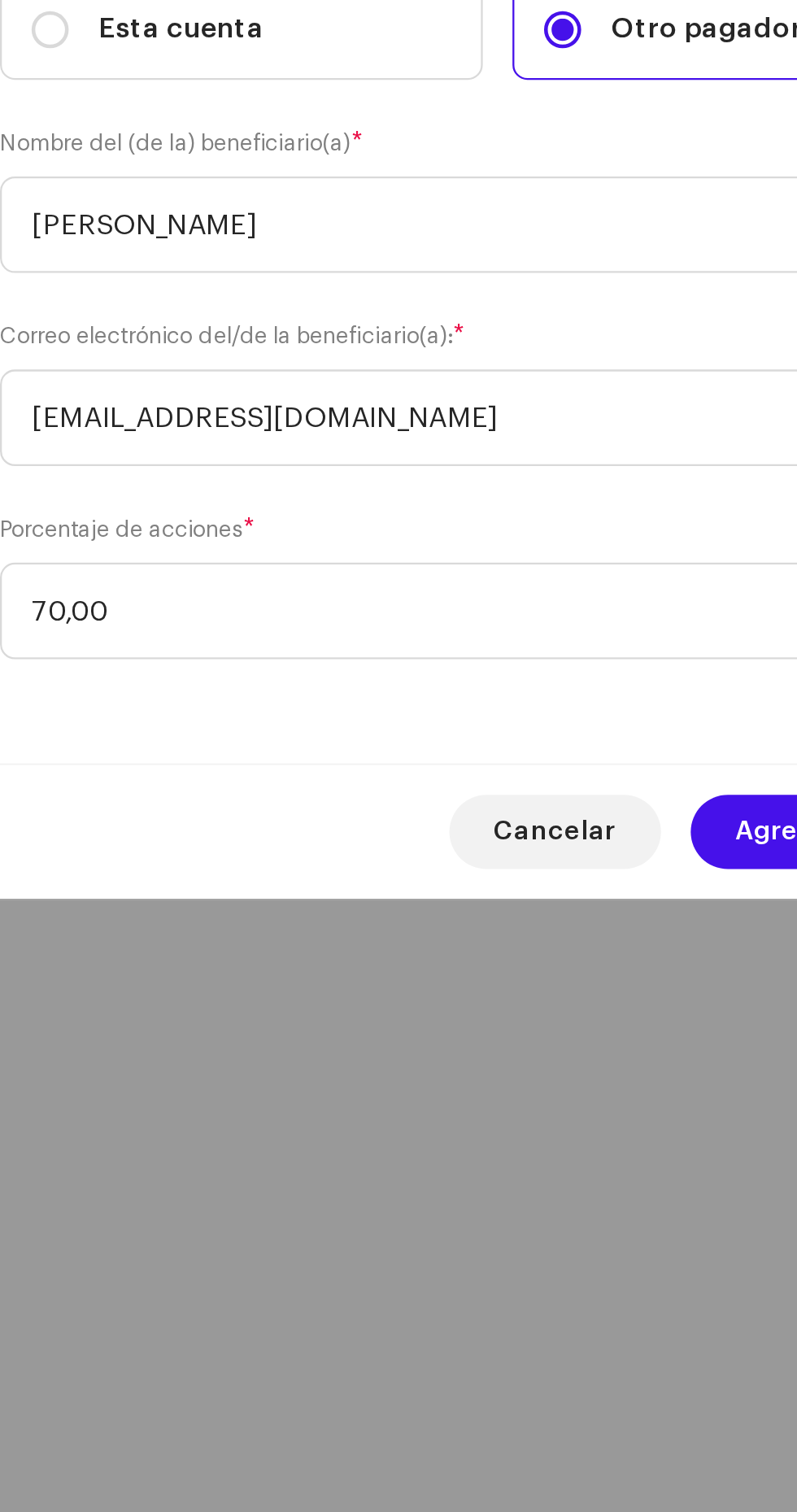
click at [517, 964] on span "Agregar división" at bounding box center [550, 979] width 95 height 33
checkbox input "false"
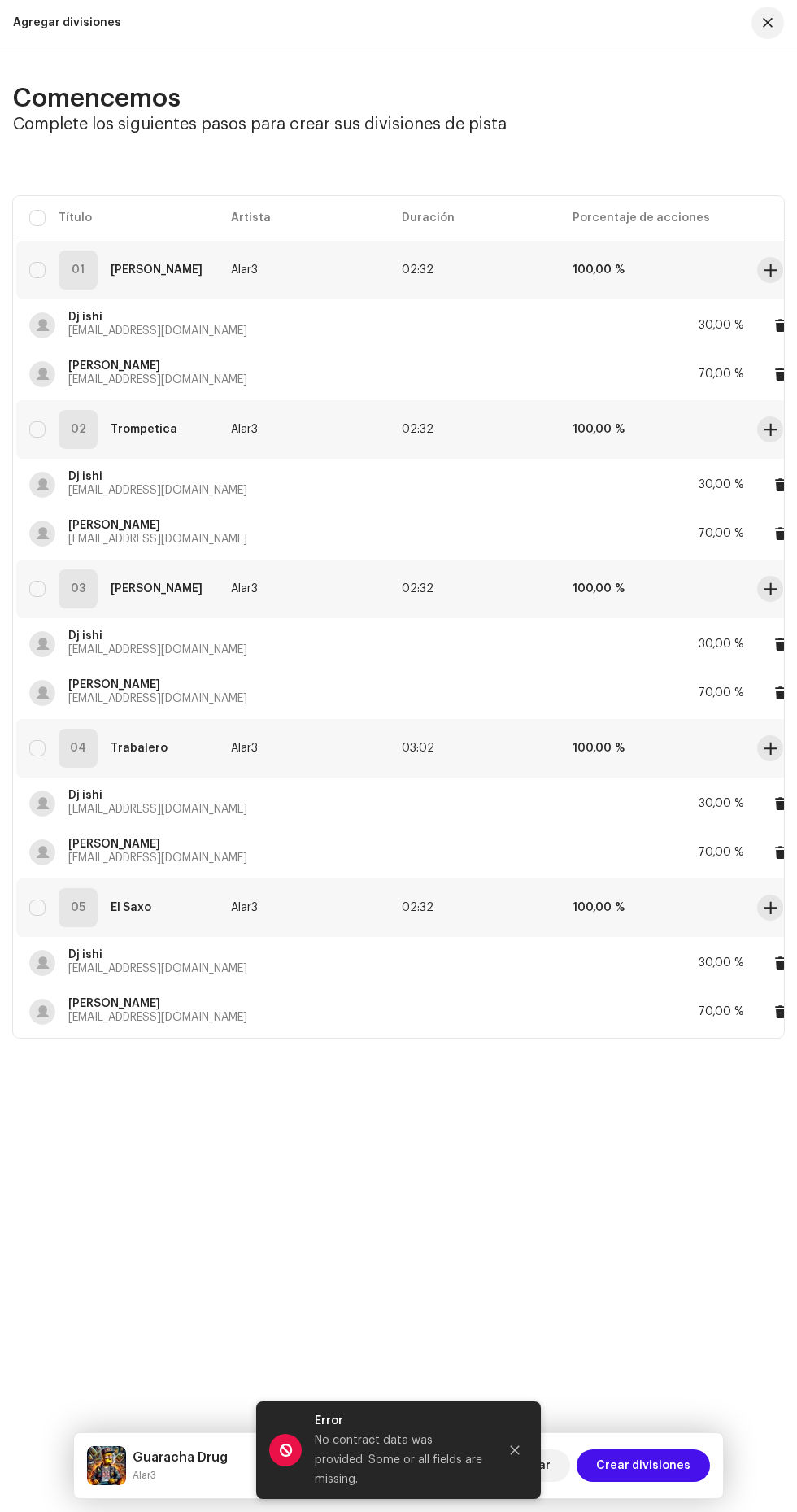
click at [680, 1466] on span "Crear divisiones" at bounding box center [643, 1466] width 95 height 33
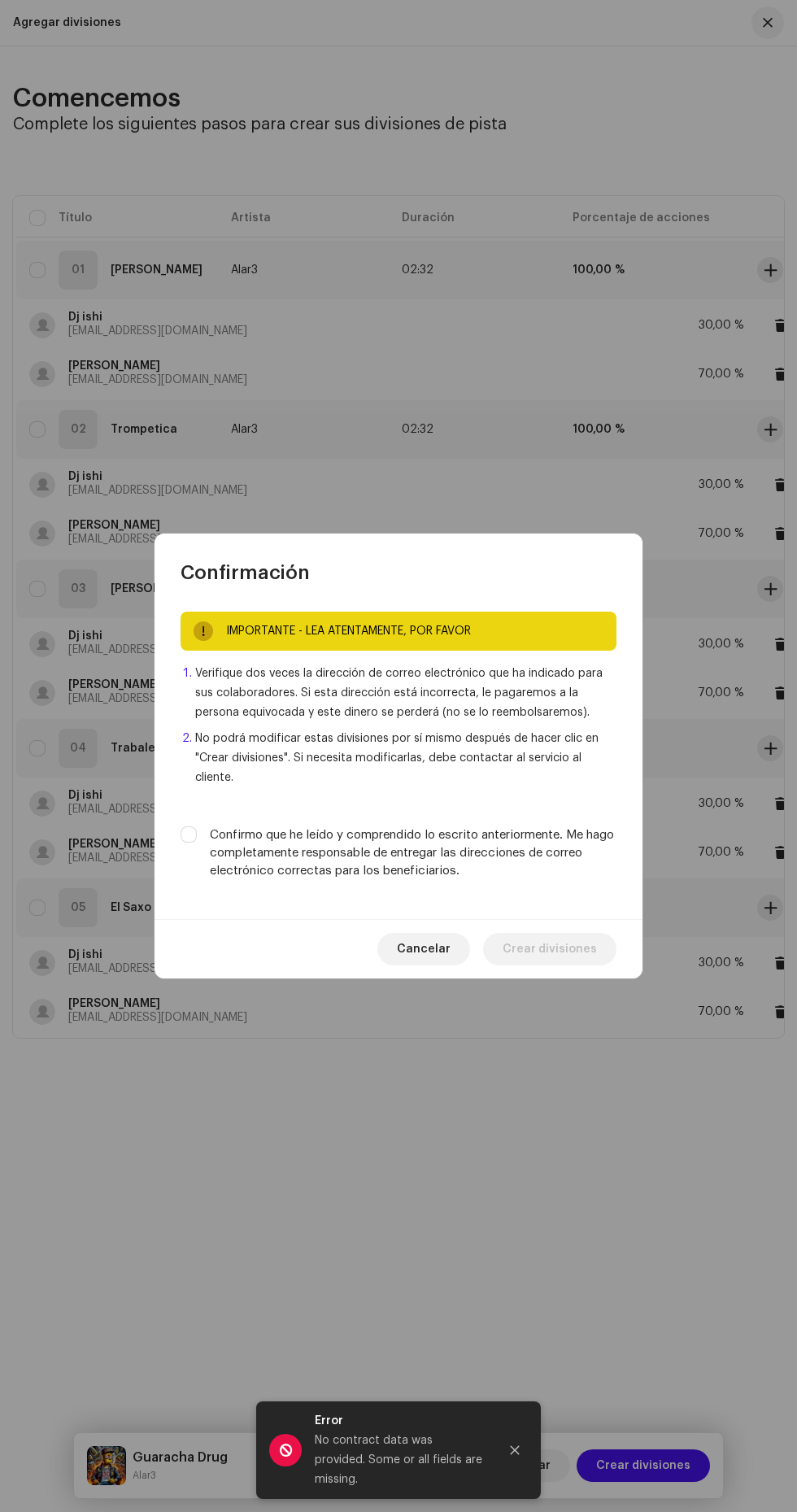
click at [188, 842] on input "Confirmo que he leído y comprendido lo escrito anteriormente. Me hago completam…" at bounding box center [188, 834] width 16 height 16
checkbox input "true"
click at [580, 965] on span "Crear divisiones" at bounding box center [550, 950] width 95 height 33
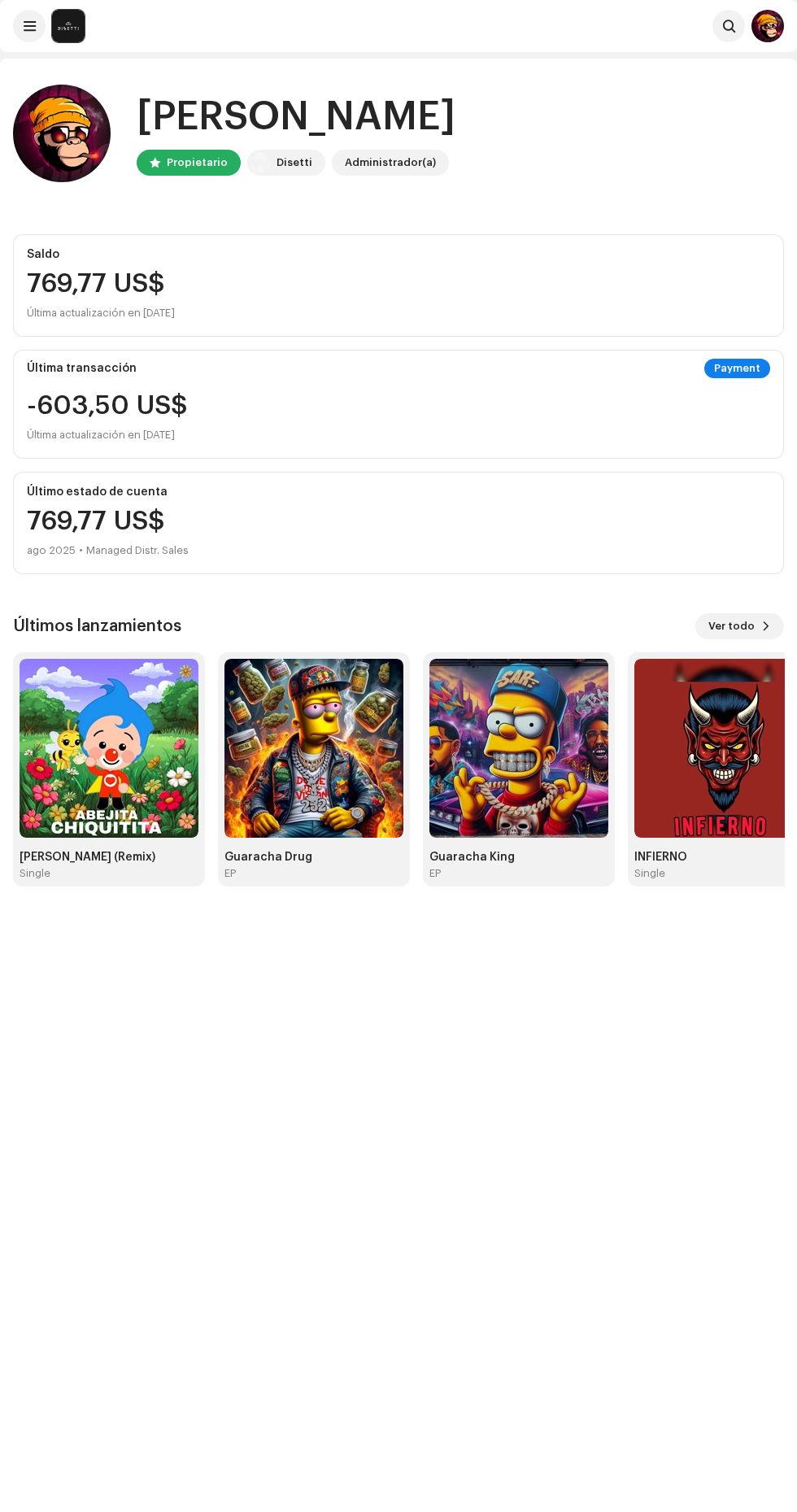
click at [66, 771] on img at bounding box center [108, 748] width 179 height 179
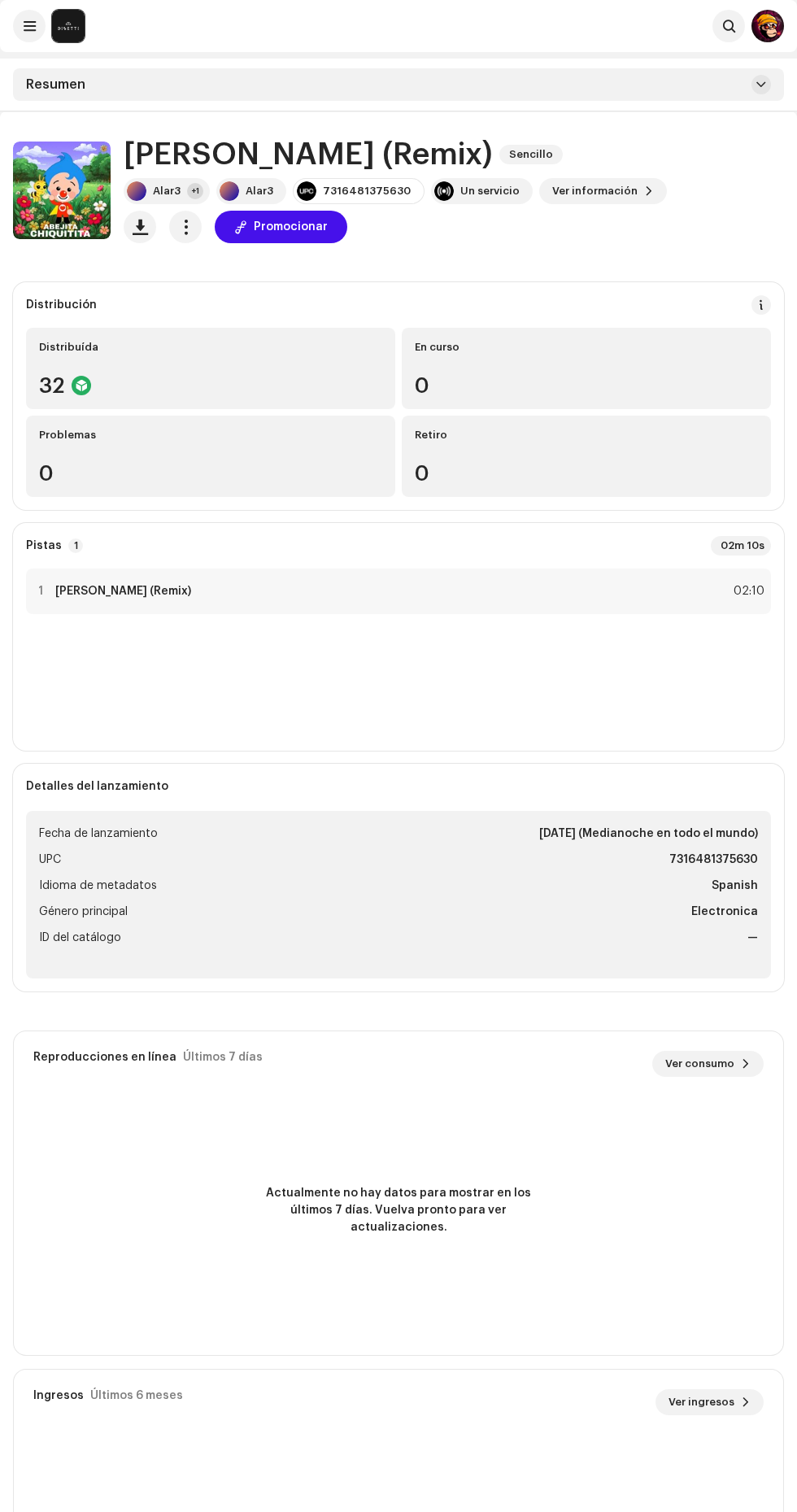
click at [763, 80] on span at bounding box center [761, 84] width 10 height 13
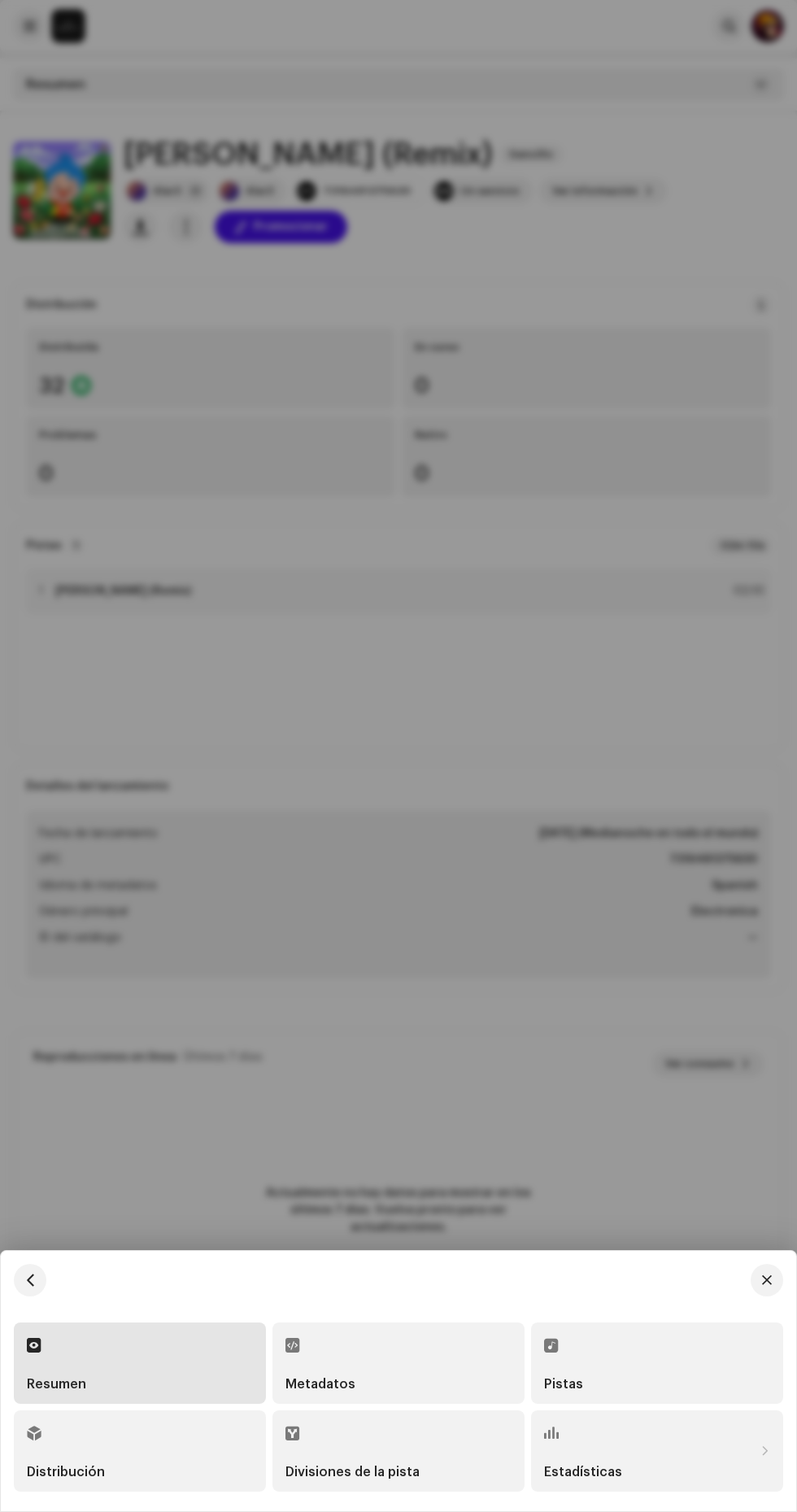
click at [83, 1472] on div "Distribución" at bounding box center [66, 1471] width 78 height 13
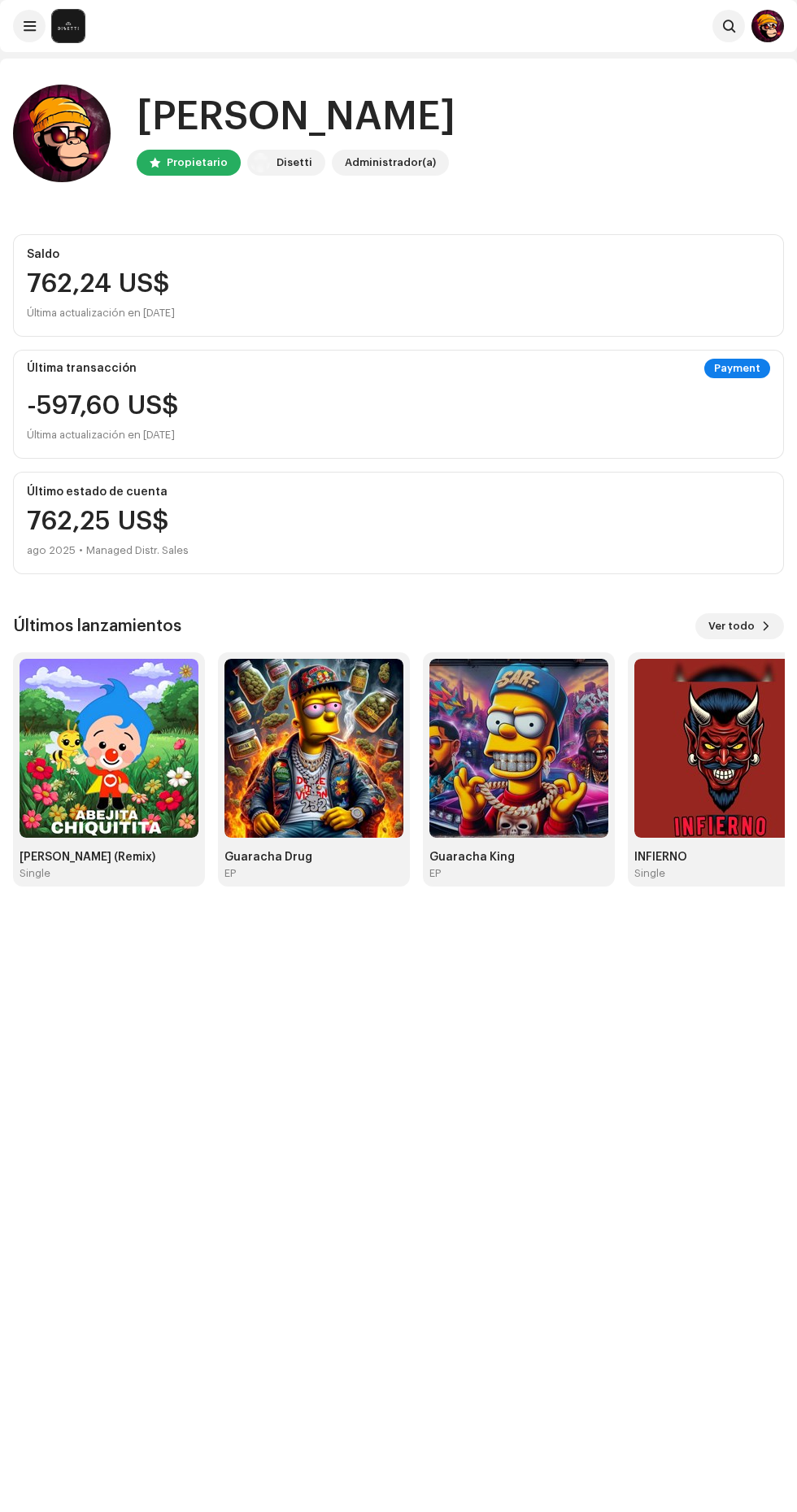
click at [80, 770] on img at bounding box center [108, 748] width 179 height 179
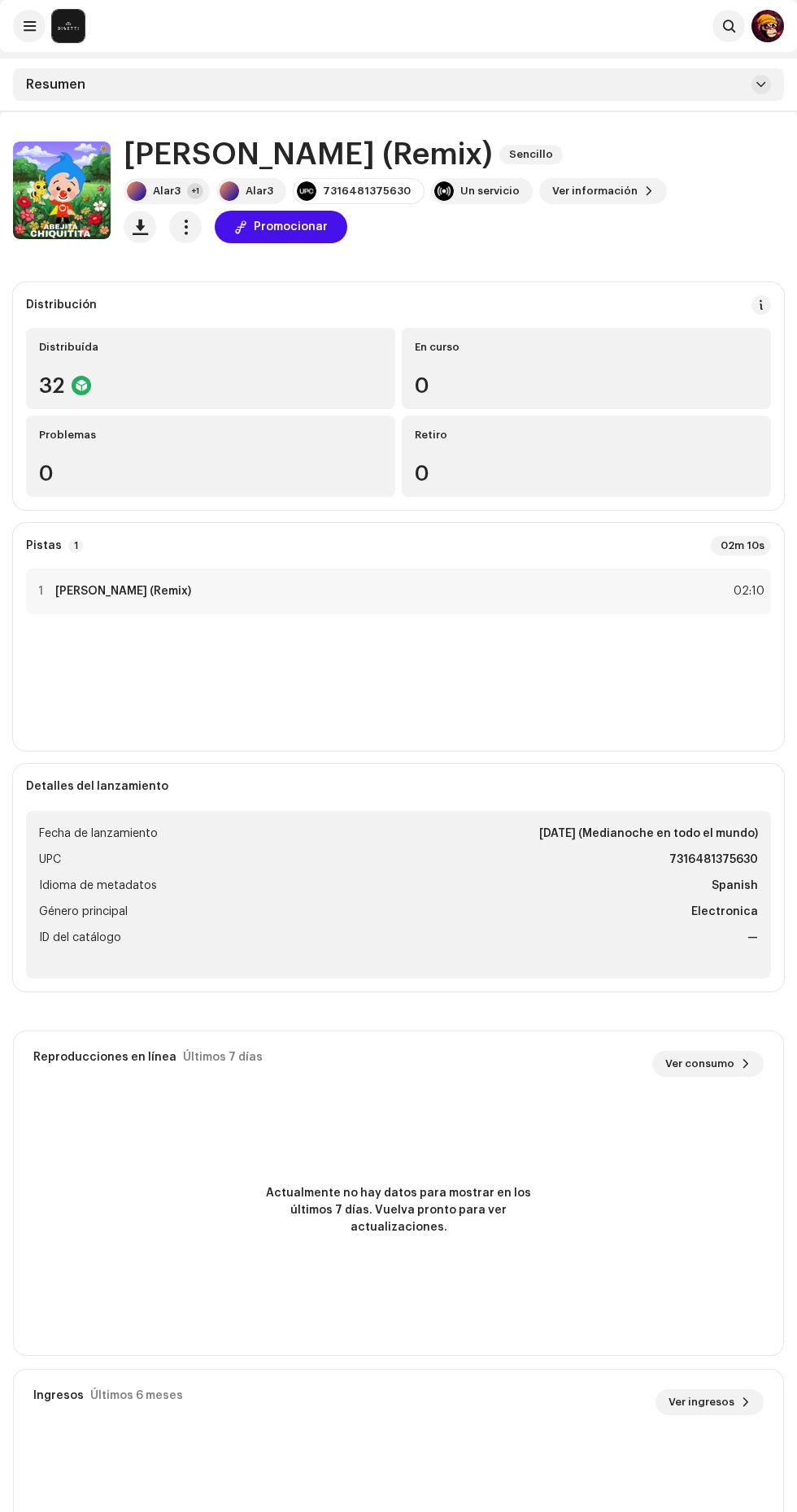
click at [761, 83] on span at bounding box center [761, 84] width 10 height 13
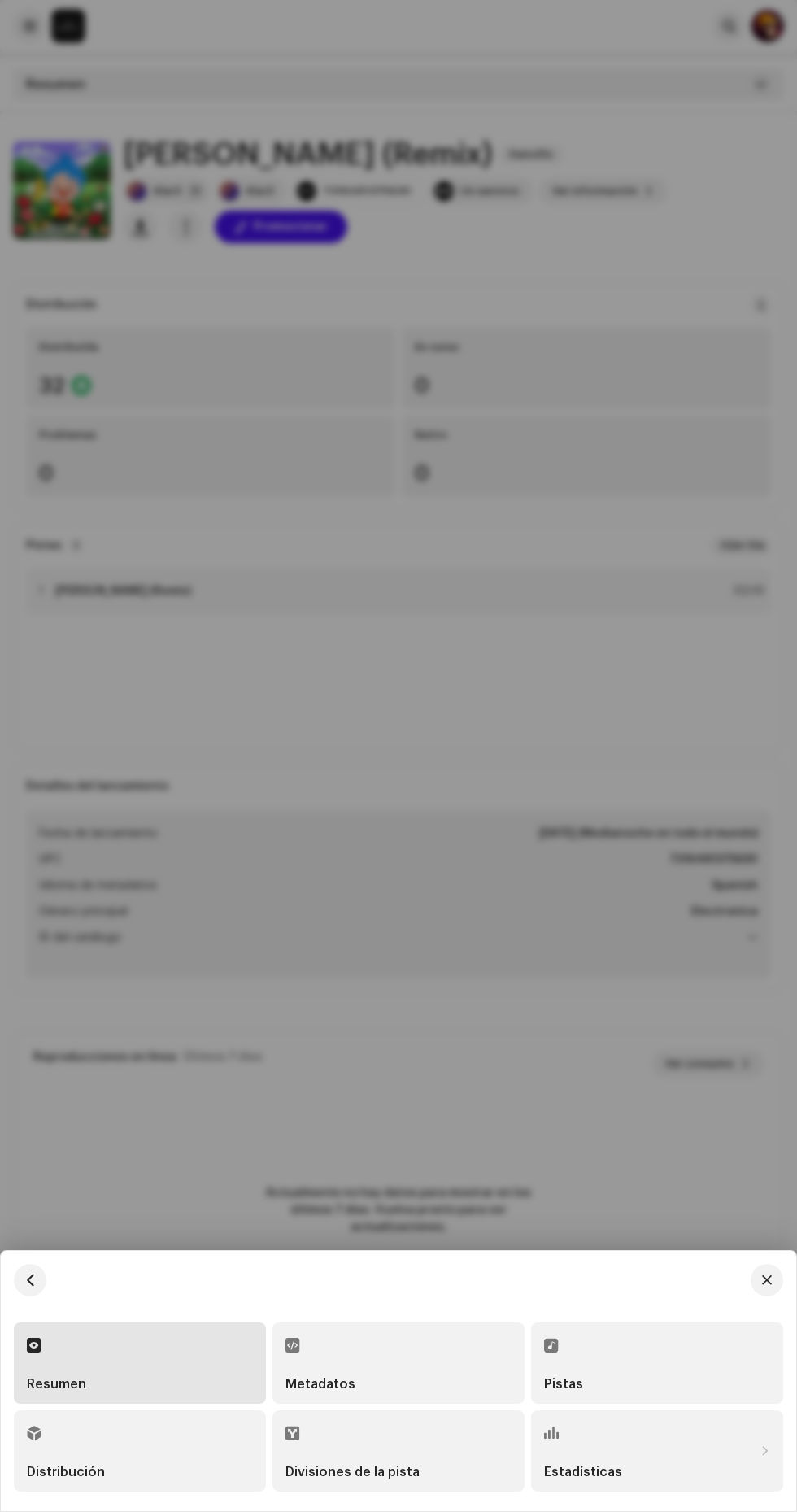
click at [421, 1443] on div "Divisiones de la pista" at bounding box center [398, 1450] width 226 height 55
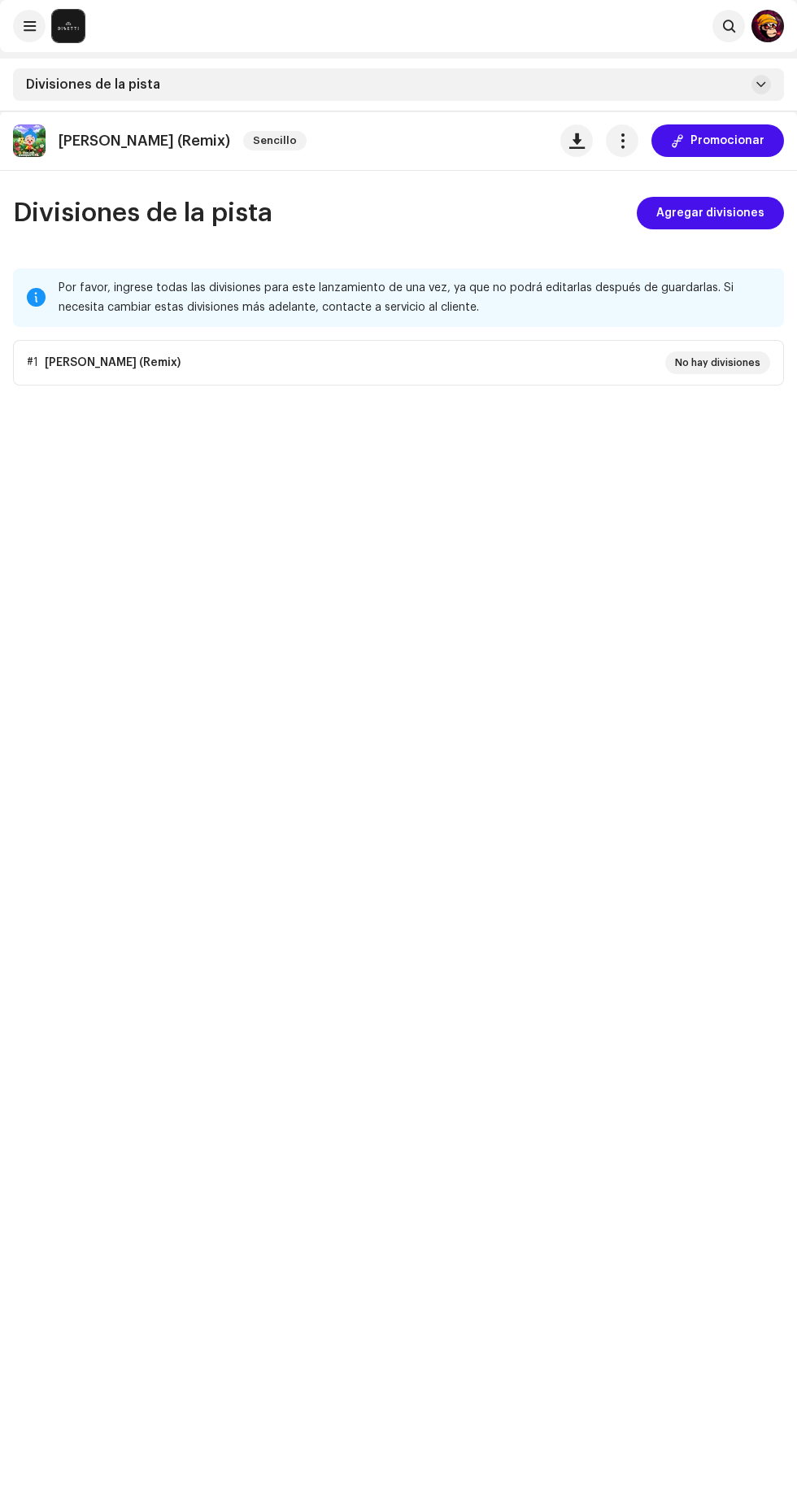
click at [744, 214] on span "Agregar divisiones" at bounding box center [710, 214] width 108 height 33
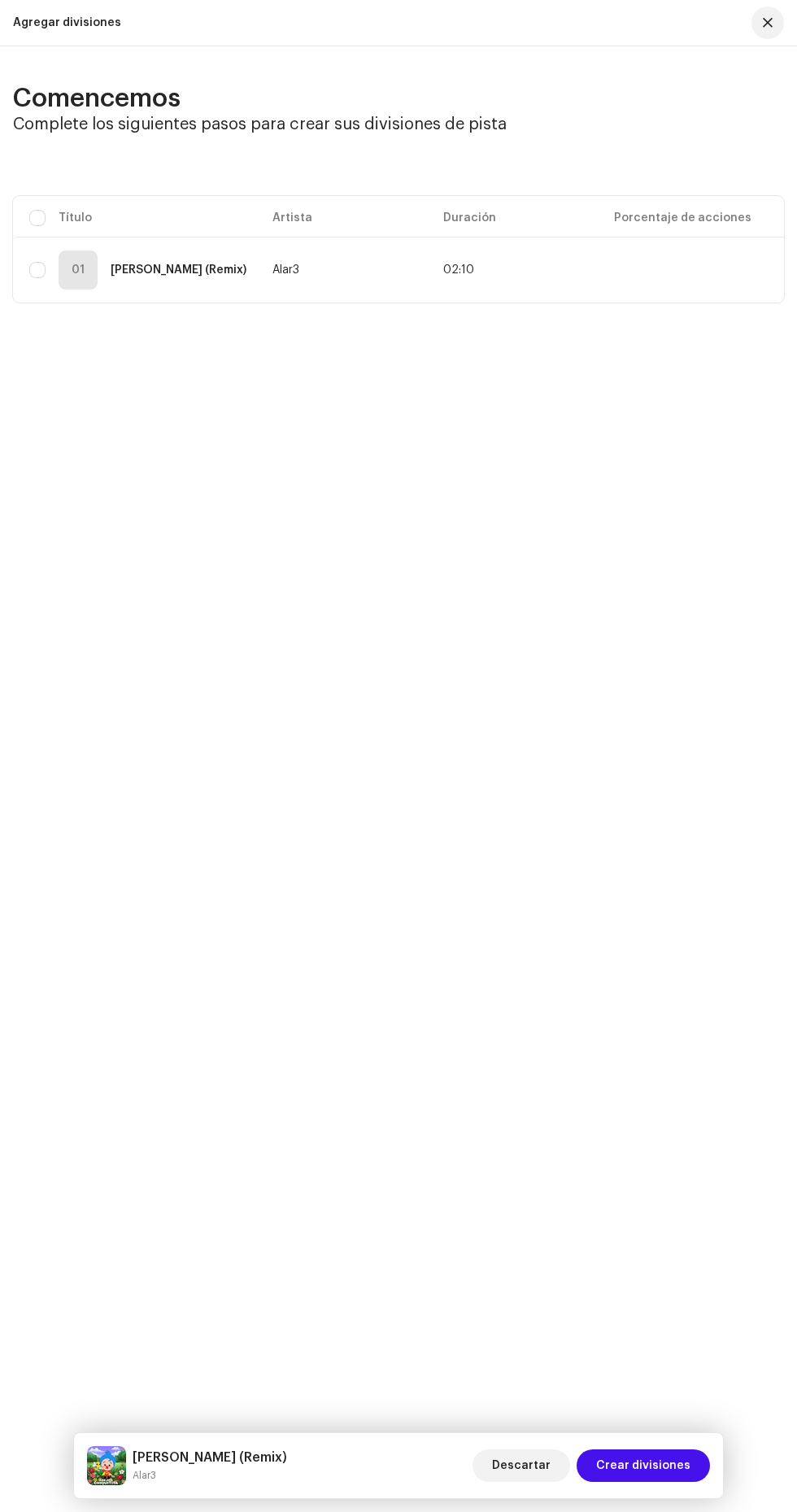
click at [230, 244] on td "01 [PERSON_NAME] (Remix)" at bounding box center [138, 270] width 243 height 59
click at [34, 214] on input "checkbox" at bounding box center [37, 217] width 16 height 16
checkbox input "true"
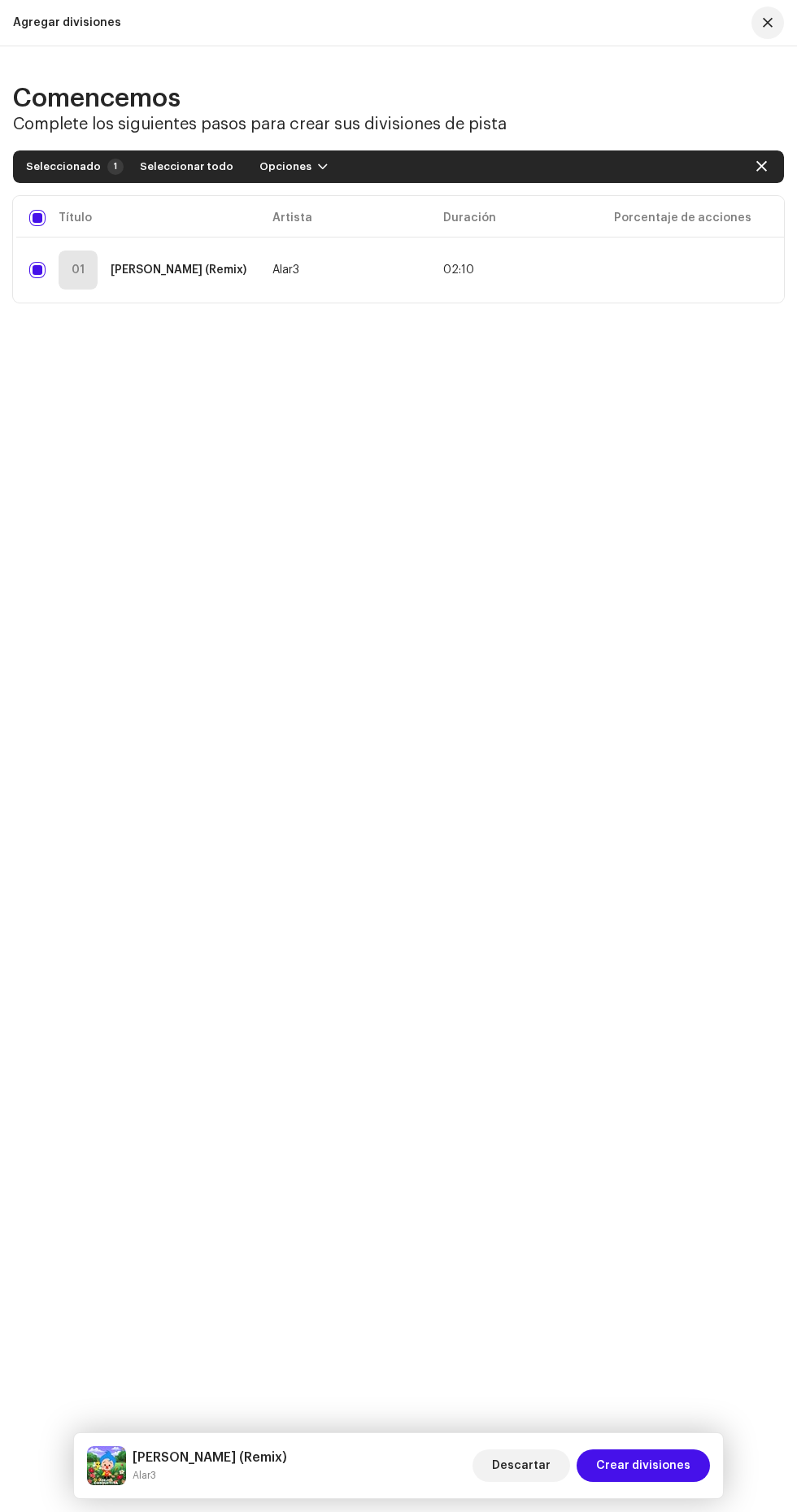
click at [318, 167] on span "button" at bounding box center [323, 166] width 10 height 13
click at [327, 203] on span "Agregar divisiones" at bounding box center [300, 203] width 108 height 13
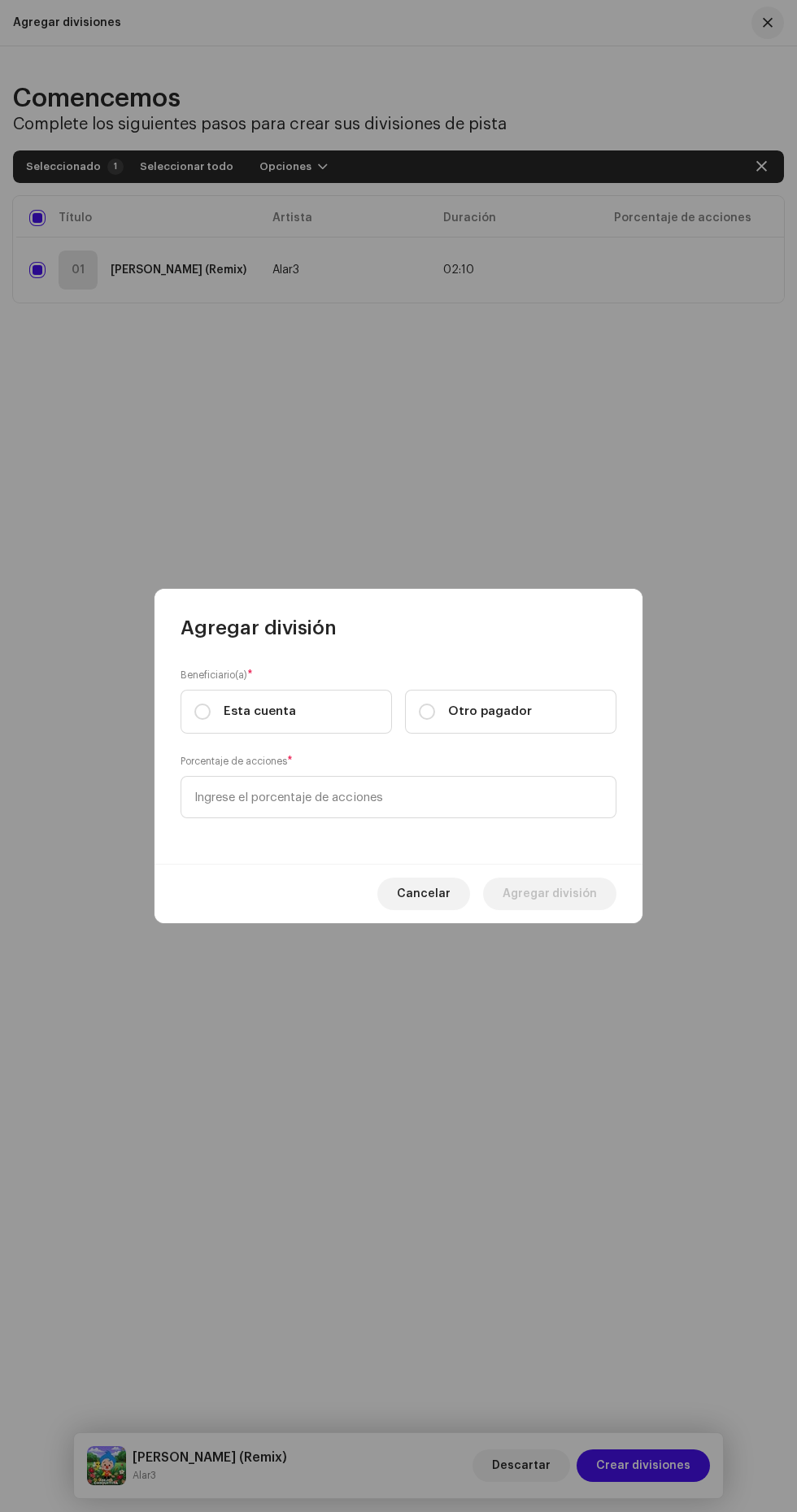
click at [510, 705] on span "Otro pagador" at bounding box center [490, 711] width 84 height 18
click at [435, 705] on input "Otro pagador" at bounding box center [427, 711] width 16 height 16
radio input "true"
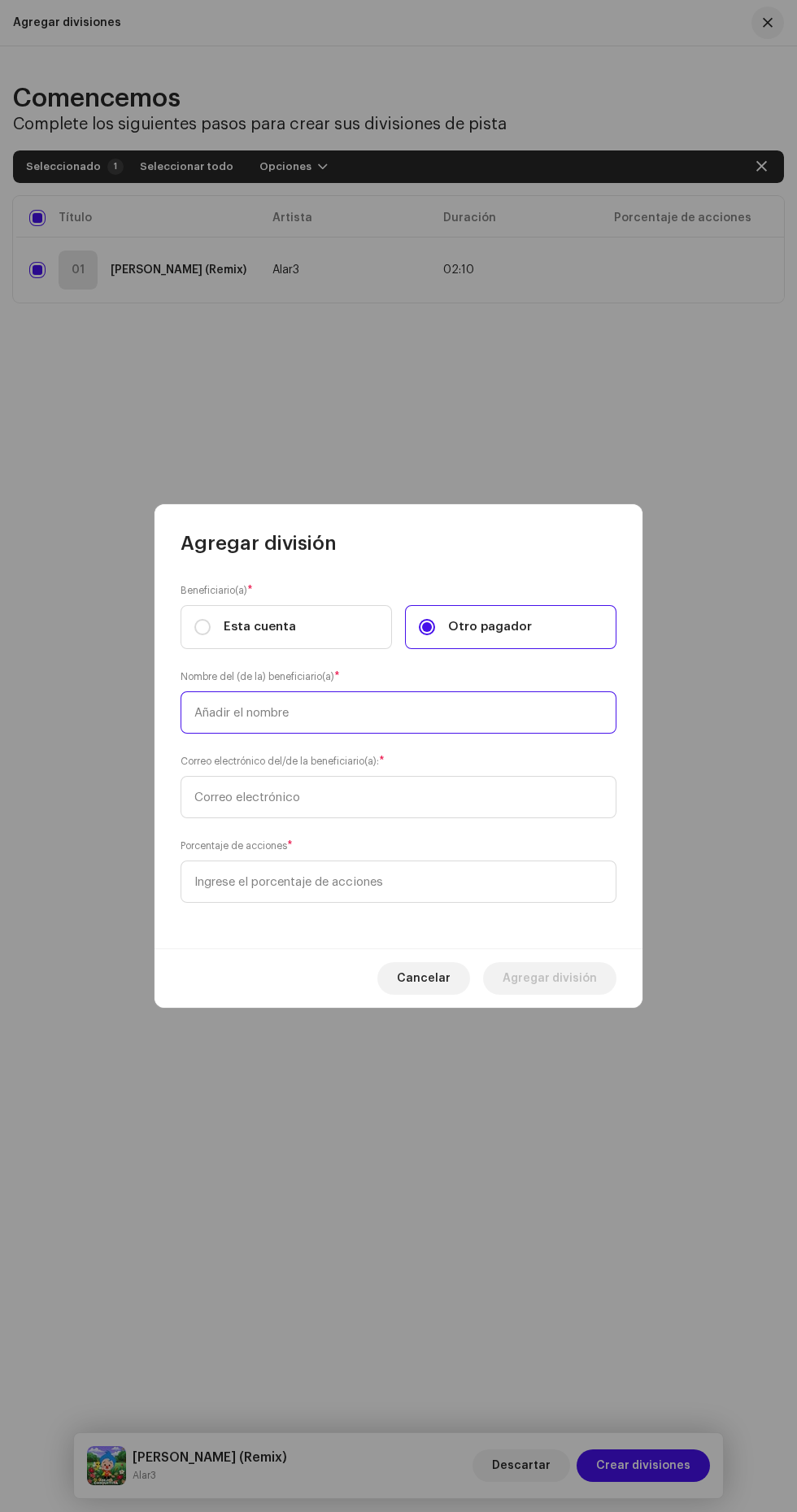
click at [203, 712] on input "text" at bounding box center [398, 713] width 436 height 43
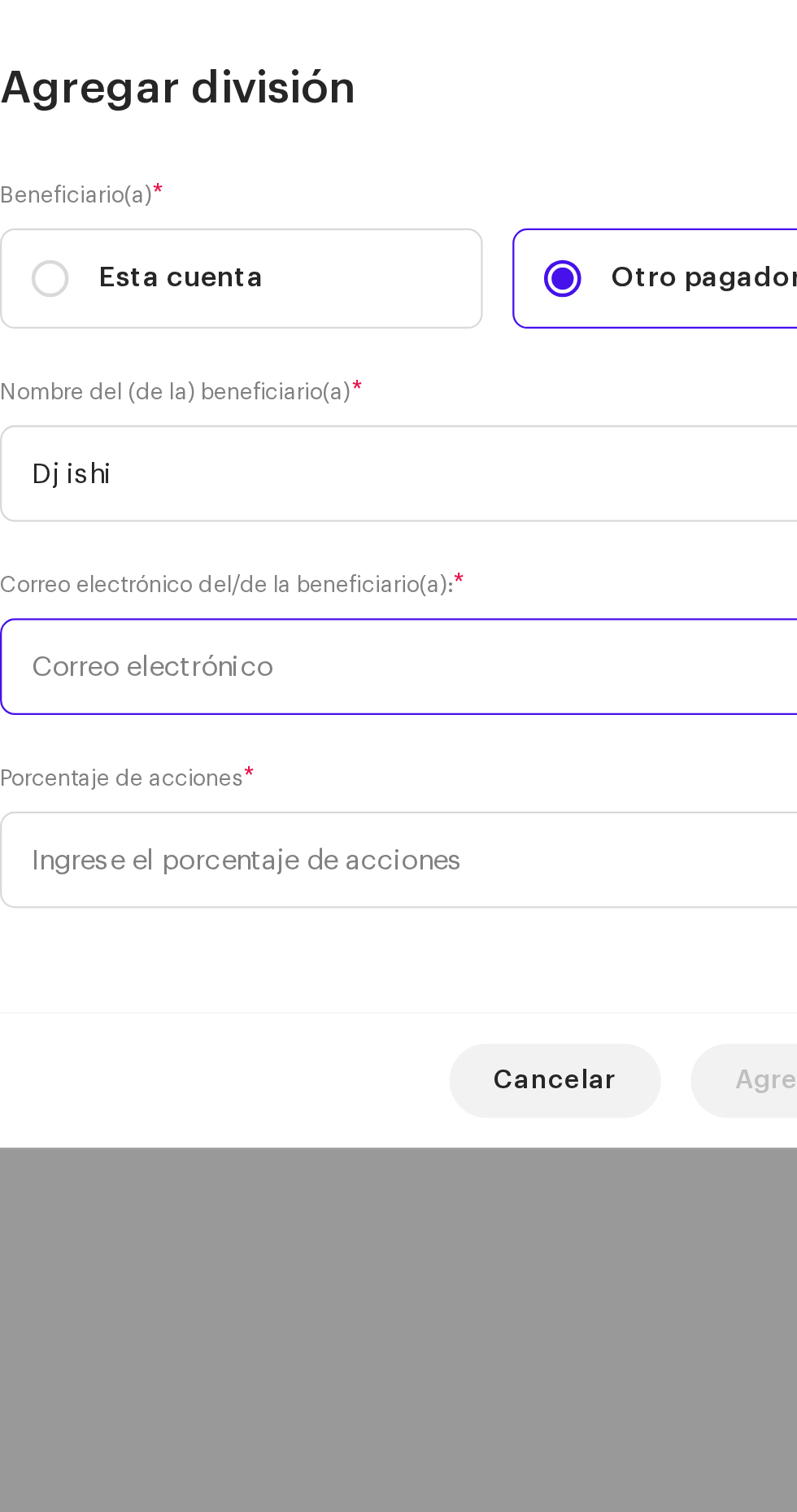
click at [223, 793] on input "text" at bounding box center [398, 797] width 436 height 43
type input "Dj ishi"
paste input "[EMAIL_ADDRESS][DOMAIN_NAME]"
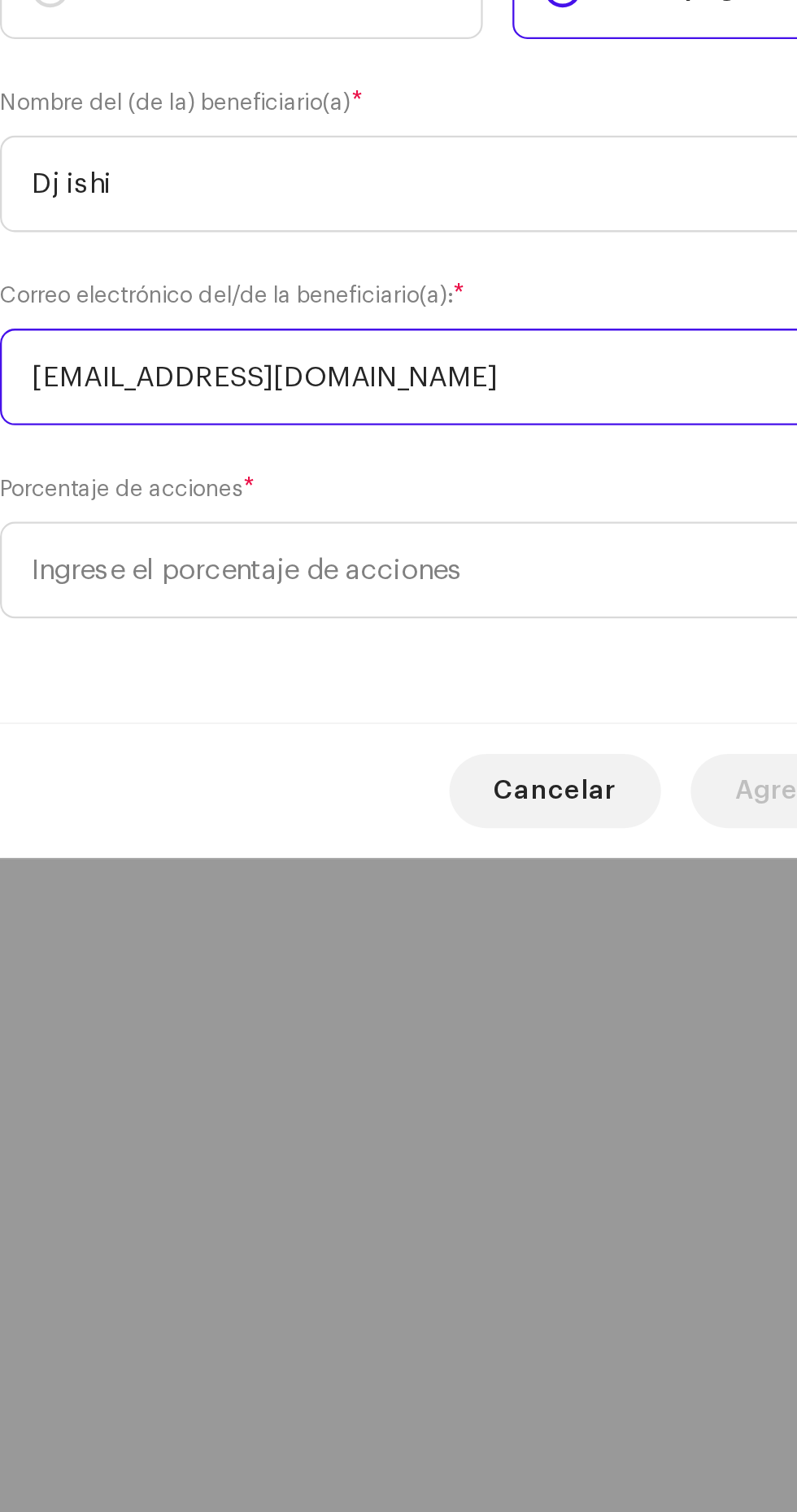
type input "[EMAIL_ADDRESS][DOMAIN_NAME]"
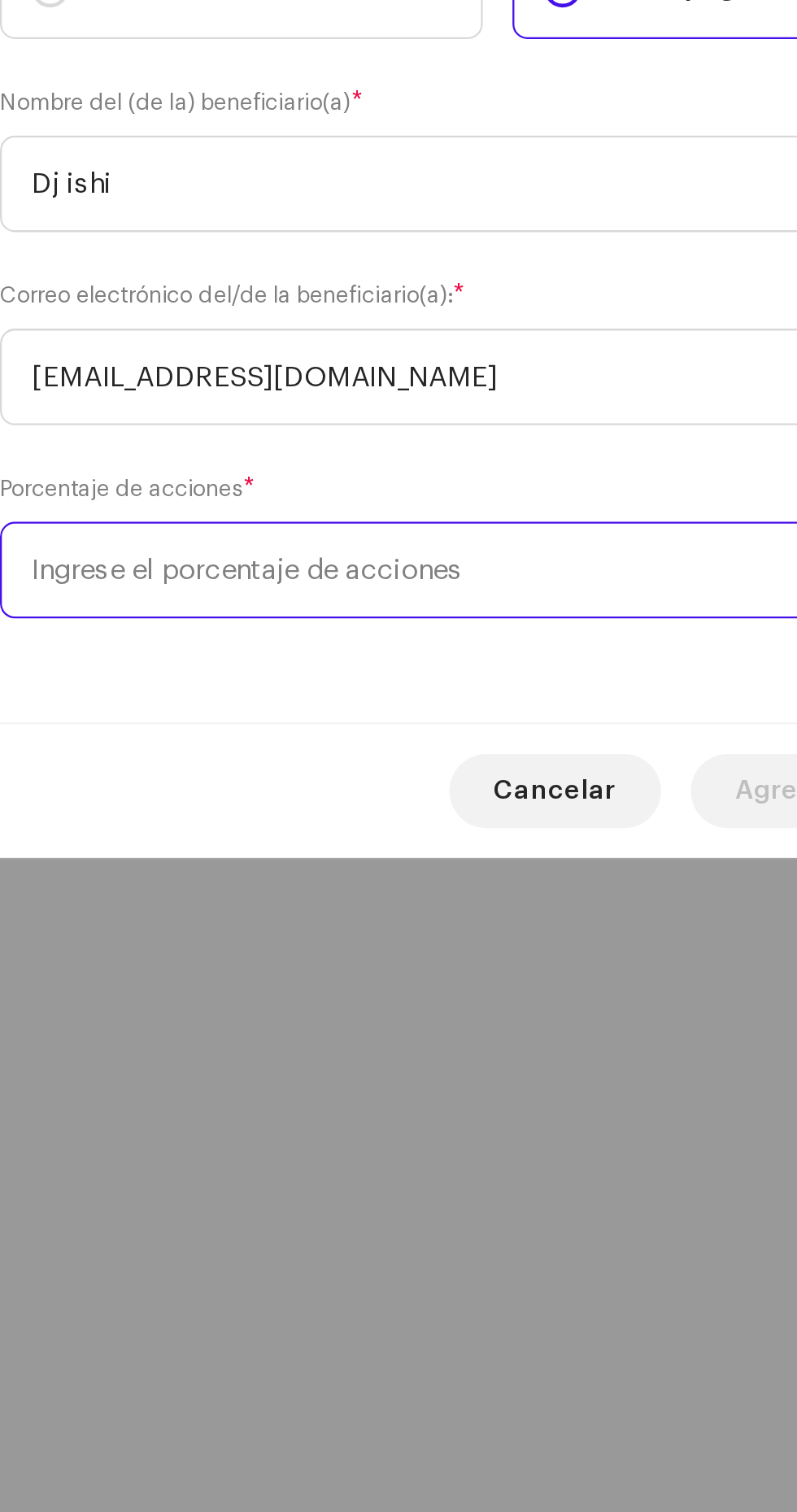
click at [195, 881] on input at bounding box center [398, 882] width 436 height 43
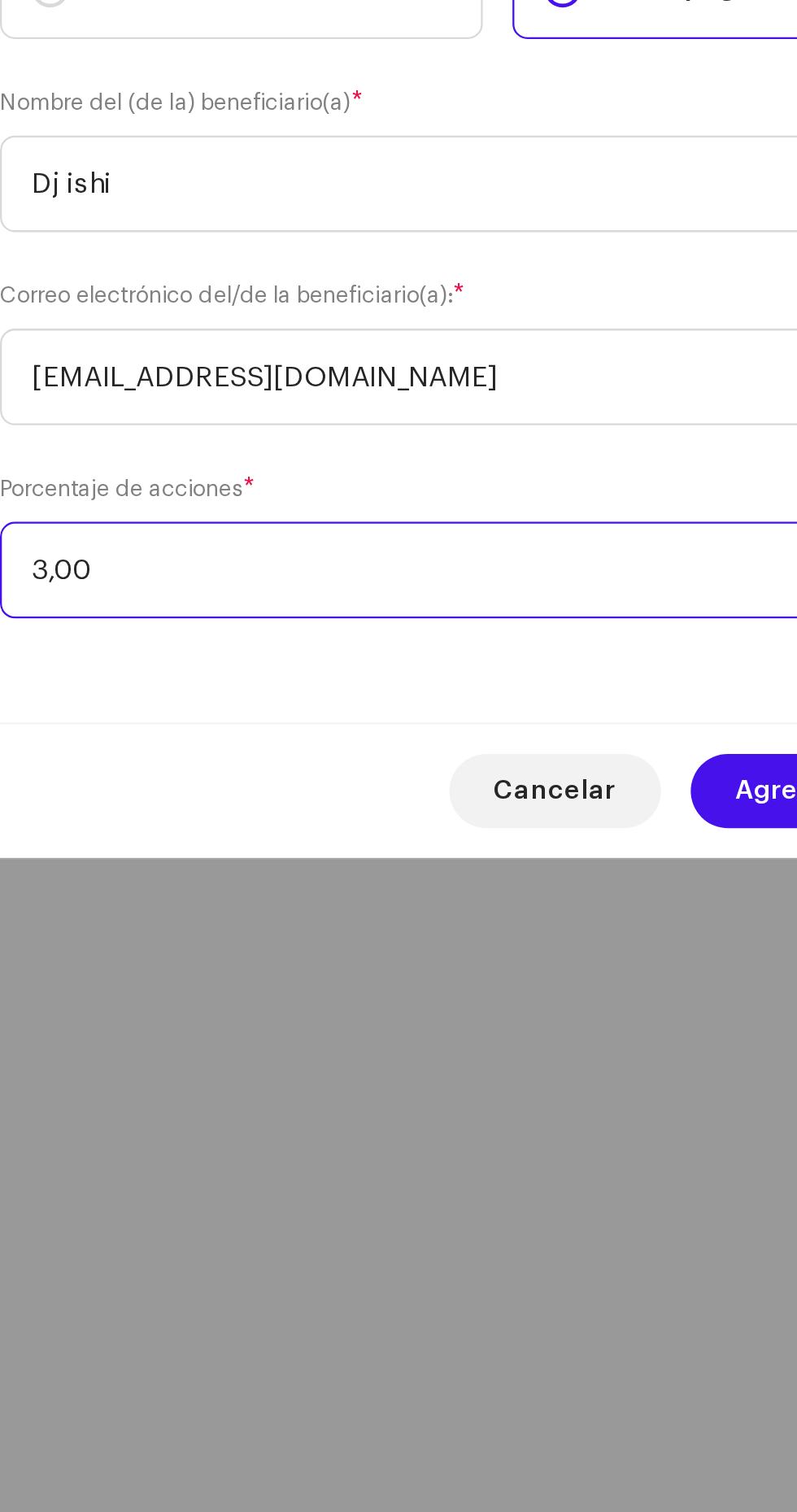
type input "30,00"
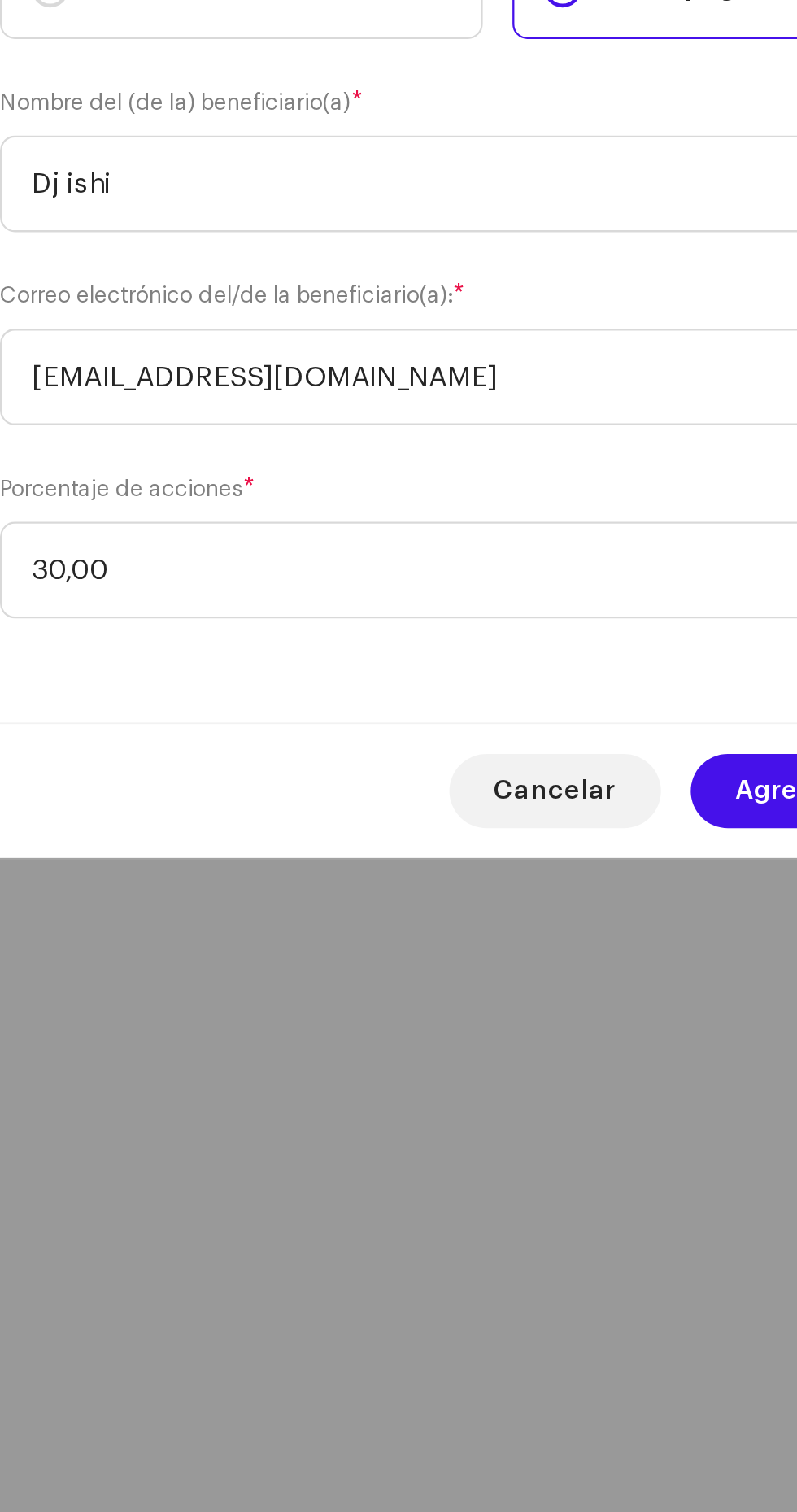
click at [521, 973] on span "Agregar división" at bounding box center [550, 979] width 95 height 33
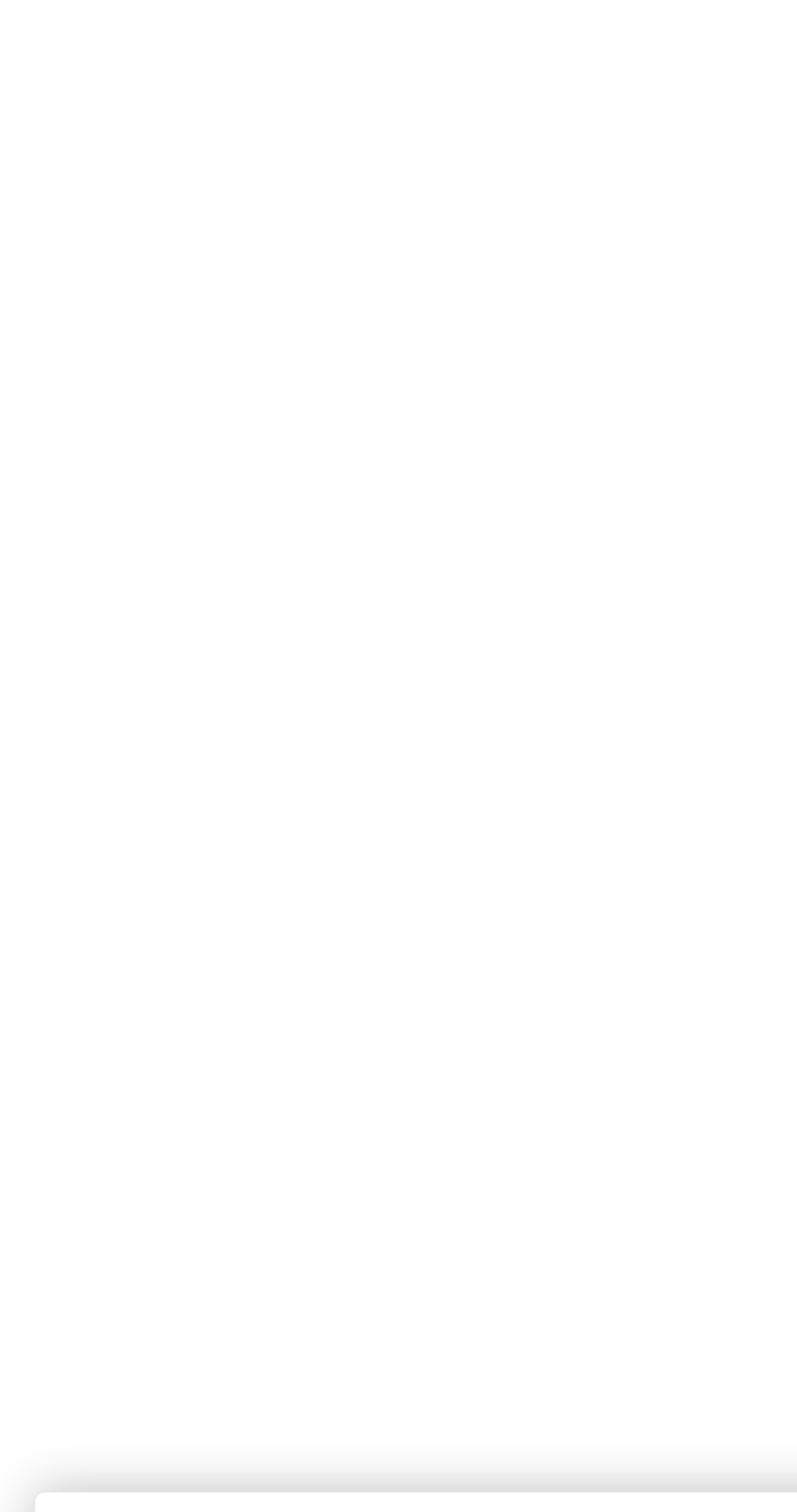
scroll to position [2, 0]
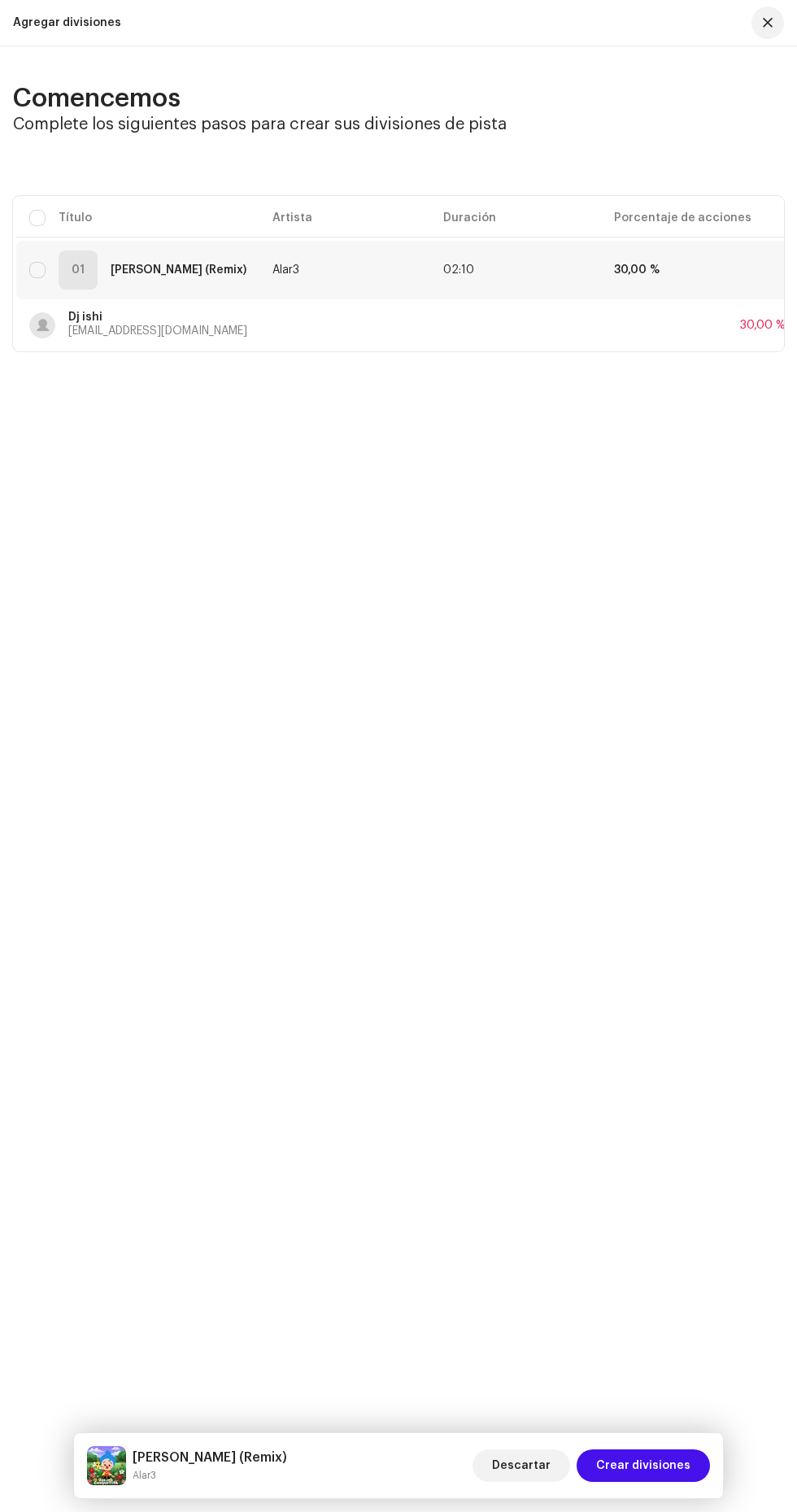
click at [43, 218] on input "checkbox" at bounding box center [37, 217] width 16 height 16
checkbox input "true"
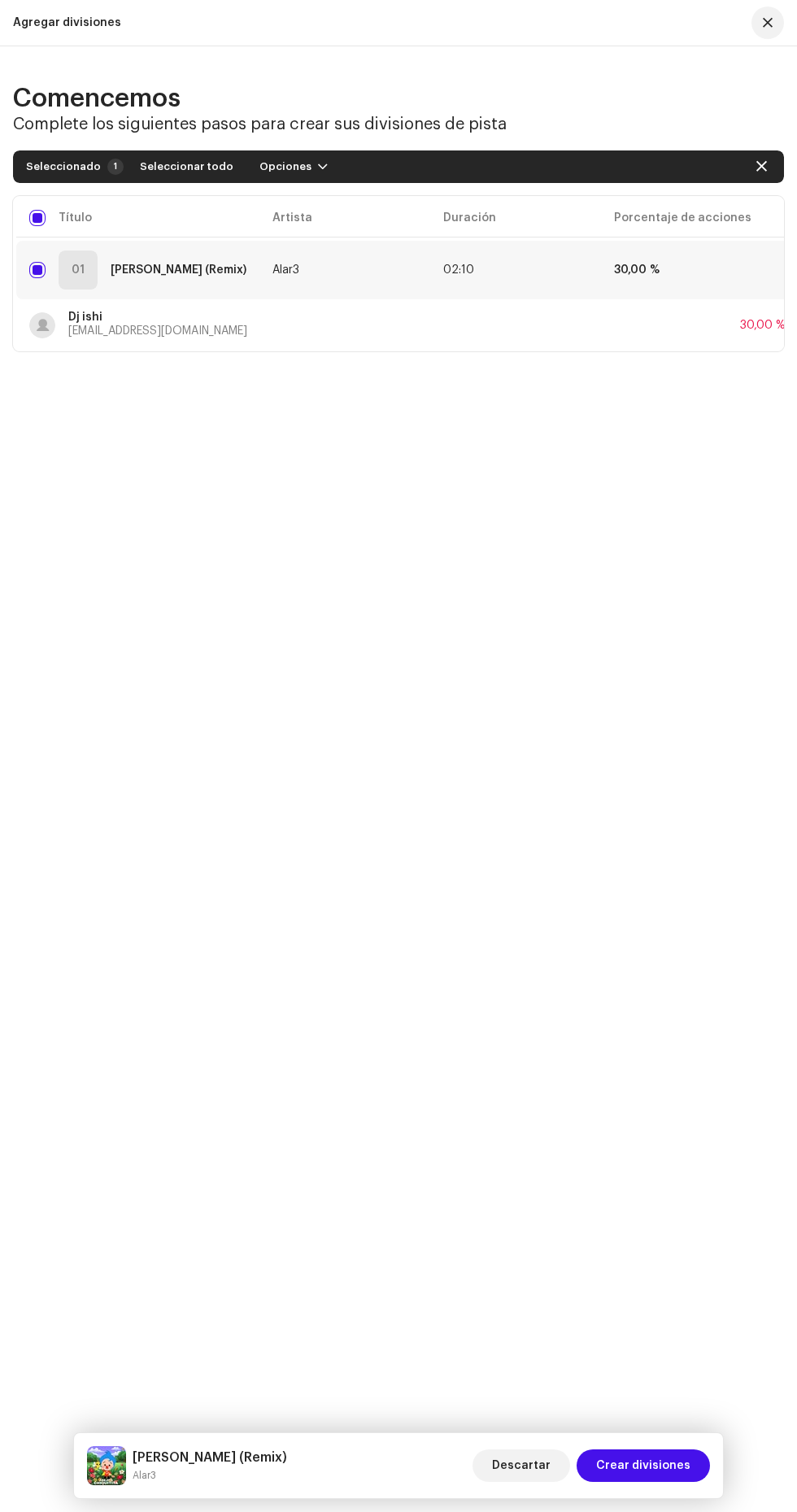
click at [318, 172] on span "button" at bounding box center [323, 166] width 10 height 13
click at [337, 203] on span "Agregar divisiones" at bounding box center [300, 204] width 108 height 13
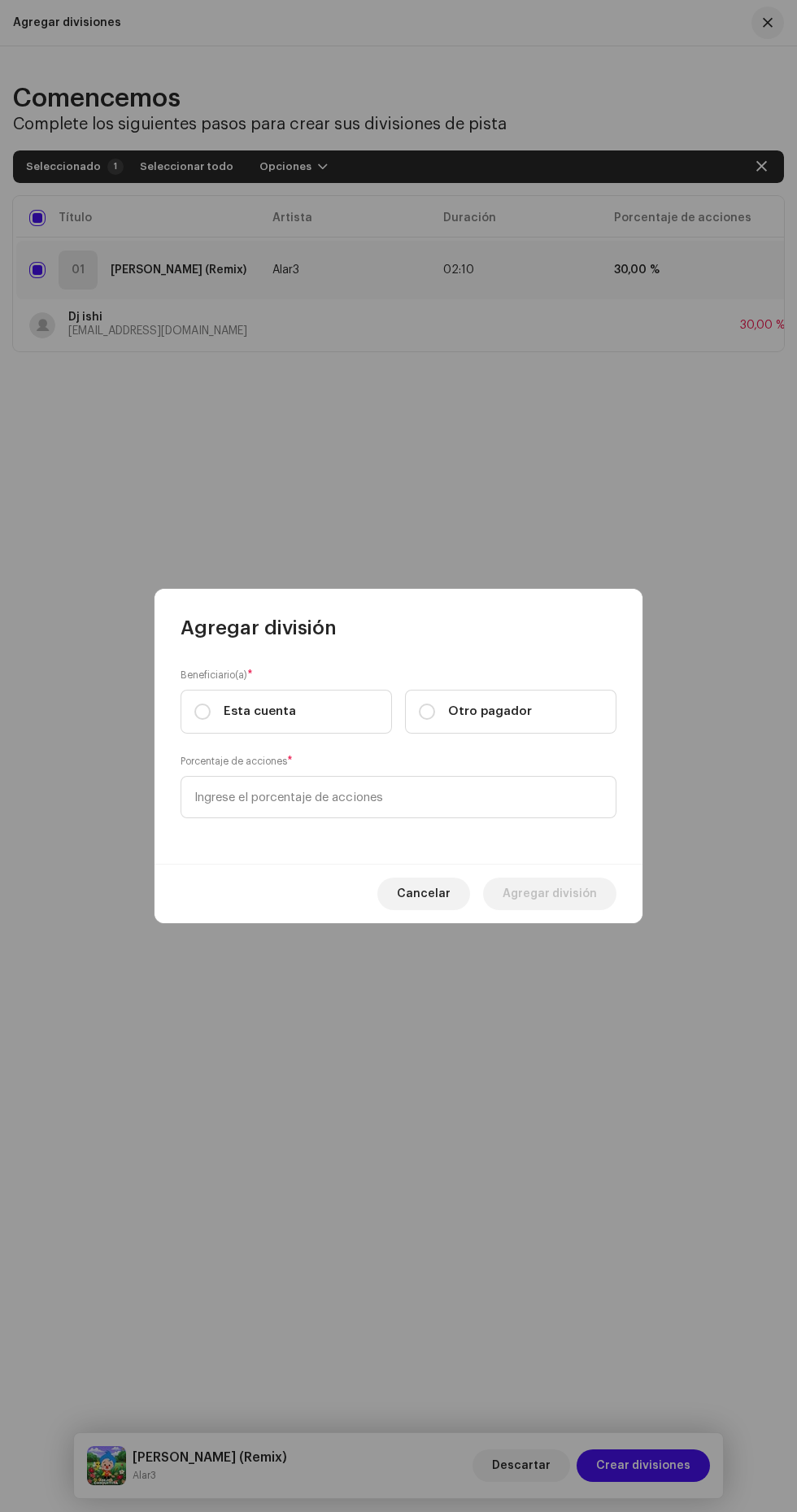
click at [491, 712] on span "Otro pagador" at bounding box center [490, 711] width 84 height 18
click at [435, 712] on input "Otro pagador" at bounding box center [427, 711] width 16 height 16
radio input "true"
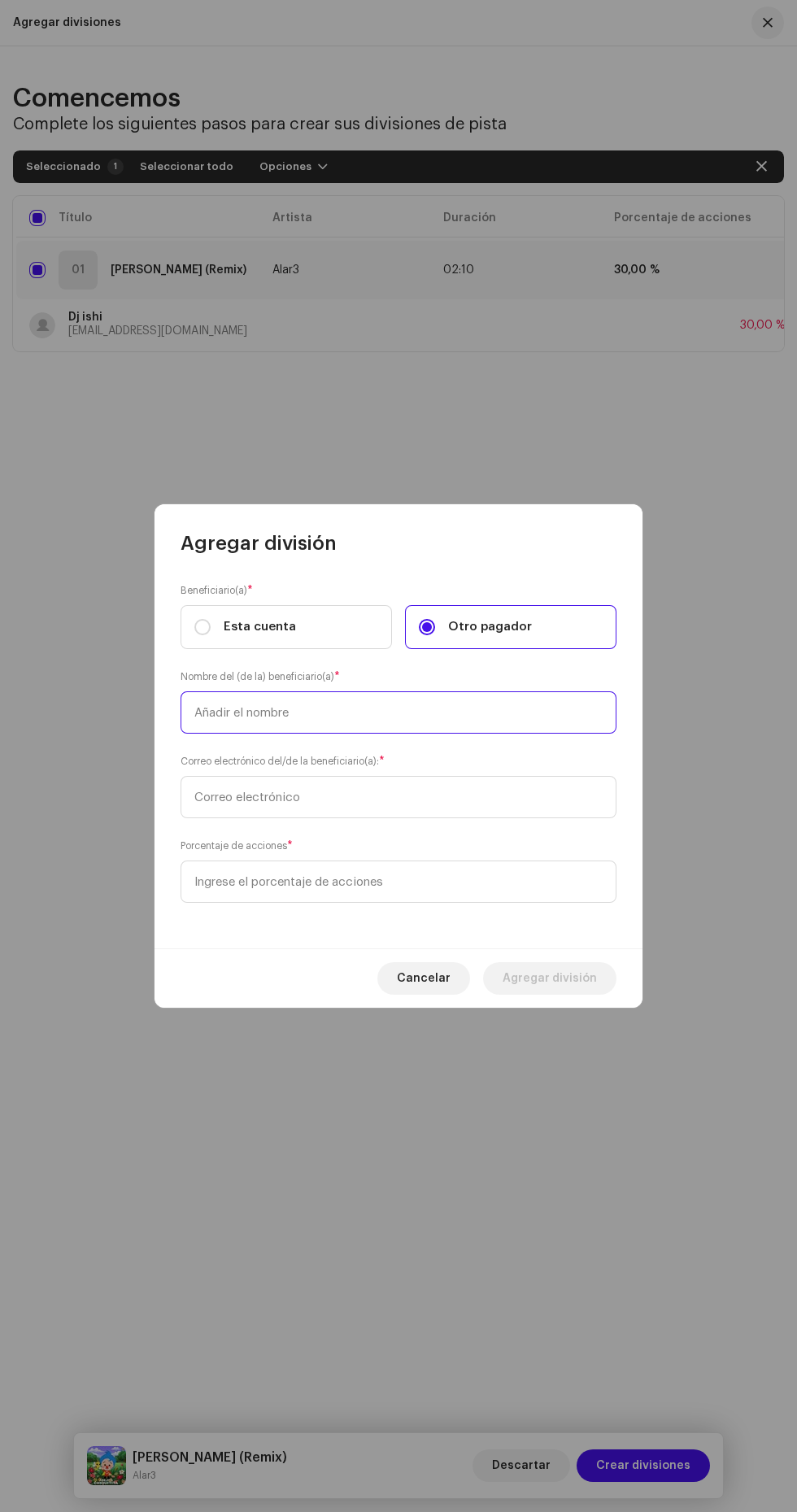
click at [488, 709] on input "text" at bounding box center [398, 713] width 436 height 43
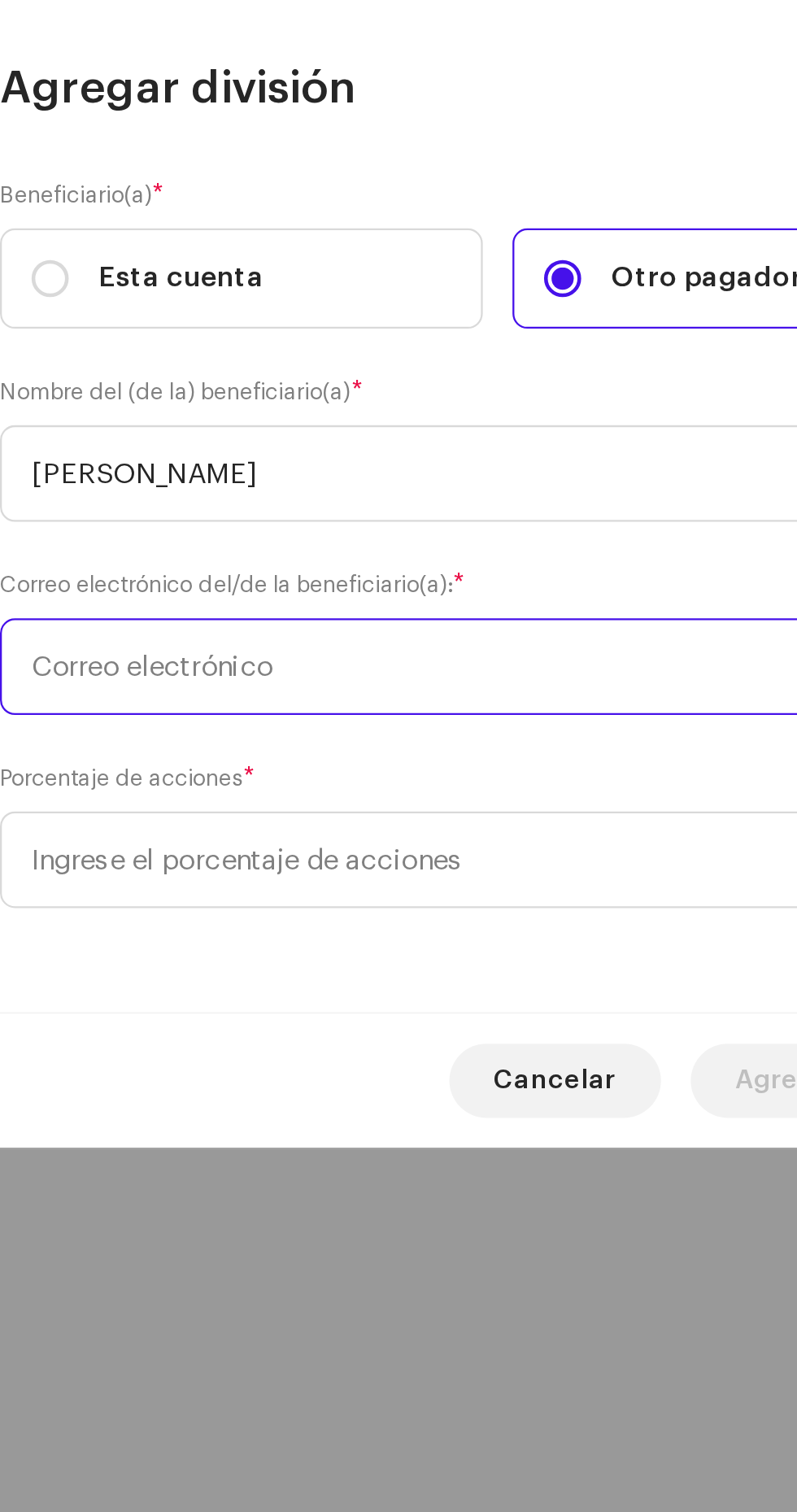
click at [211, 794] on input "text" at bounding box center [398, 797] width 436 height 43
type input "[PERSON_NAME]"
type input "Britoa"
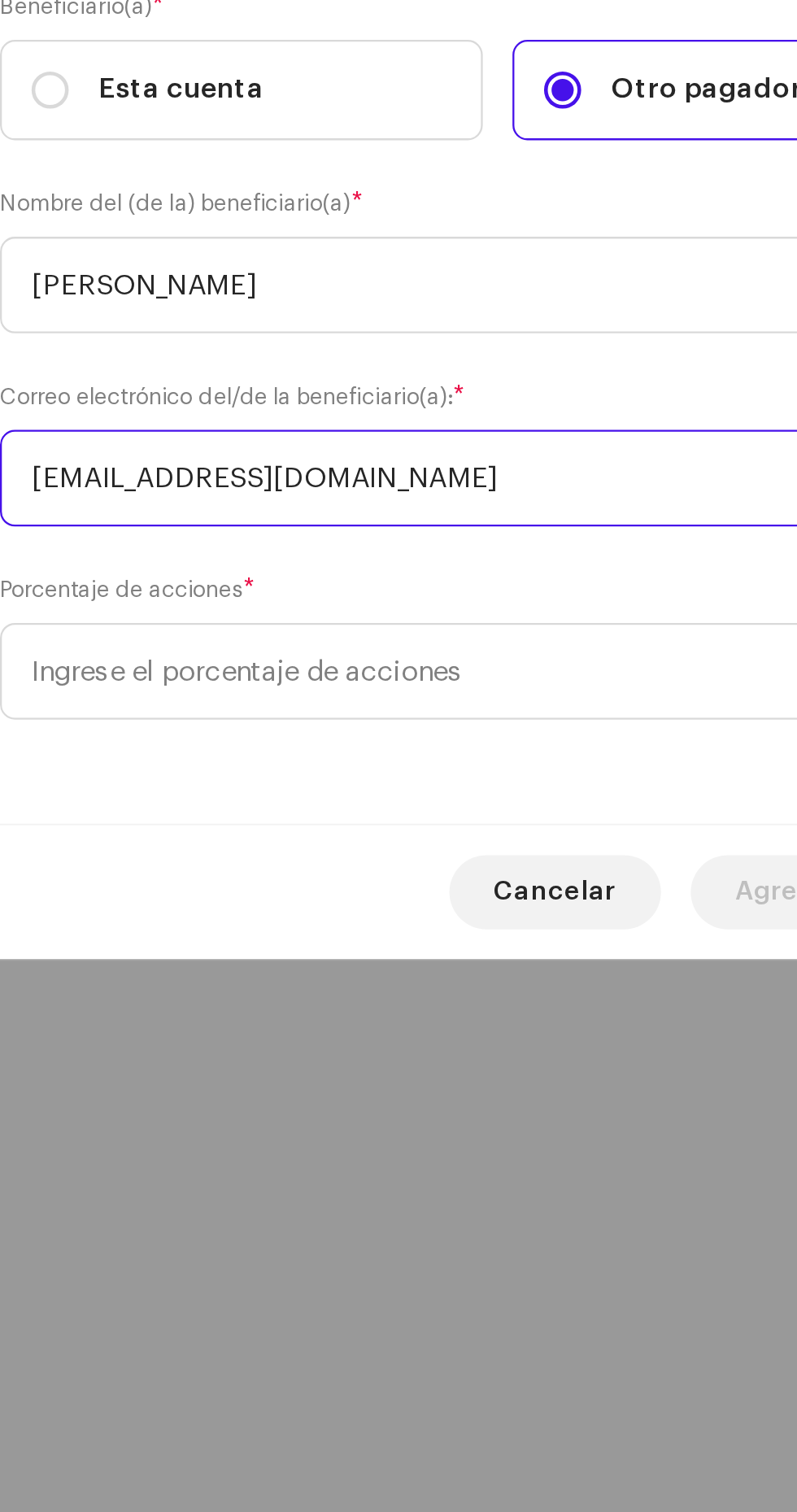
type input "[EMAIL_ADDRESS][DOMAIN_NAME]"
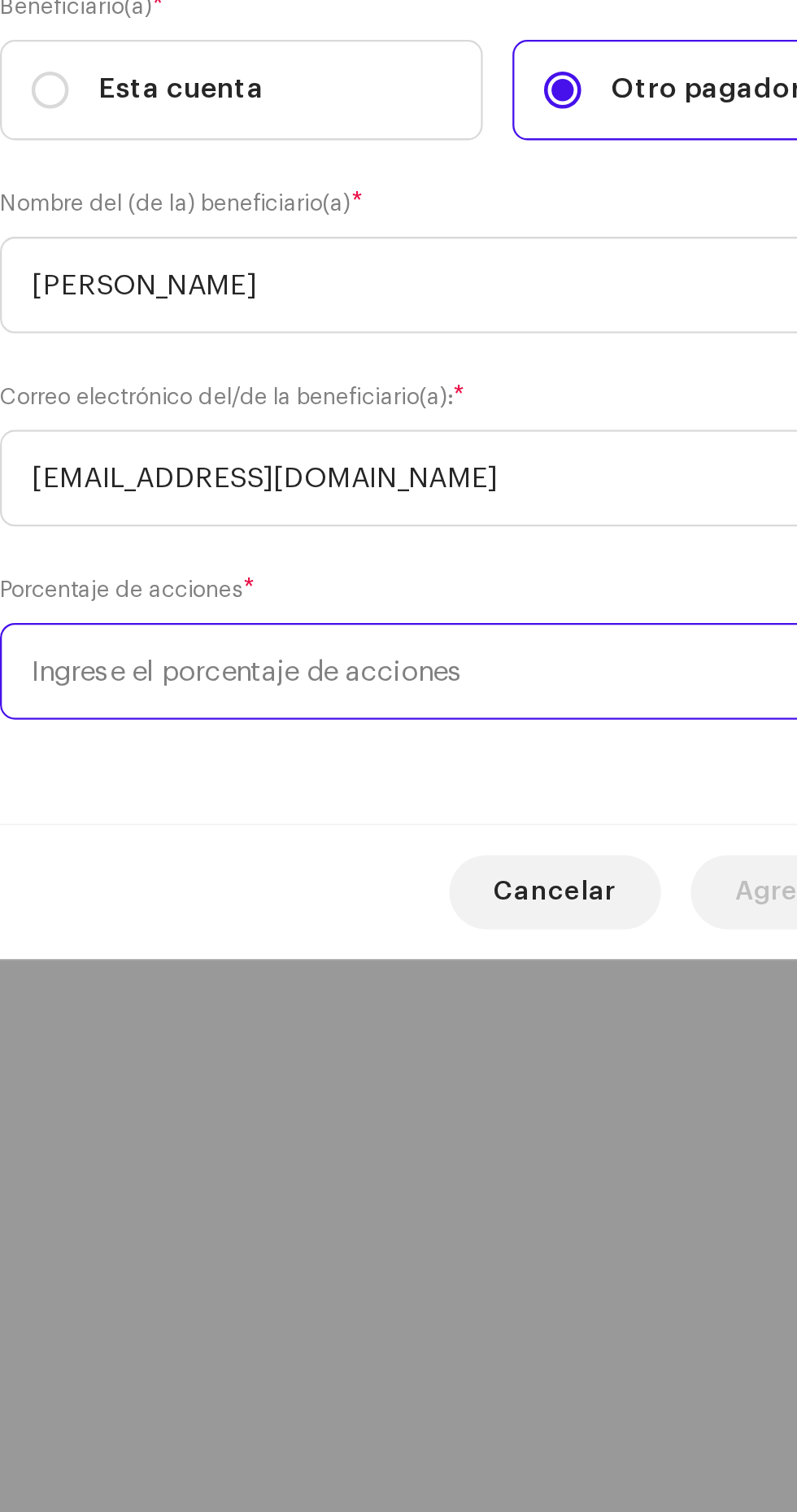
click at [220, 883] on input at bounding box center [398, 882] width 436 height 43
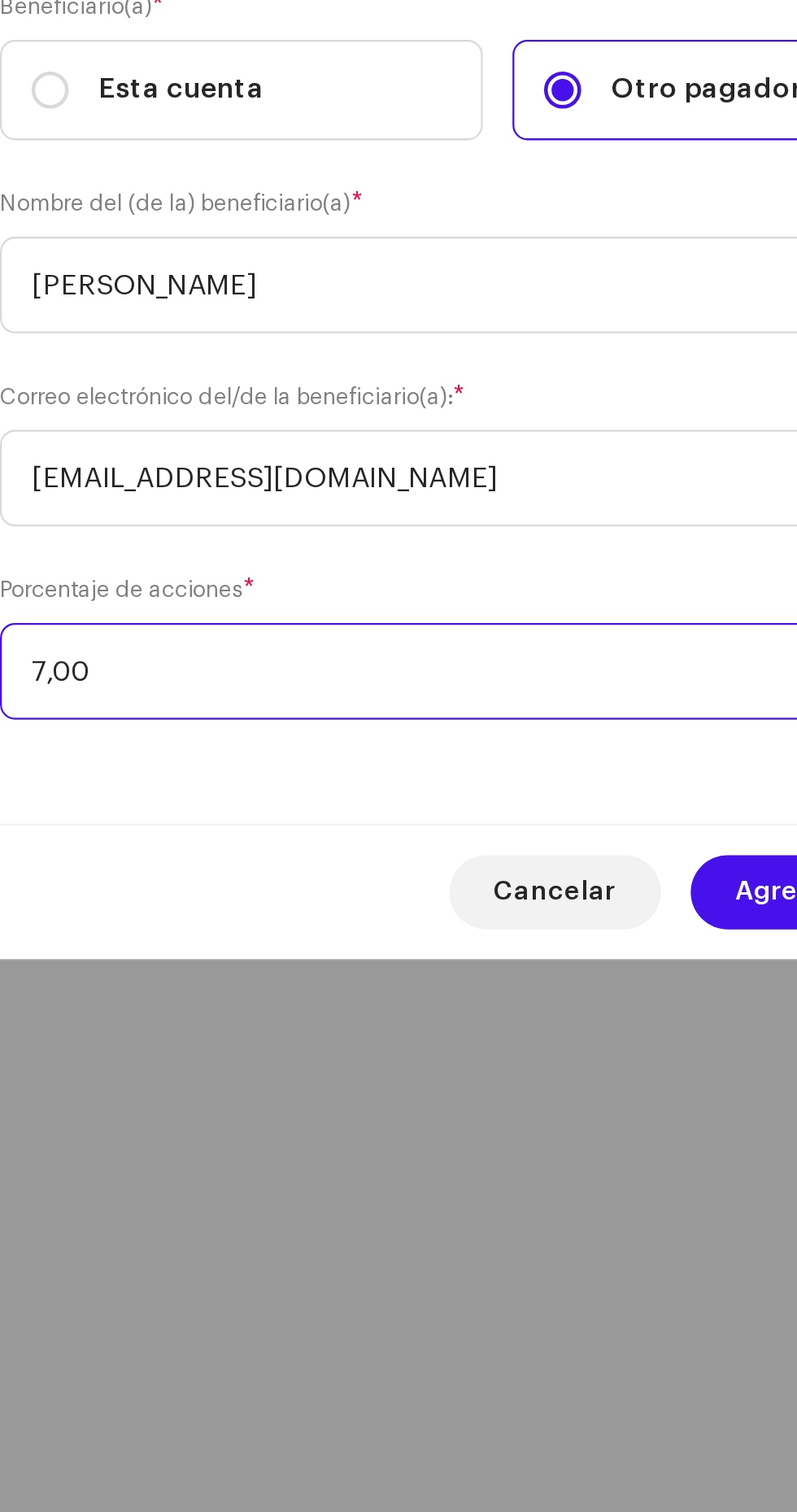
type input "70,00"
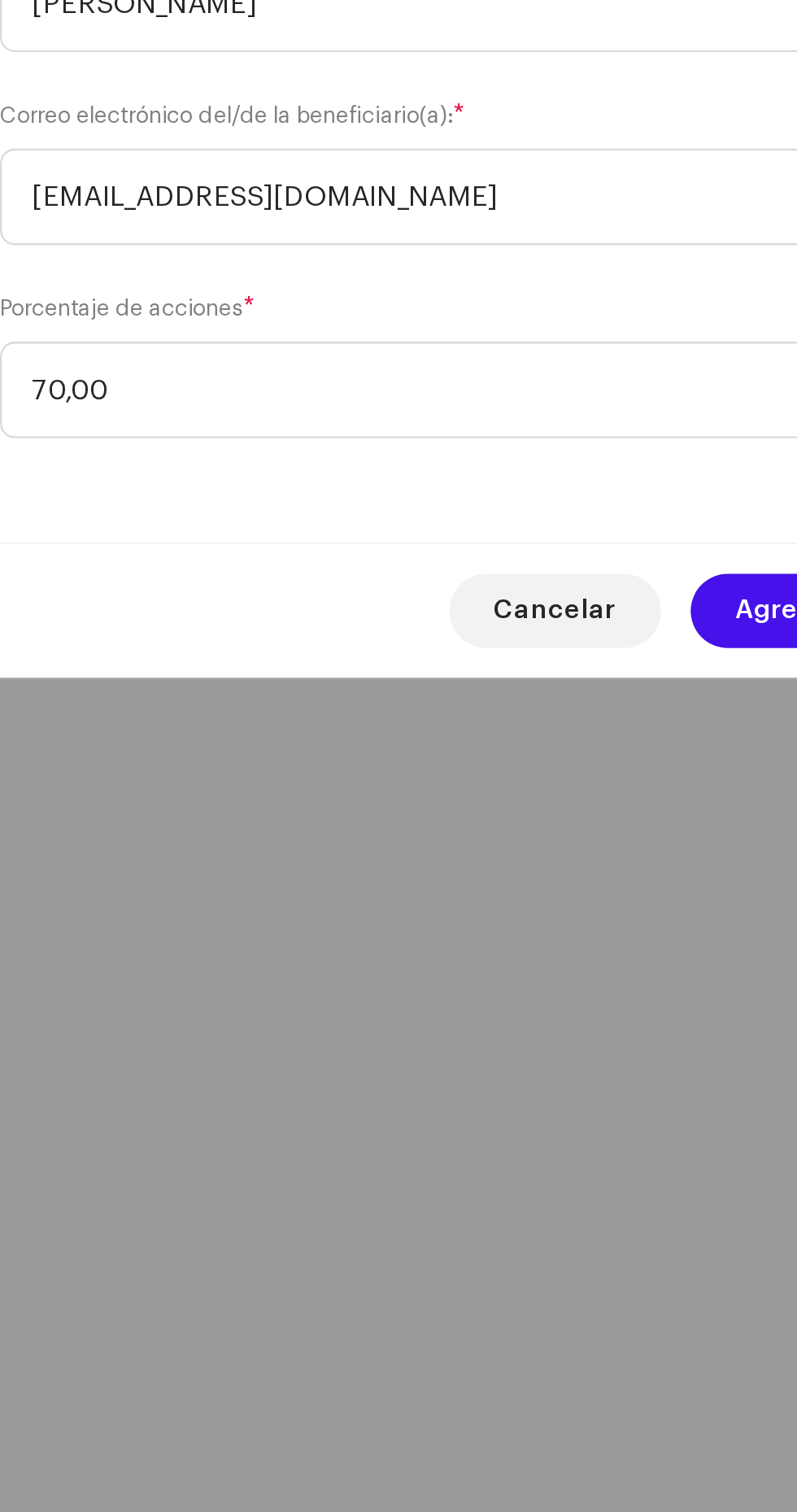
click at [512, 979] on span "Agregar división" at bounding box center [550, 979] width 95 height 33
checkbox input "false"
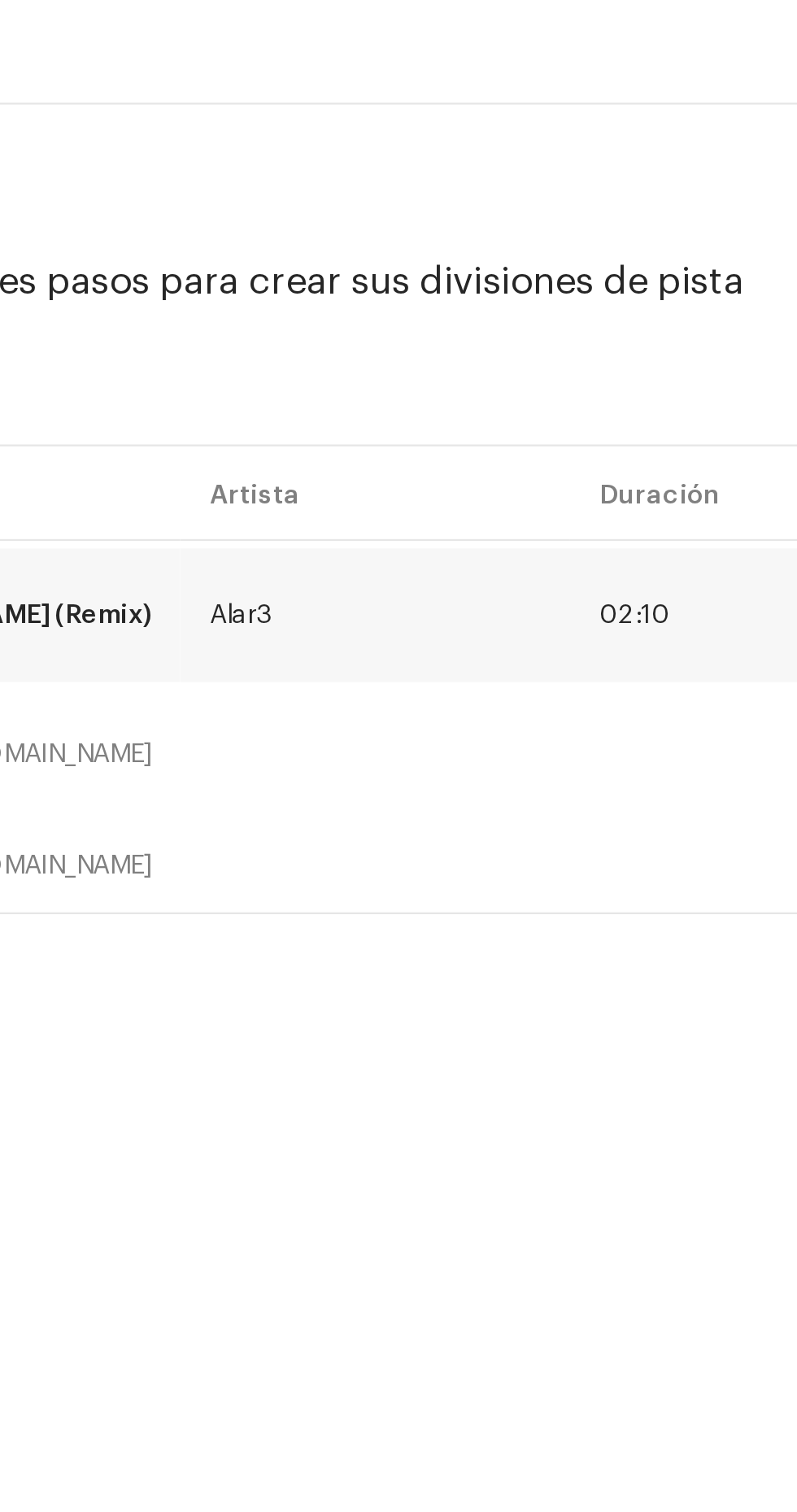
scroll to position [0, 0]
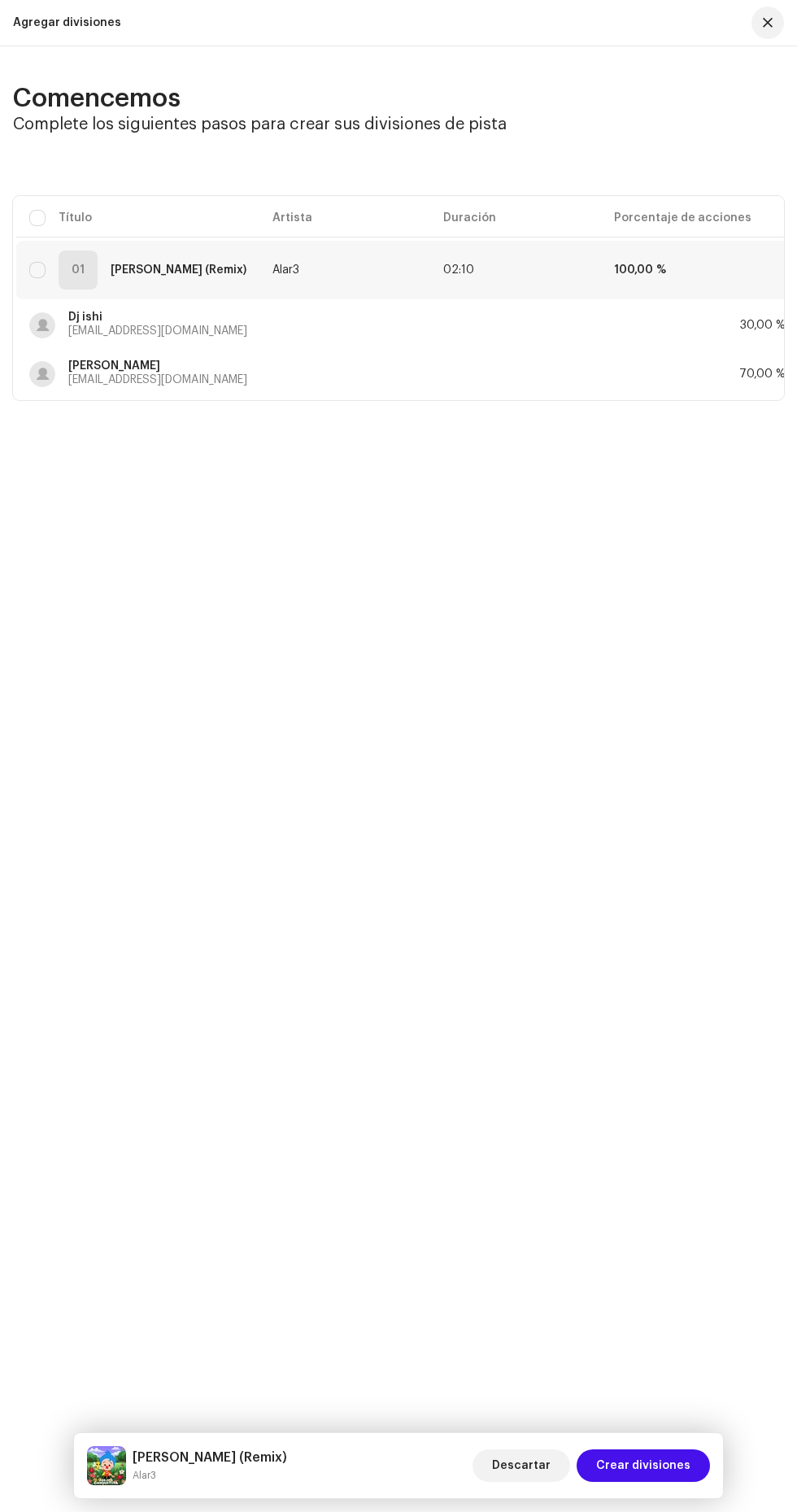
click at [656, 1466] on span "Crear divisiones" at bounding box center [643, 1466] width 95 height 33
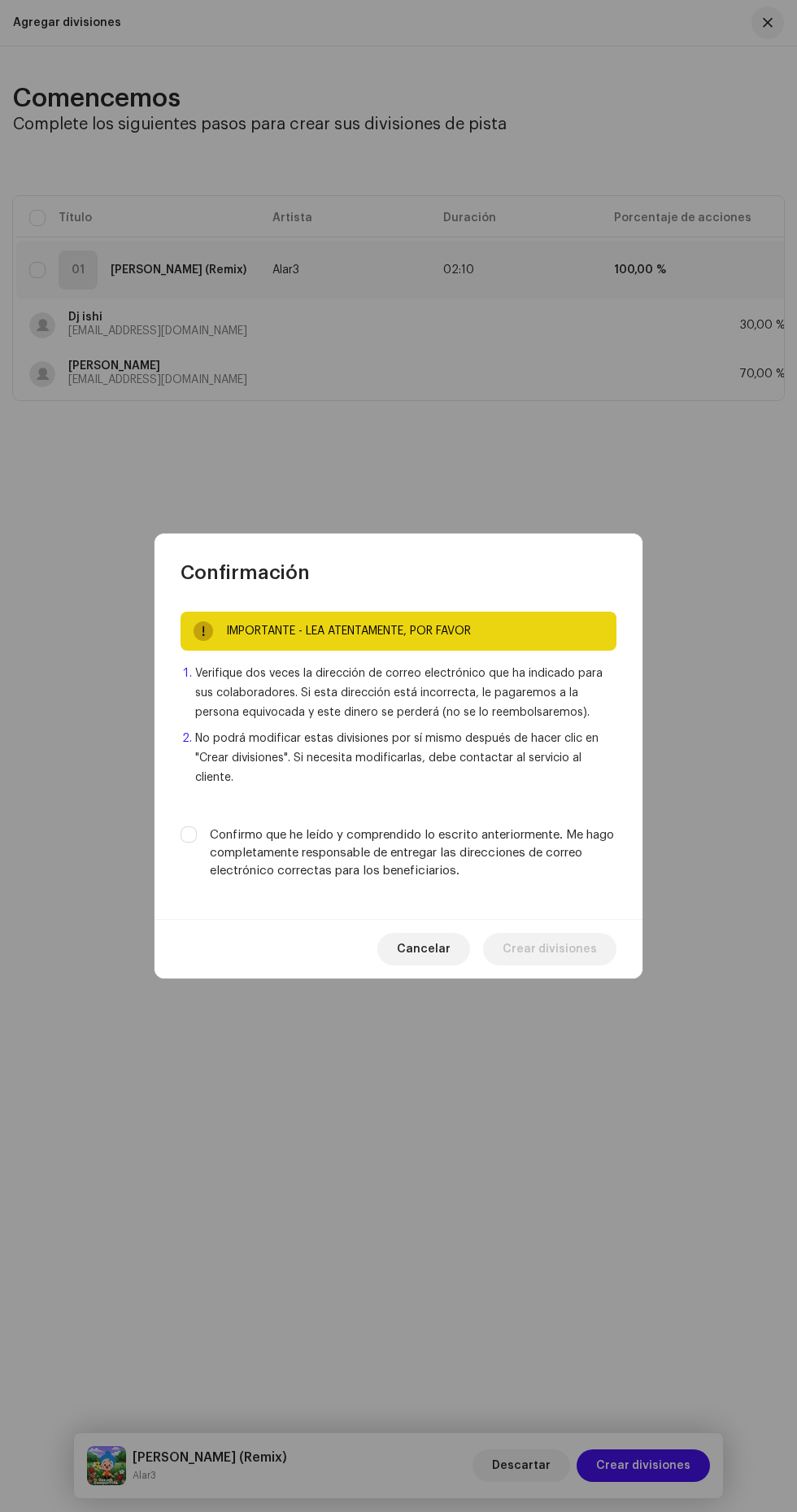
click at [188, 842] on input "Confirmo que he leído y comprendido lo escrito anteriormente. Me hago completam…" at bounding box center [188, 834] width 16 height 16
checkbox input "true"
click at [585, 965] on span "Crear divisiones" at bounding box center [550, 950] width 95 height 33
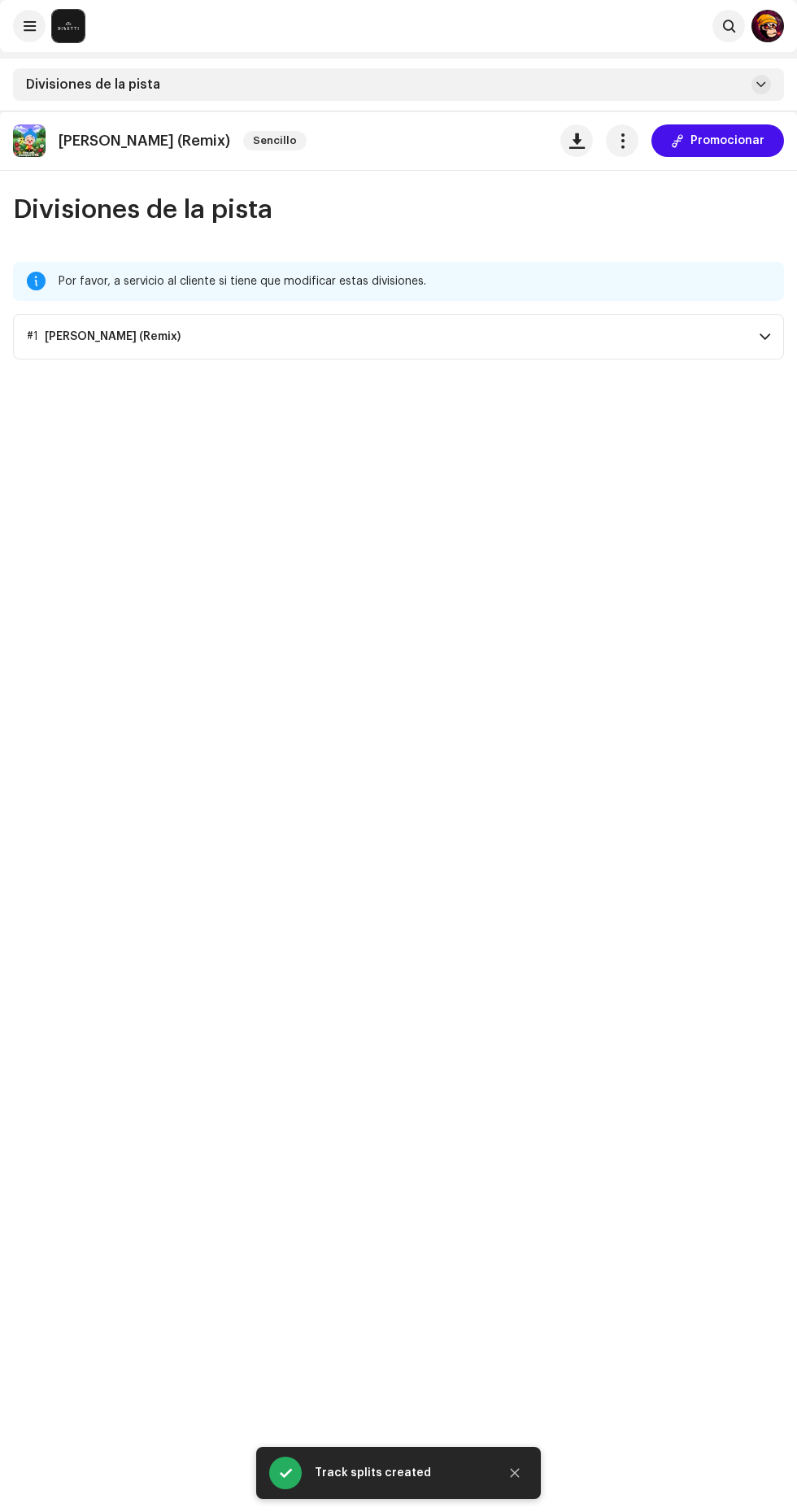
click at [17, 28] on button at bounding box center [29, 26] width 33 height 33
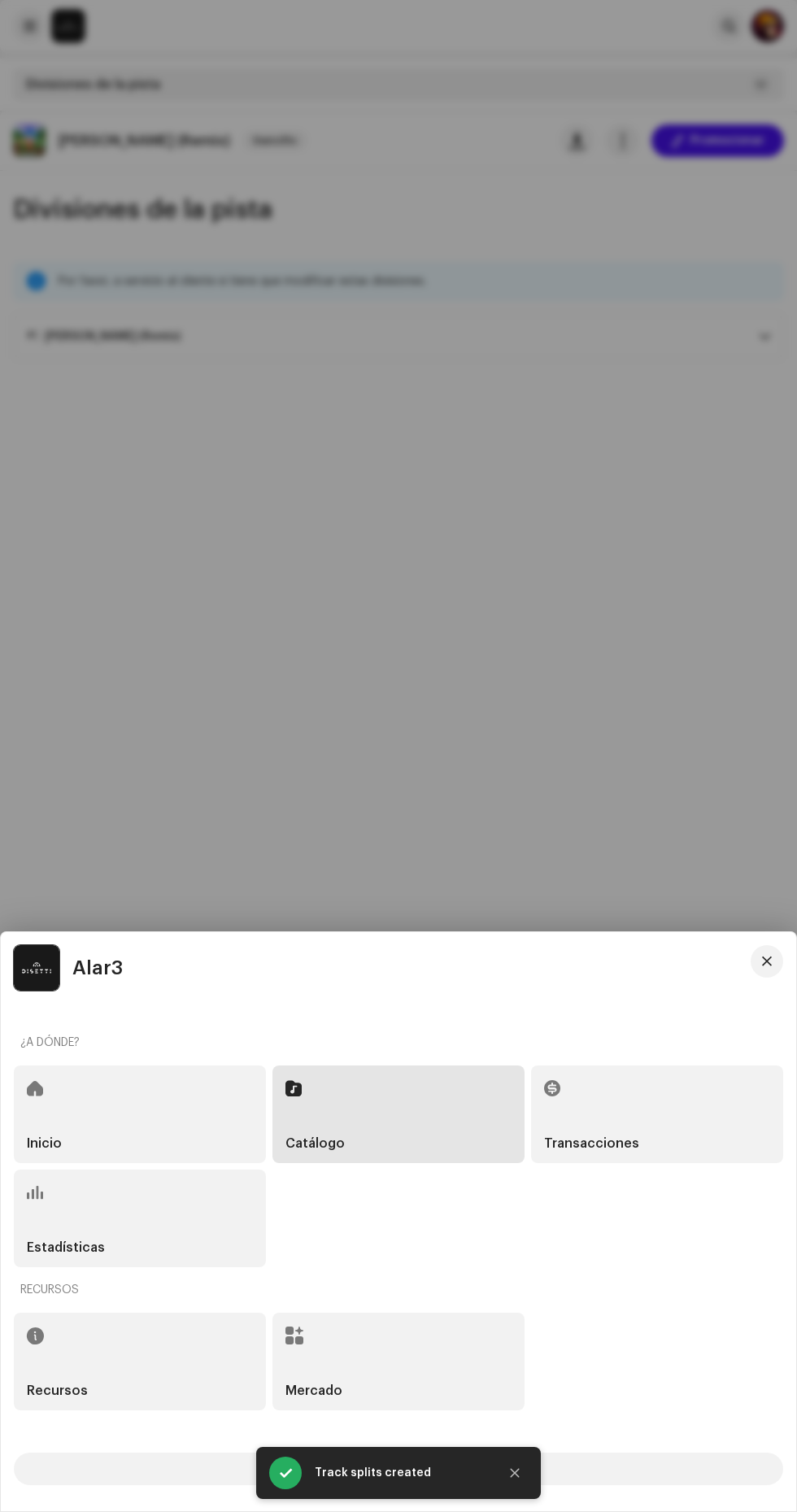
click at [39, 1092] on span at bounding box center [35, 1088] width 16 height 13
